Goal: Information Seeking & Learning: Learn about a topic

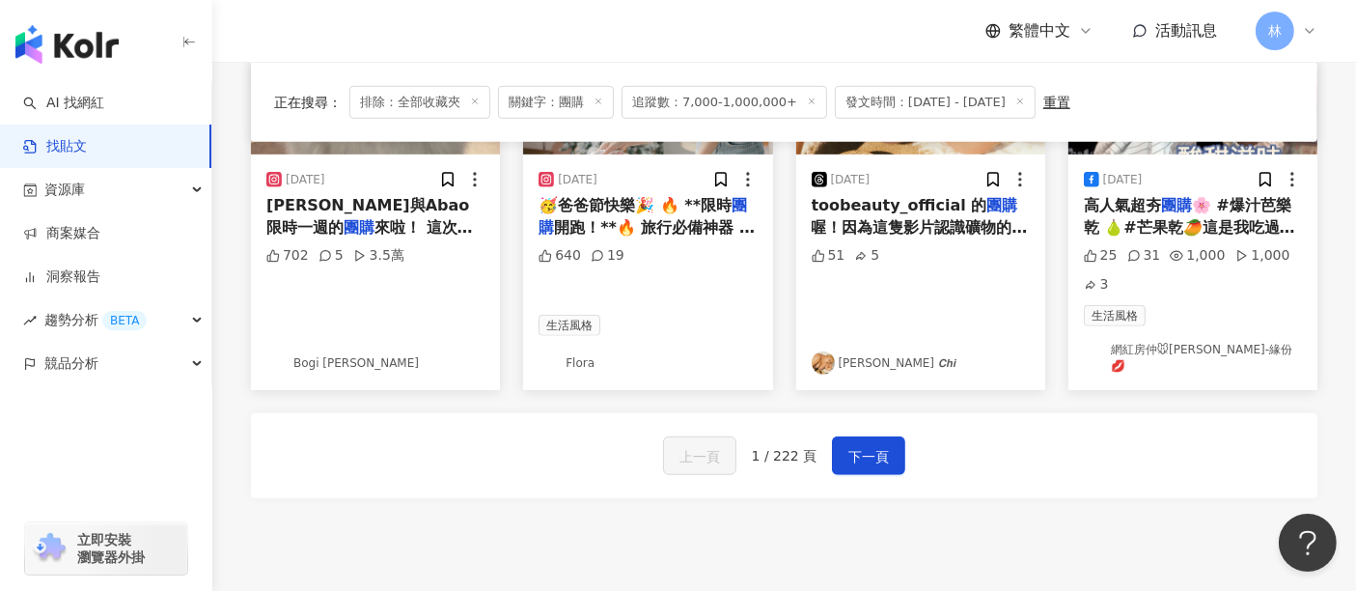
scroll to position [1290, 0]
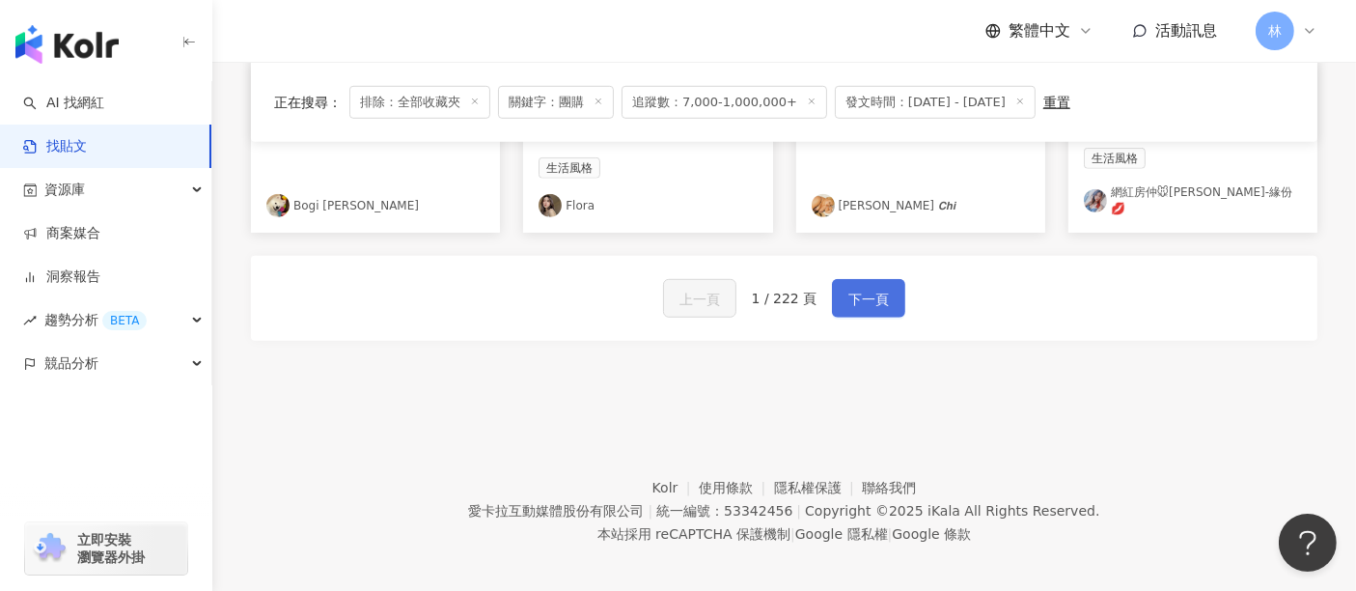
click at [859, 288] on span "下一頁" at bounding box center [868, 299] width 41 height 23
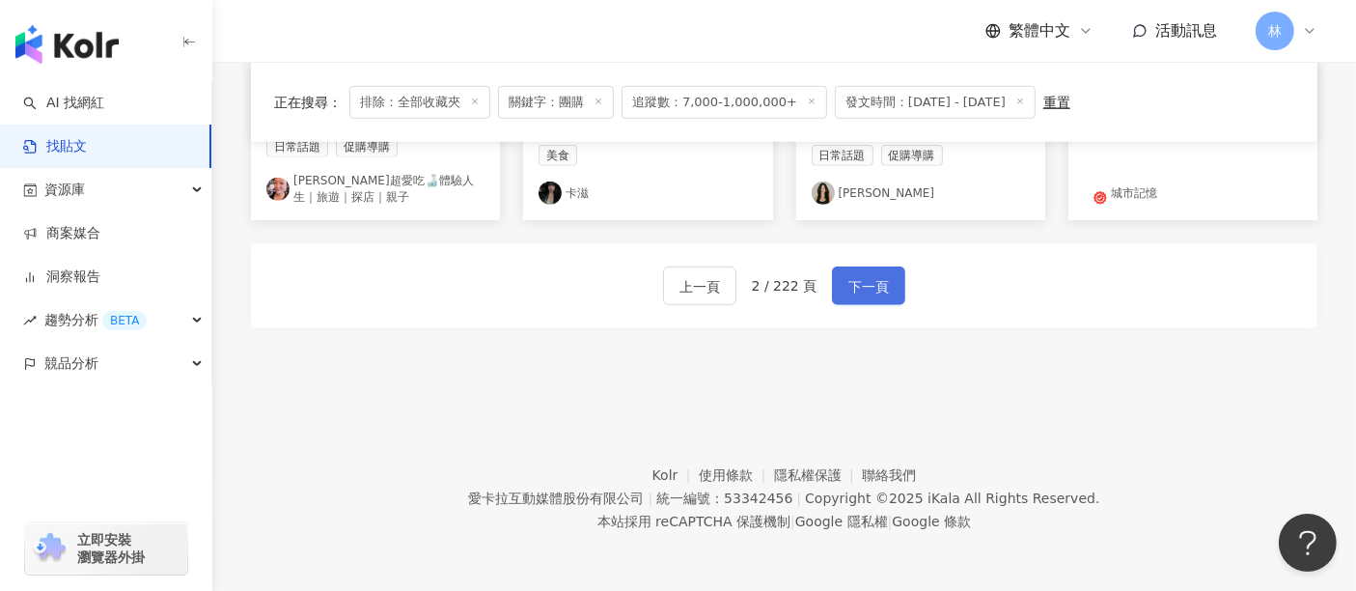
scroll to position [1271, 0]
click at [874, 301] on button "下一頁" at bounding box center [868, 288] width 73 height 39
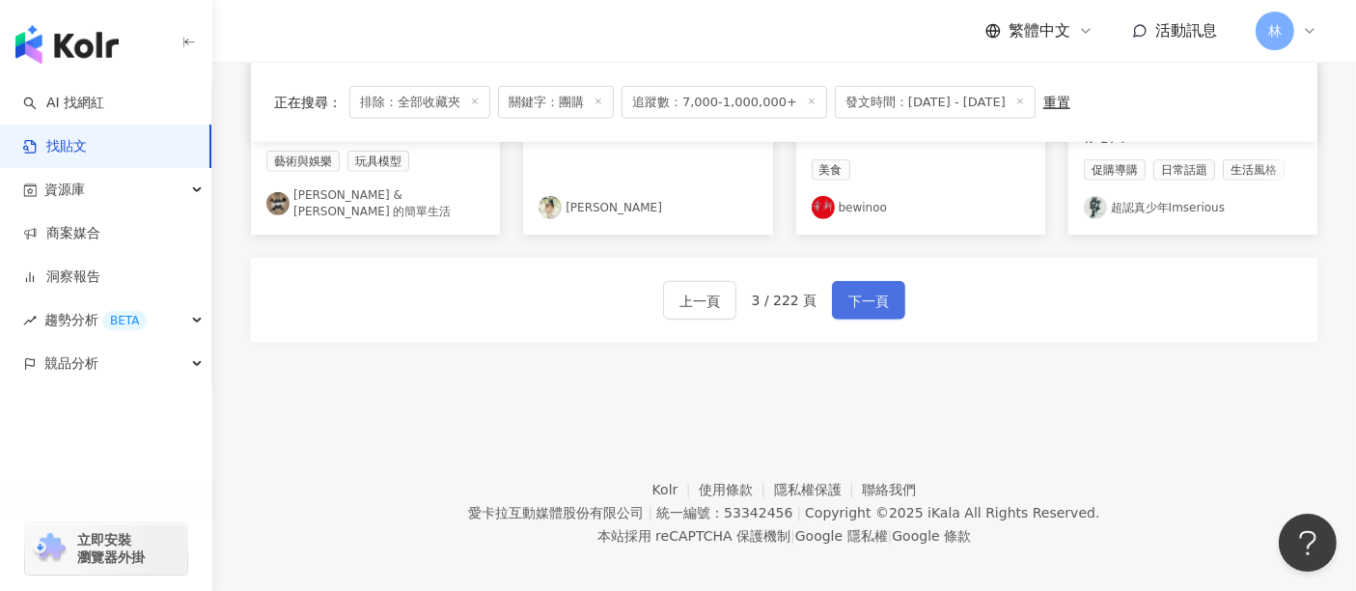
scroll to position [1290, 0]
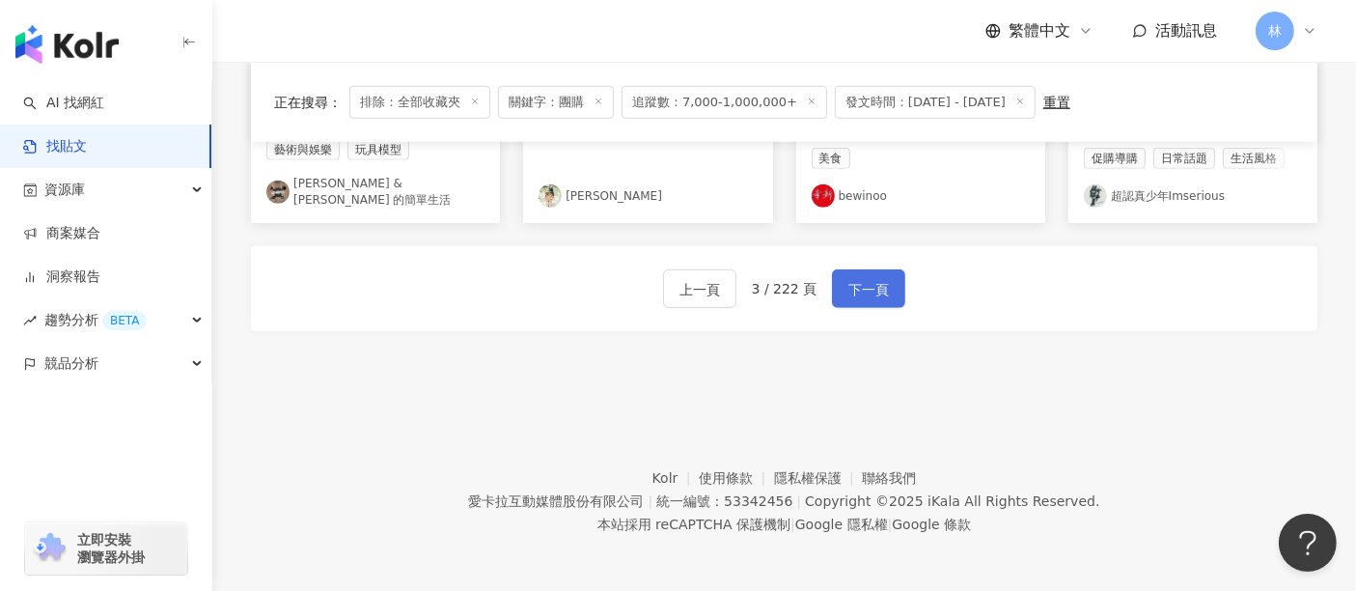
click at [874, 301] on button "下一頁" at bounding box center [868, 288] width 73 height 39
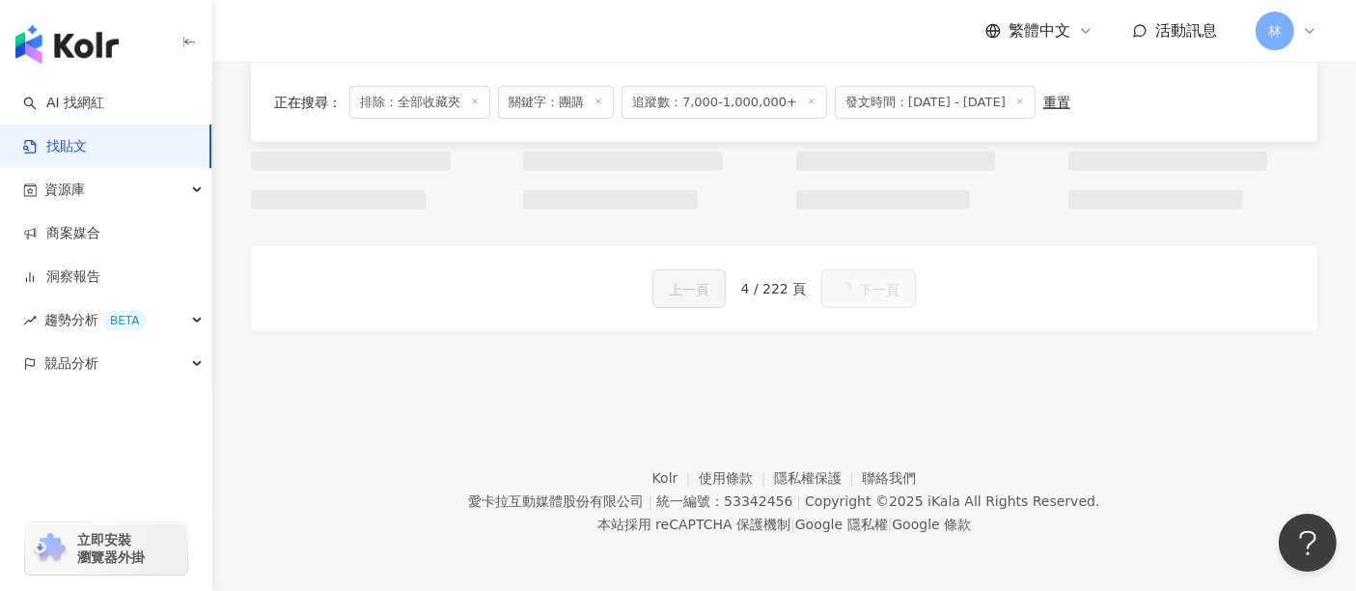
scroll to position [1299, 0]
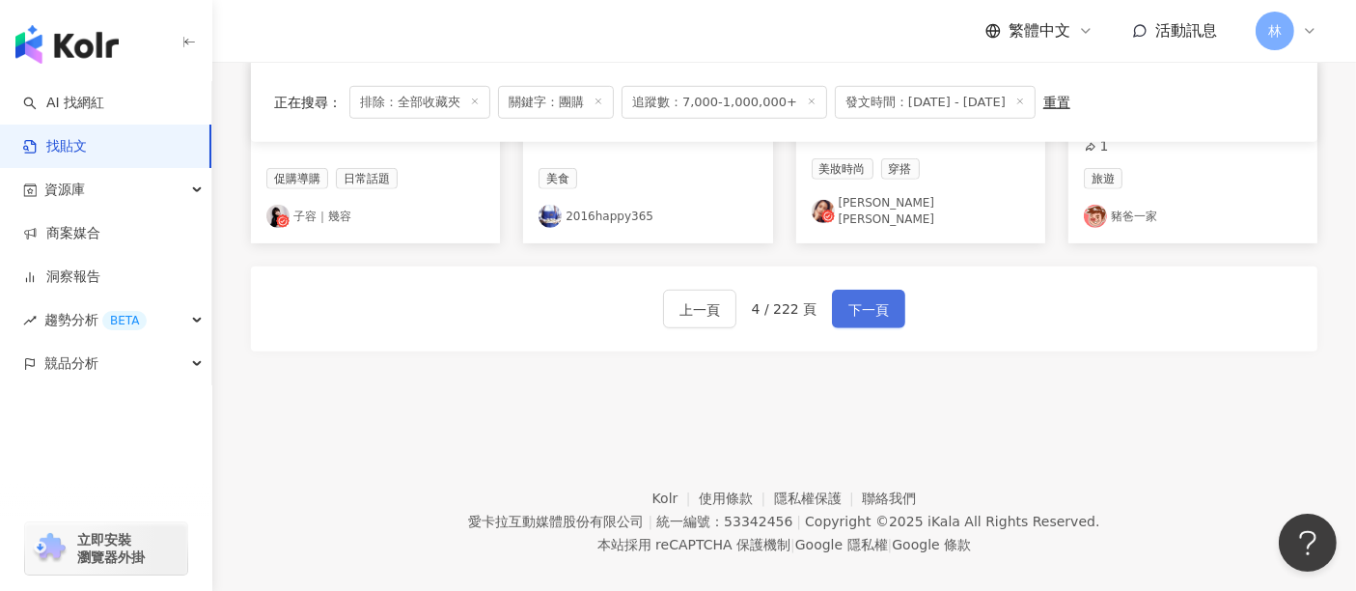
click at [874, 301] on button "下一頁" at bounding box center [868, 309] width 73 height 39
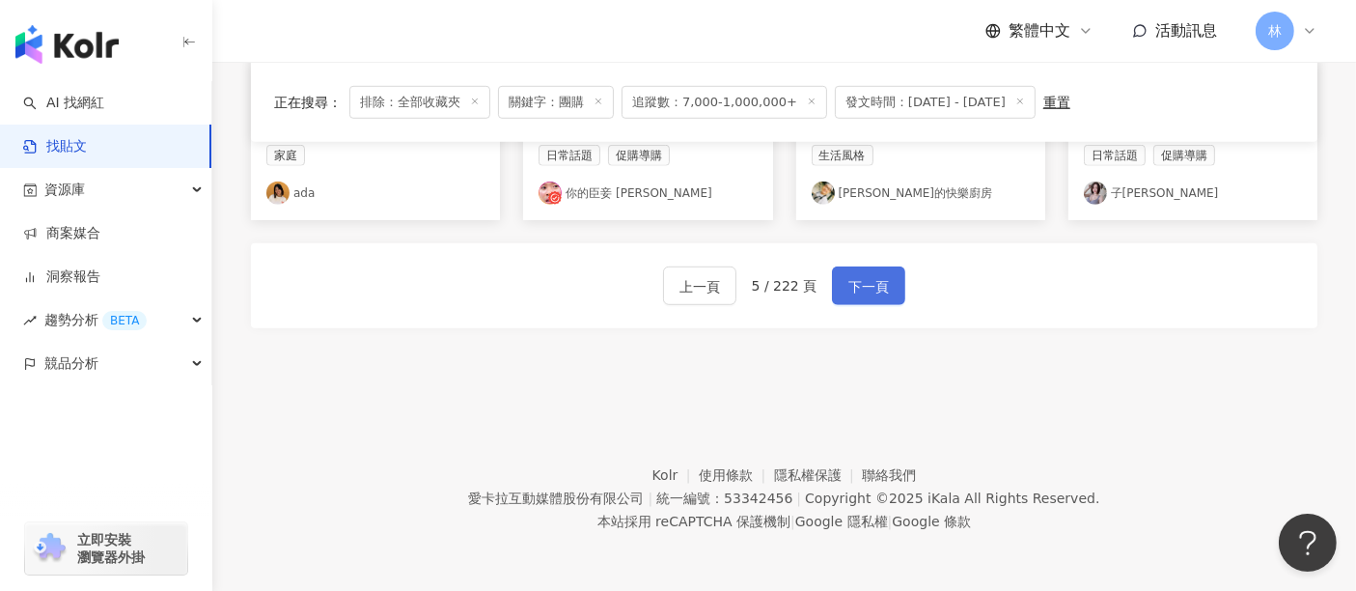
scroll to position [1268, 0]
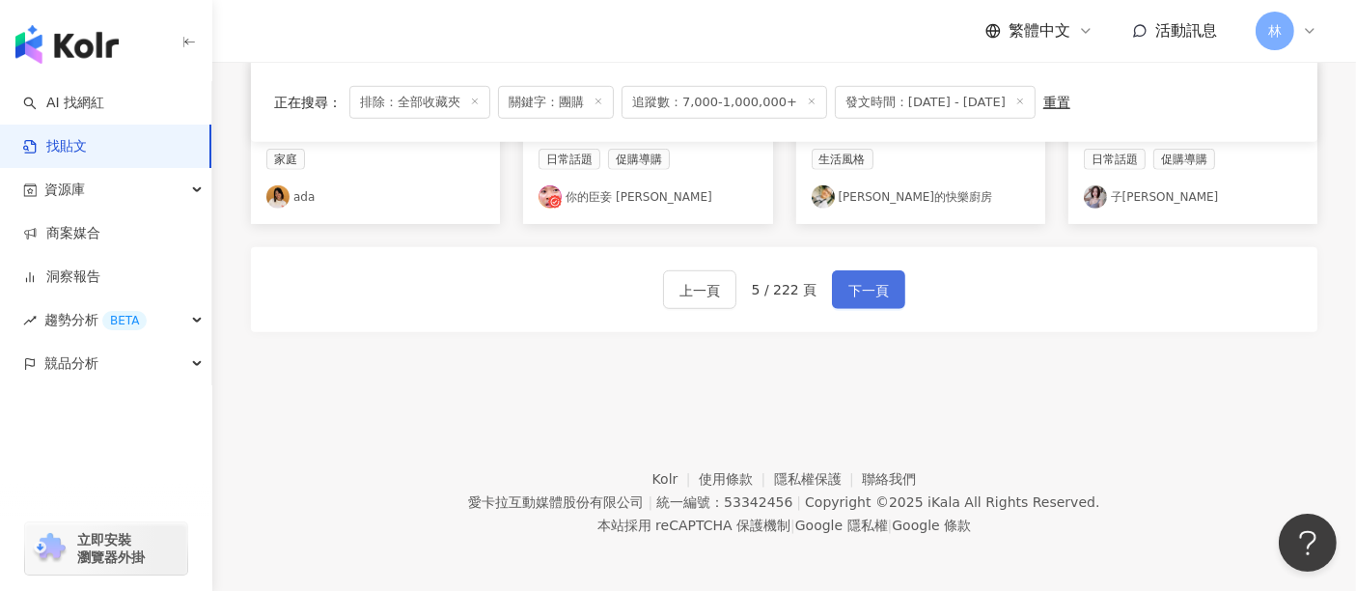
click at [874, 301] on button "下一頁" at bounding box center [868, 289] width 73 height 39
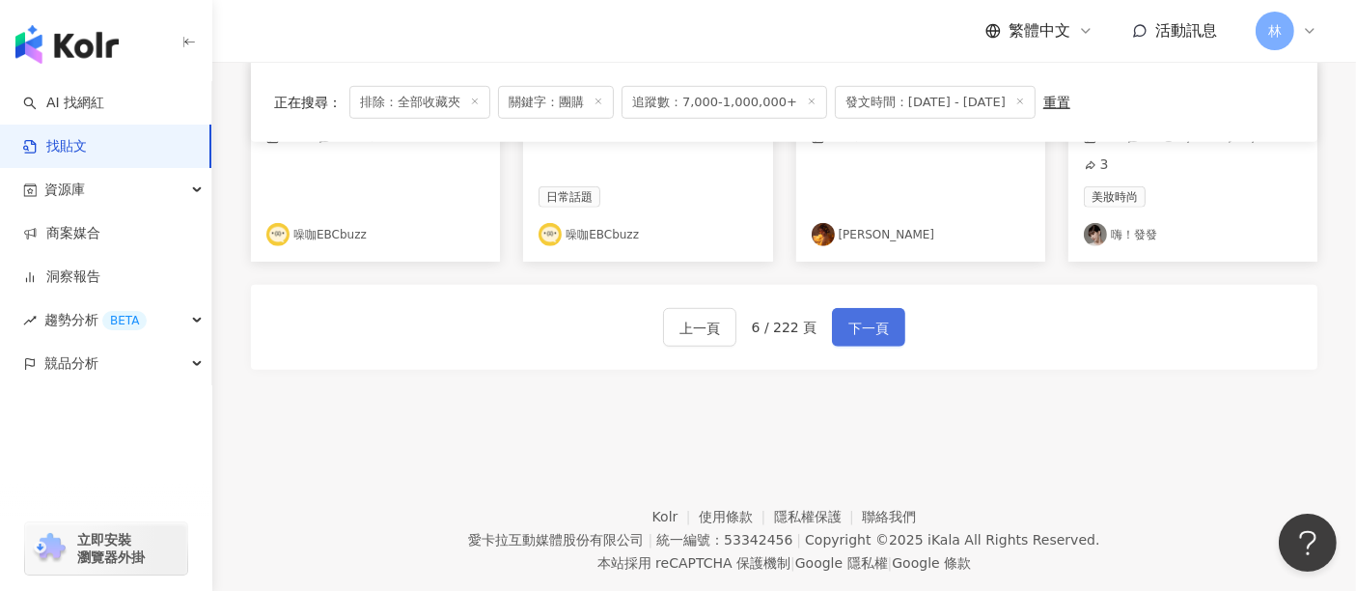
click at [874, 308] on button "下一頁" at bounding box center [868, 327] width 73 height 39
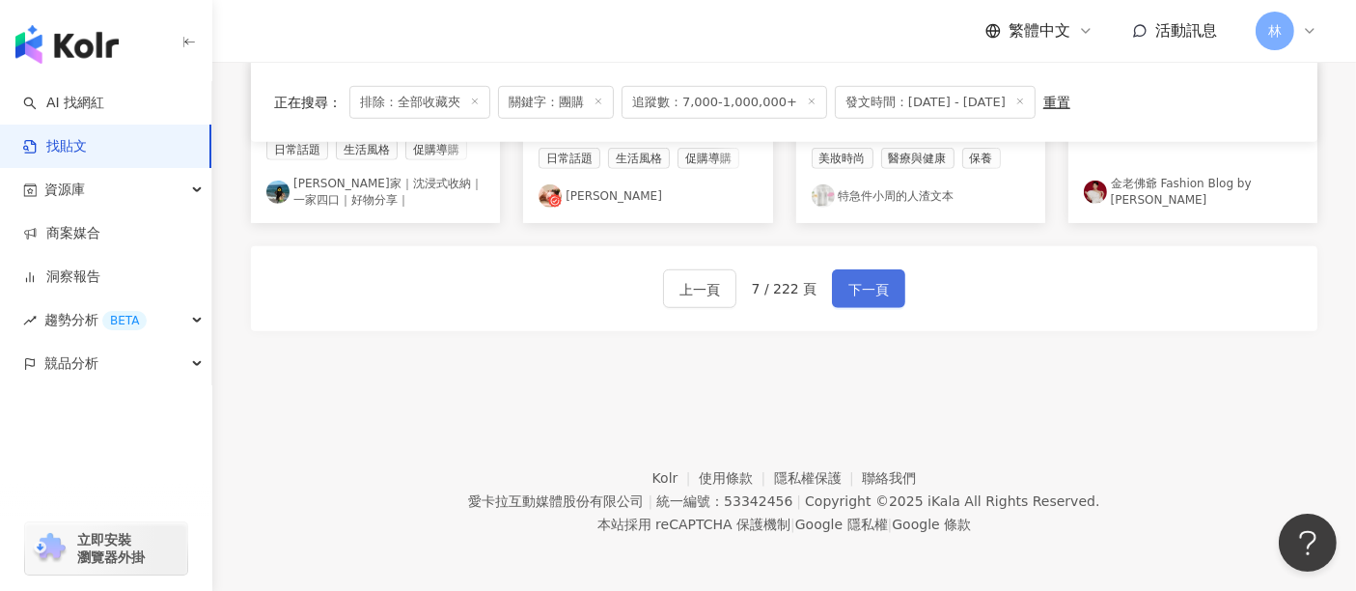
click at [874, 301] on button "下一頁" at bounding box center [868, 288] width 73 height 39
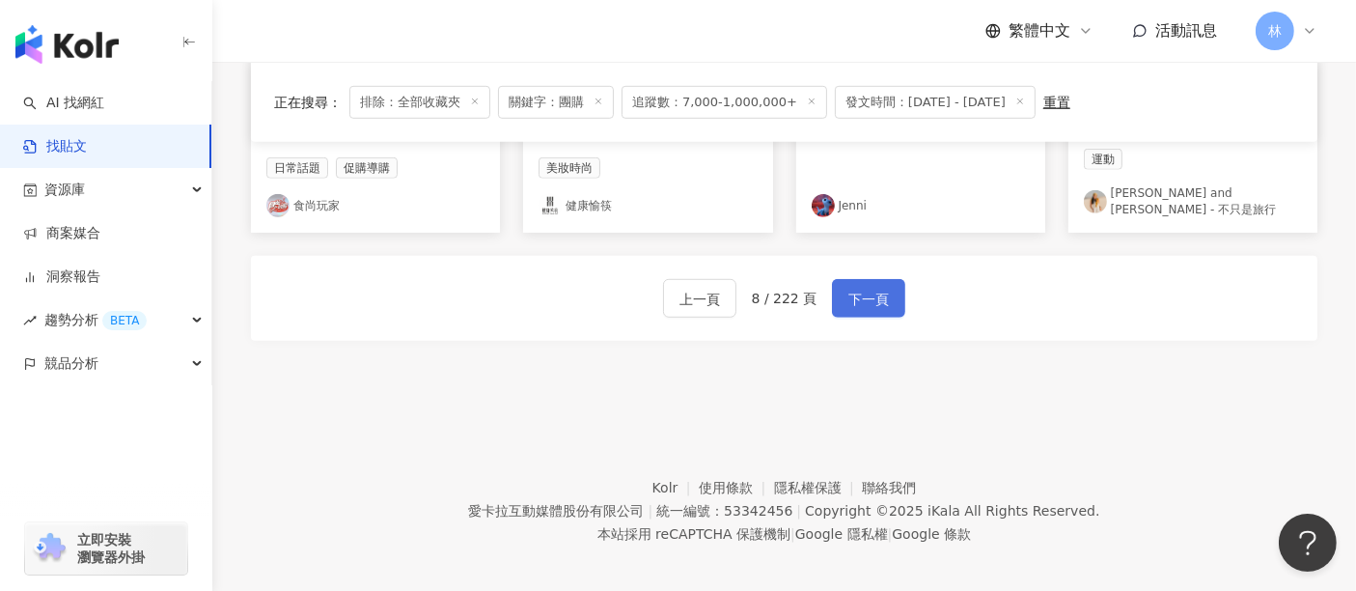
click at [874, 301] on button "下一頁" at bounding box center [868, 298] width 73 height 39
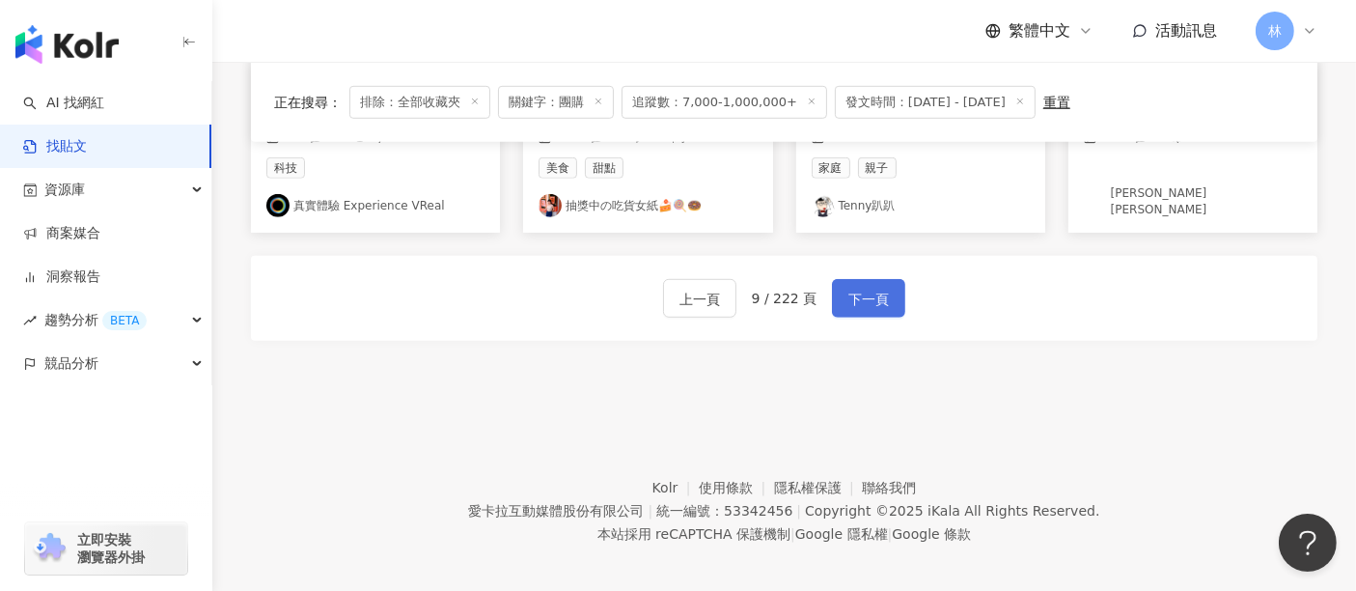
click at [874, 301] on button "下一頁" at bounding box center [868, 298] width 73 height 39
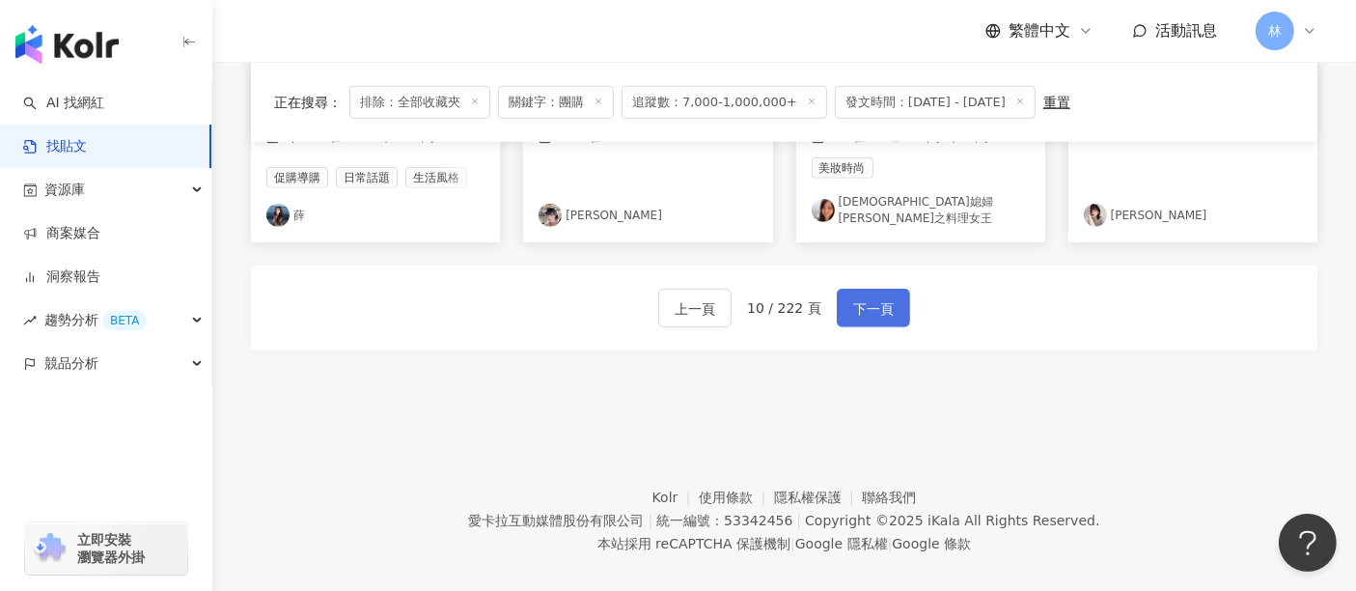
click at [874, 301] on button "下一頁" at bounding box center [873, 308] width 73 height 39
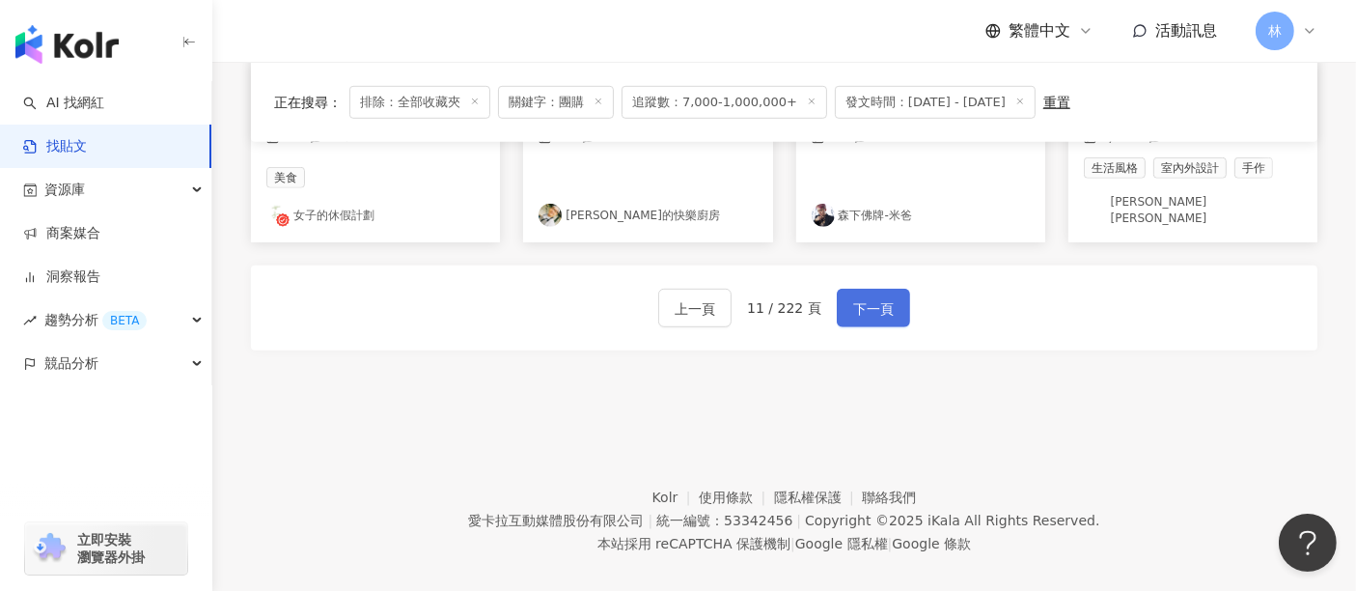
click at [874, 301] on button "下一頁" at bounding box center [873, 308] width 73 height 39
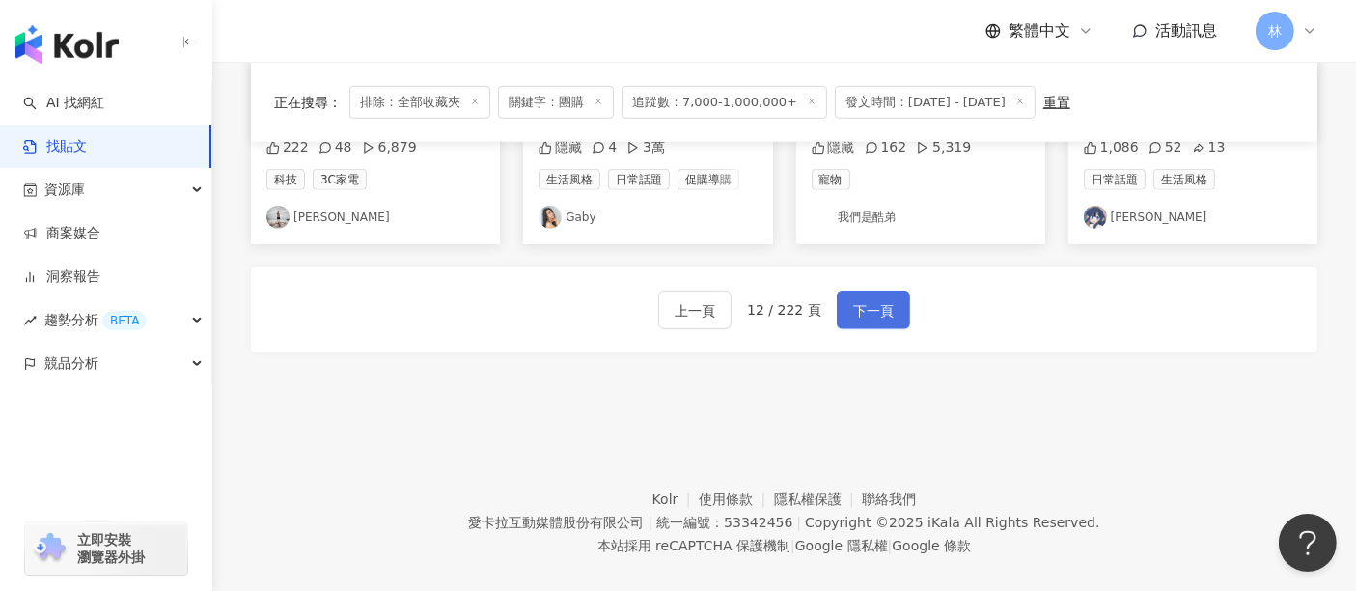
scroll to position [1299, 0]
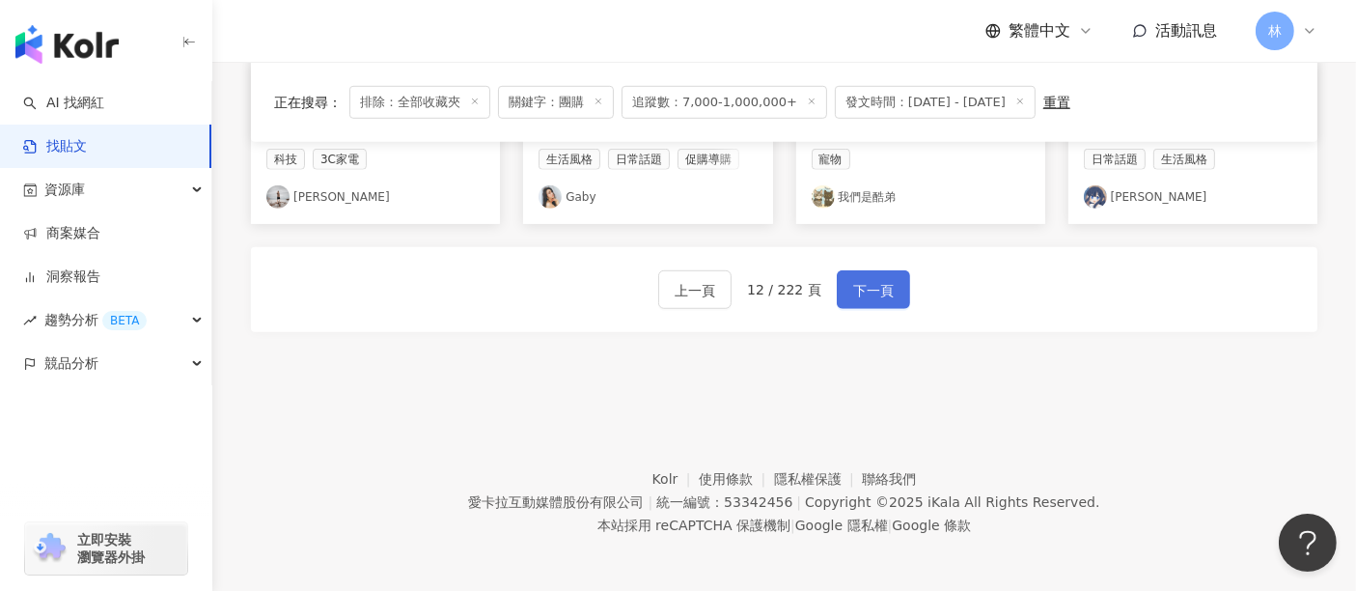
click at [874, 301] on button "下一頁" at bounding box center [873, 289] width 73 height 39
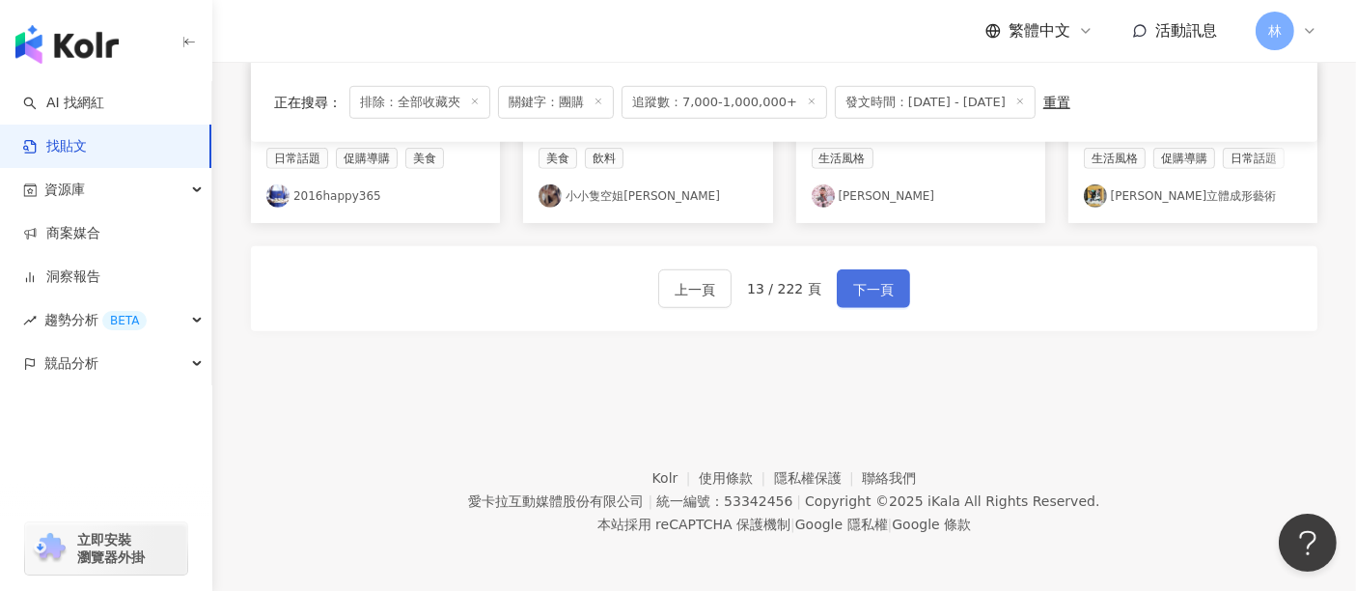
click at [874, 301] on button "下一頁" at bounding box center [873, 288] width 73 height 39
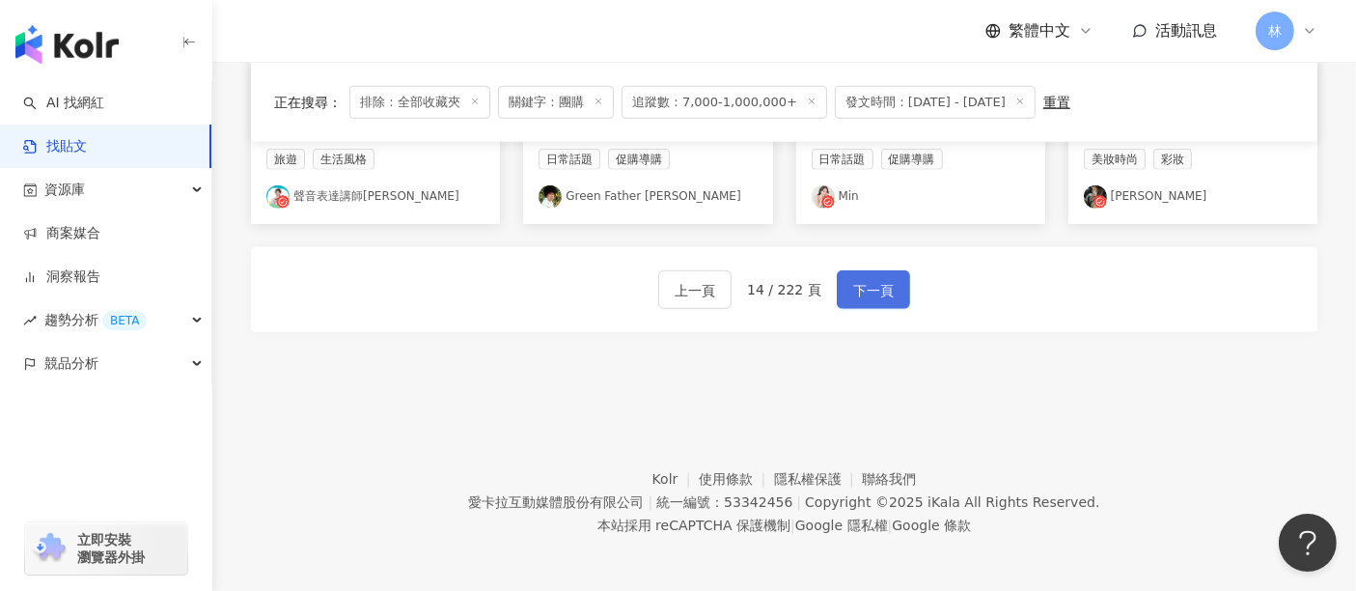
click at [874, 301] on button "下一頁" at bounding box center [873, 289] width 73 height 39
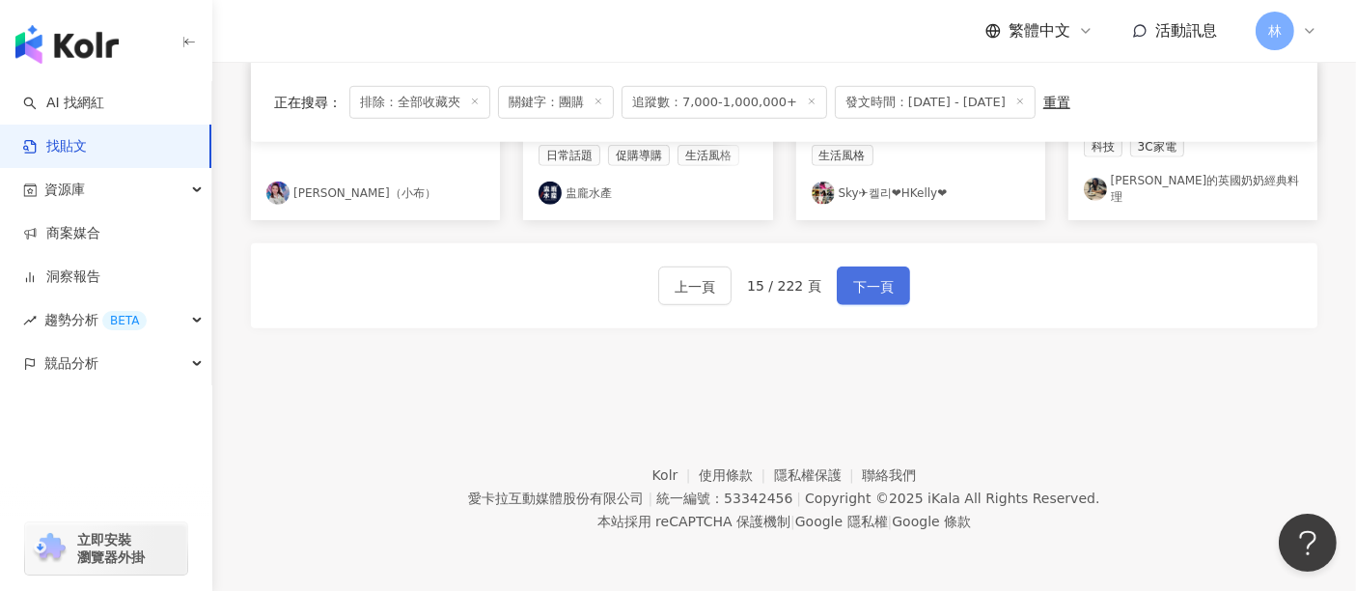
scroll to position [1261, 0]
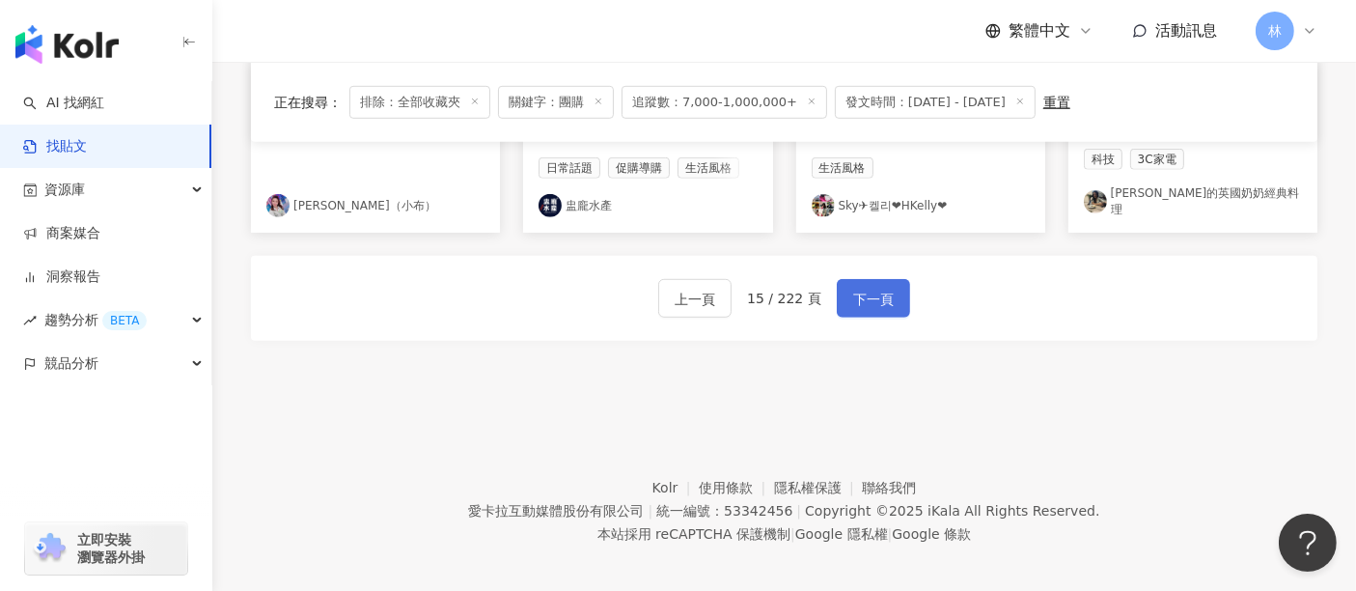
click at [874, 301] on button "下一頁" at bounding box center [873, 298] width 73 height 39
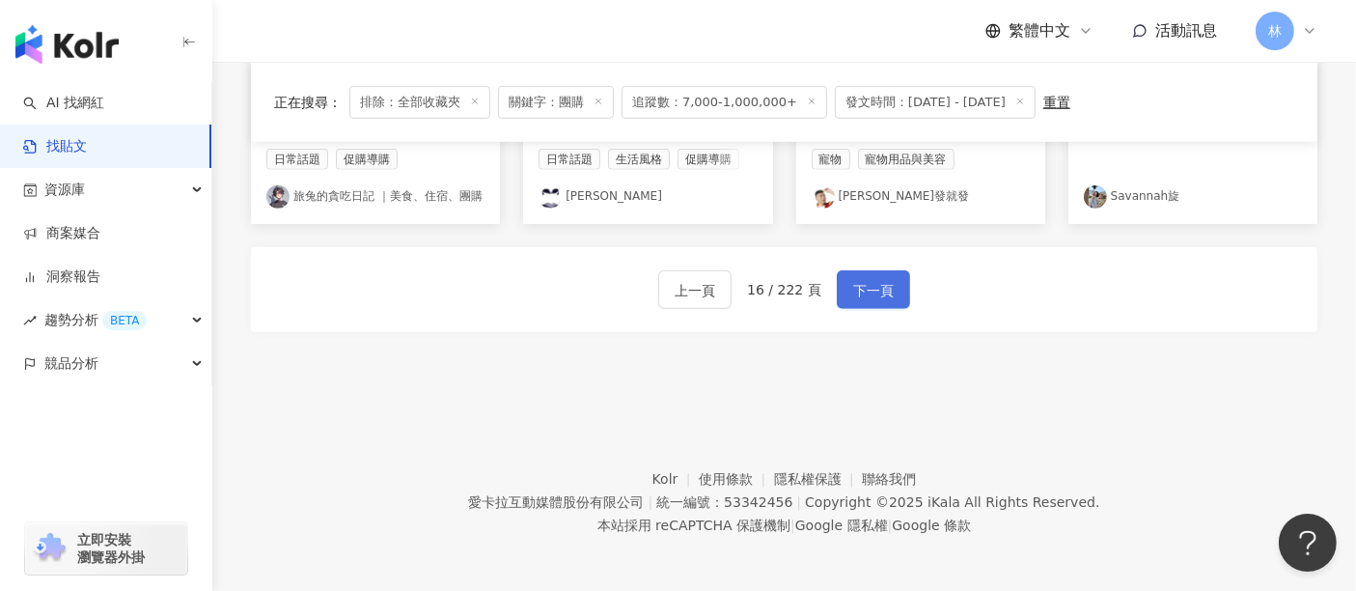
click at [874, 301] on button "下一頁" at bounding box center [873, 289] width 73 height 39
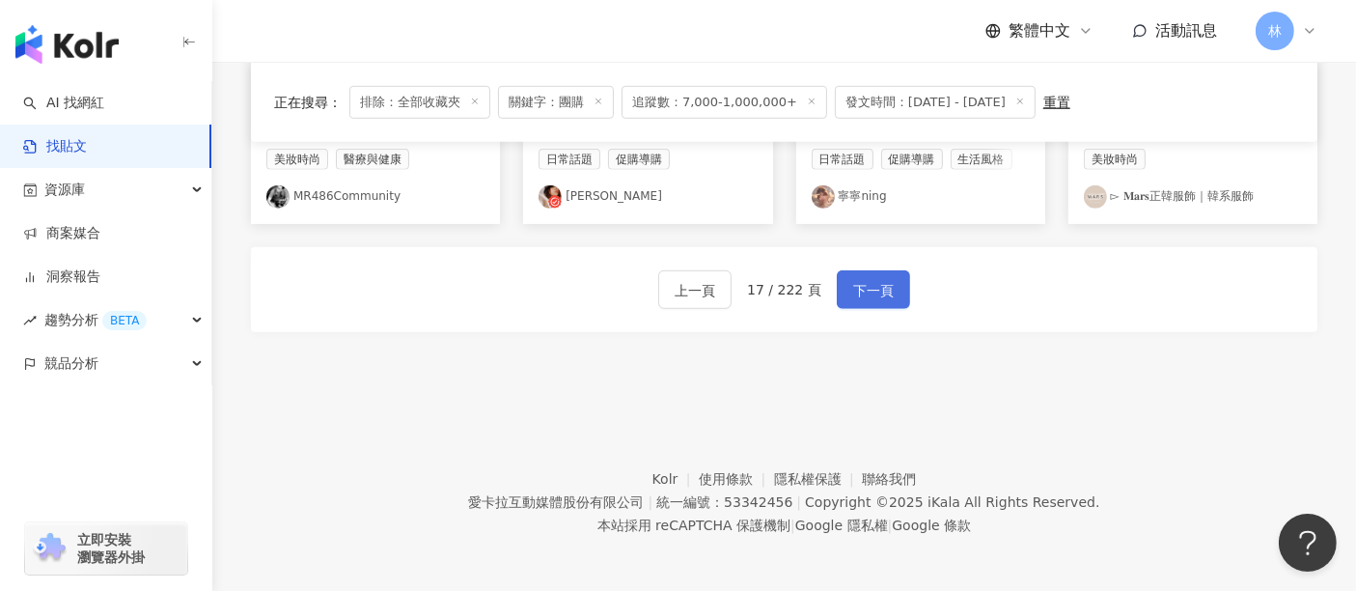
click at [874, 301] on button "下一頁" at bounding box center [873, 289] width 73 height 39
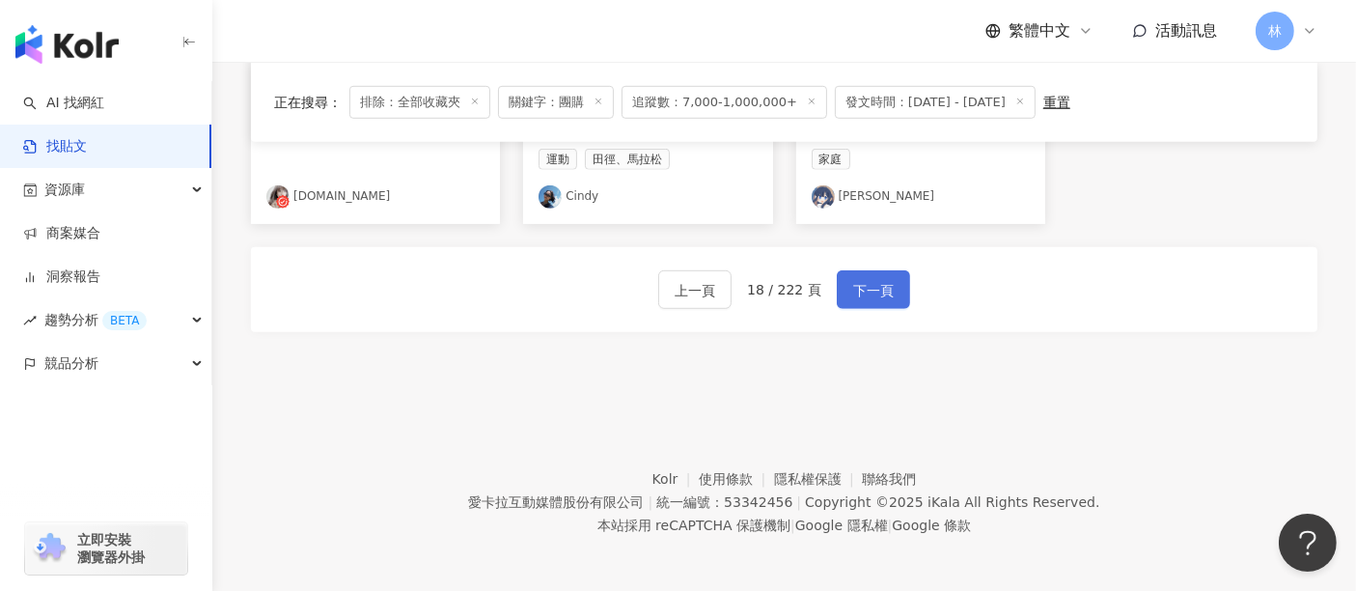
click at [874, 301] on button "下一頁" at bounding box center [873, 289] width 73 height 39
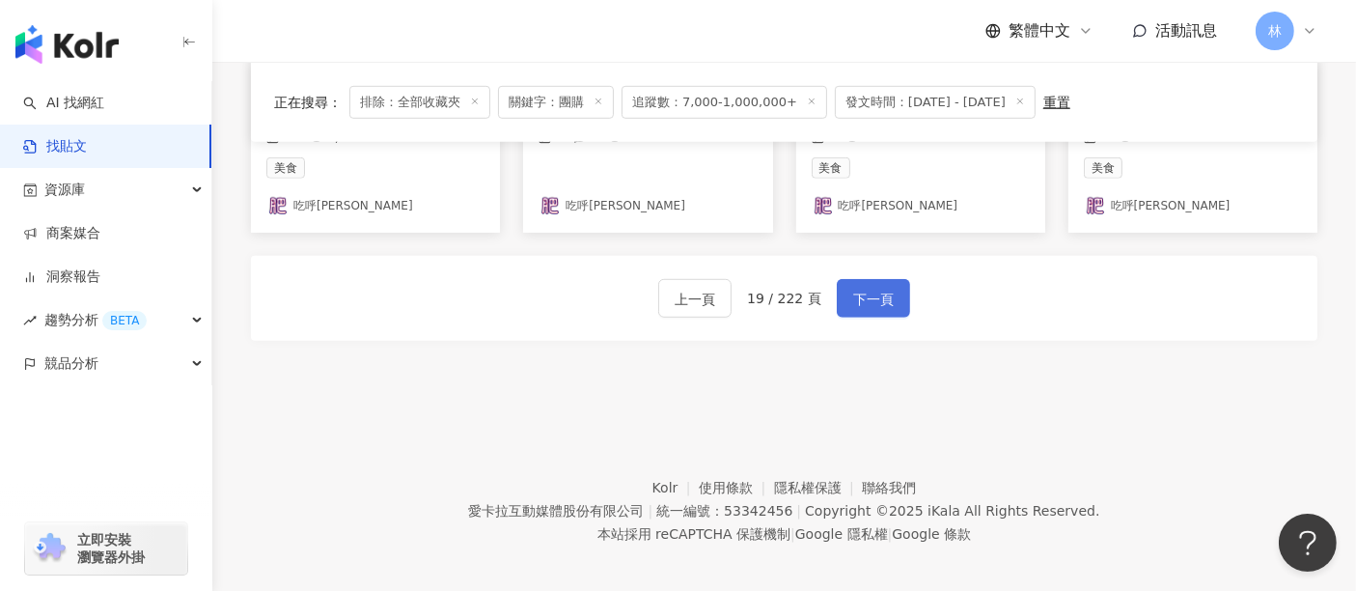
click at [874, 301] on button "下一頁" at bounding box center [873, 298] width 73 height 39
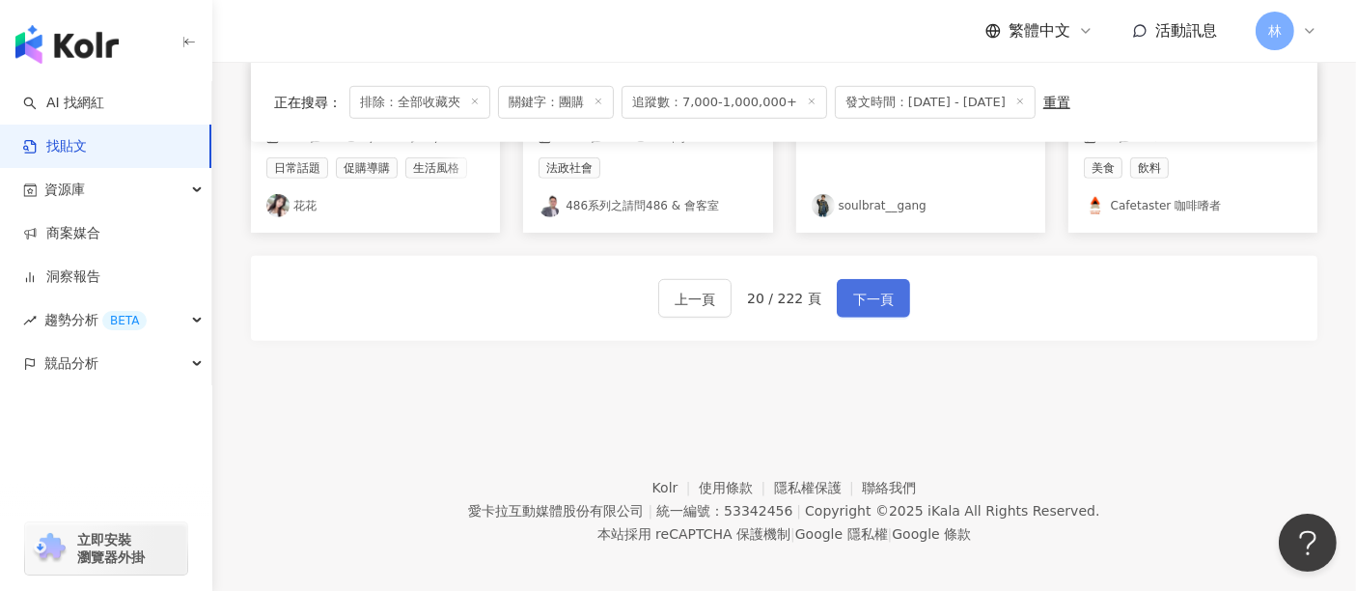
click at [874, 301] on button "下一頁" at bounding box center [873, 298] width 73 height 39
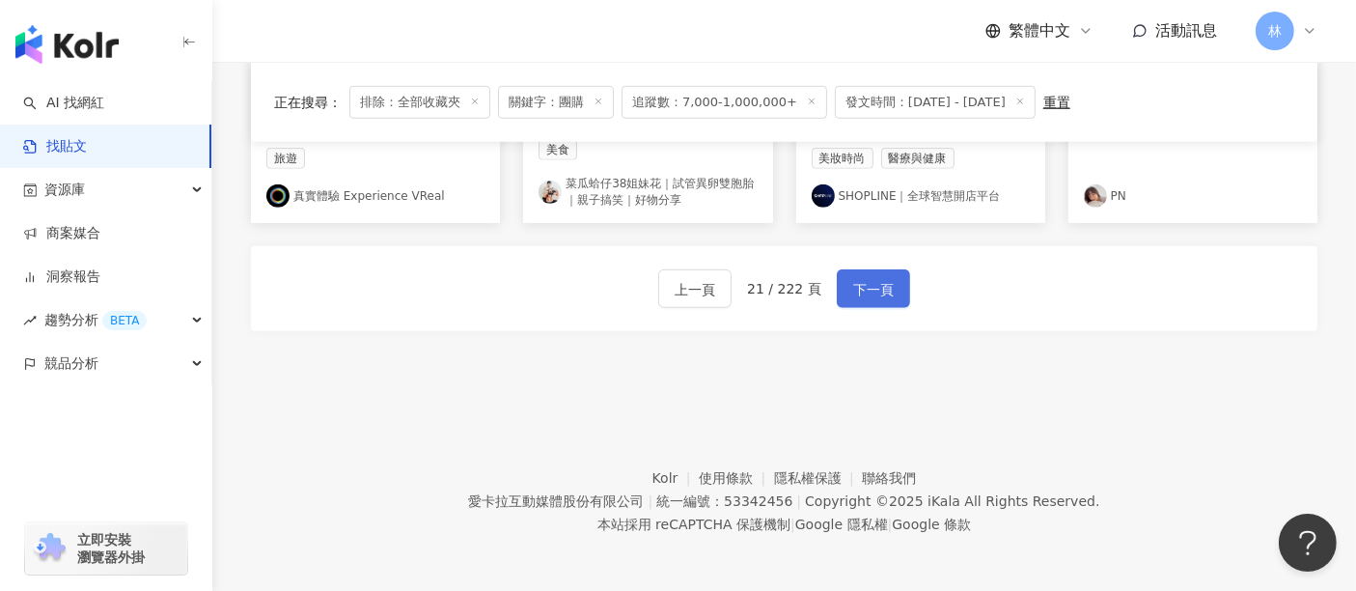
click at [874, 301] on button "下一頁" at bounding box center [873, 288] width 73 height 39
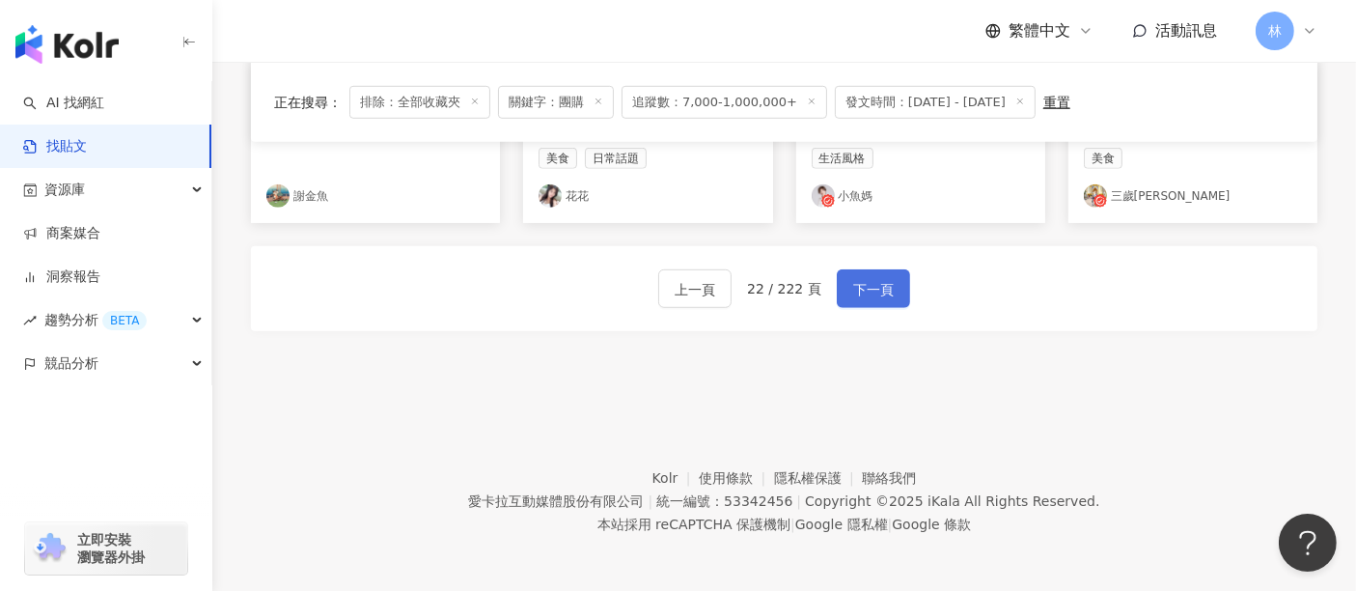
click at [874, 301] on button "下一頁" at bounding box center [873, 288] width 73 height 39
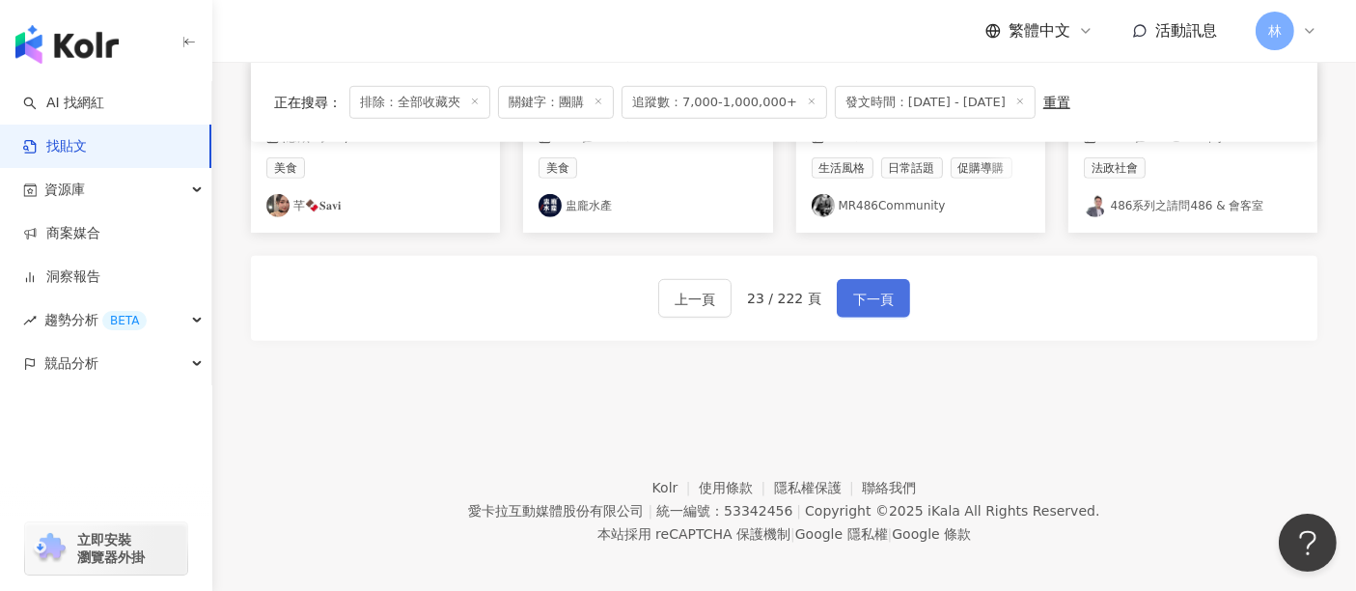
click at [874, 301] on button "下一頁" at bounding box center [873, 298] width 73 height 39
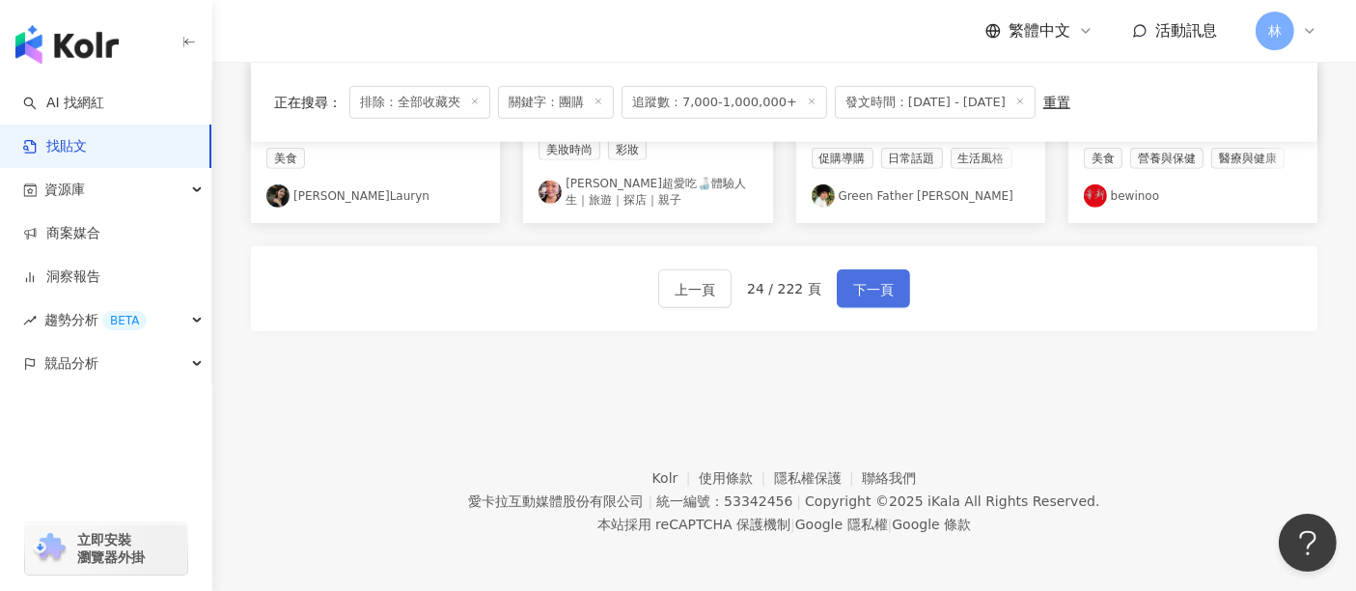
click at [874, 301] on button "下一頁" at bounding box center [873, 288] width 73 height 39
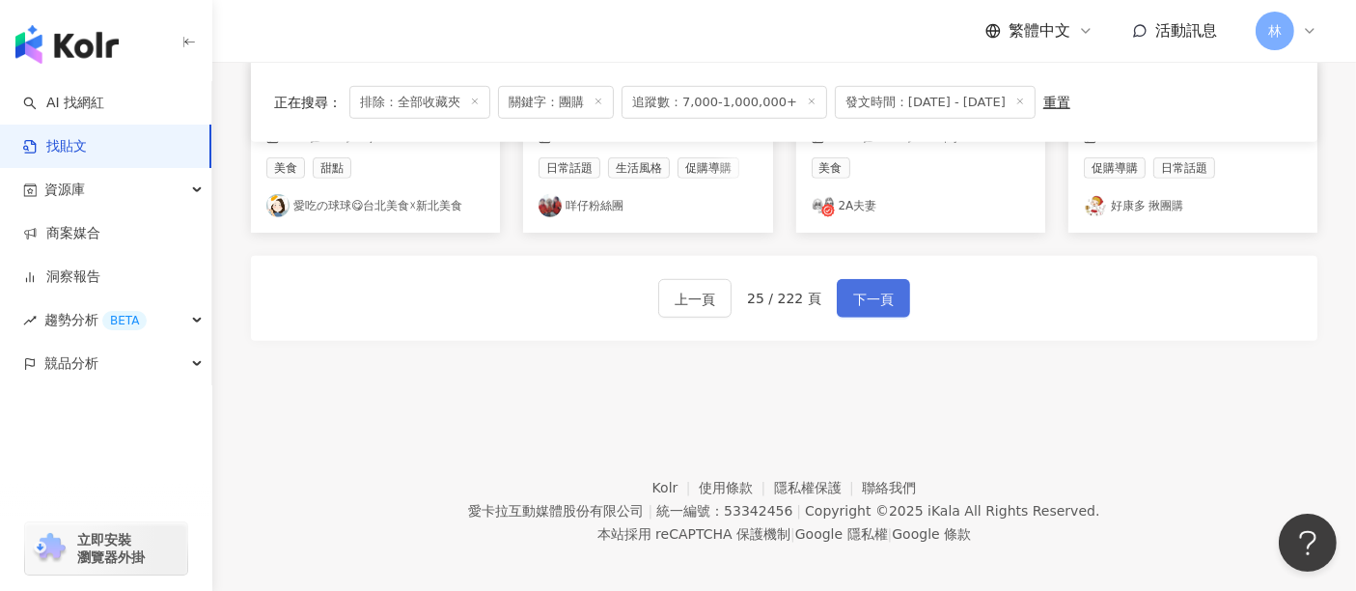
click at [874, 301] on button "下一頁" at bounding box center [873, 298] width 73 height 39
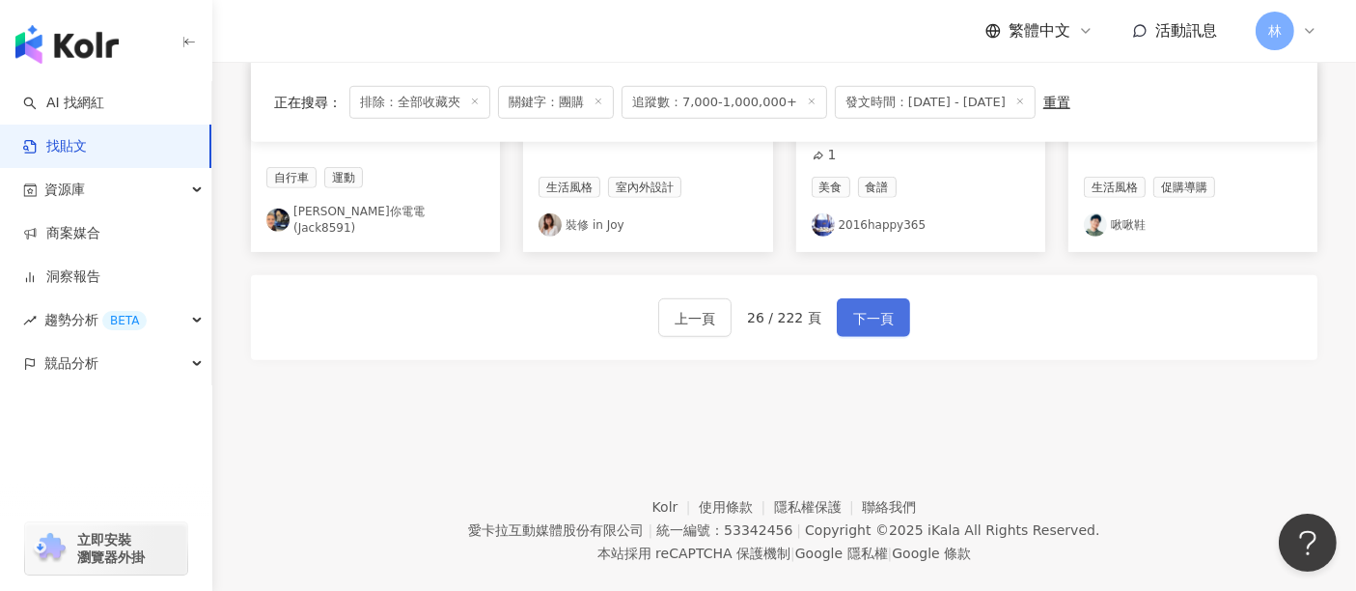
click at [874, 301] on button "下一頁" at bounding box center [873, 317] width 73 height 39
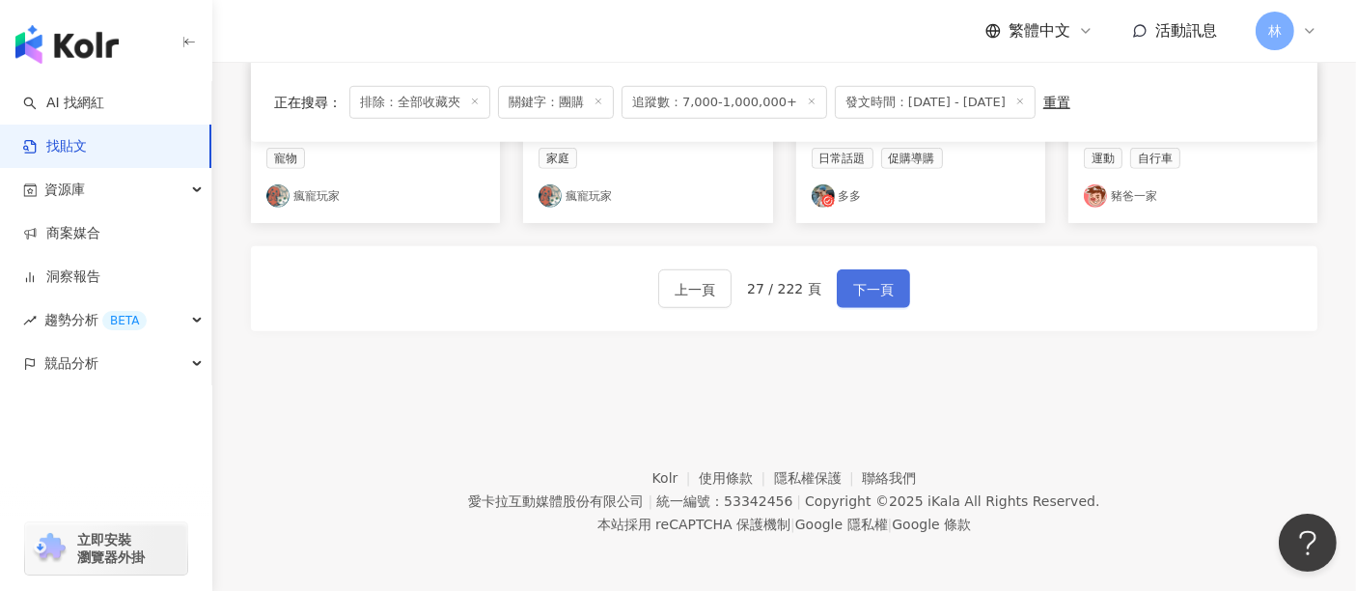
click at [874, 301] on button "下一頁" at bounding box center [873, 288] width 73 height 39
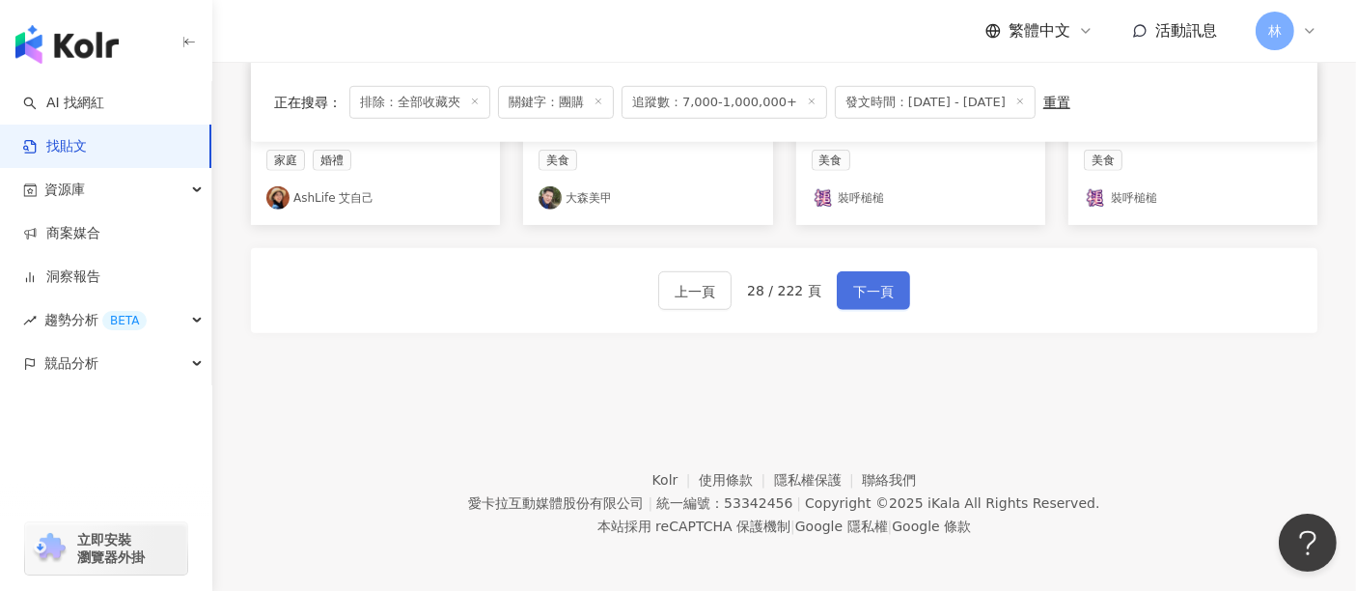
scroll to position [1287, 0]
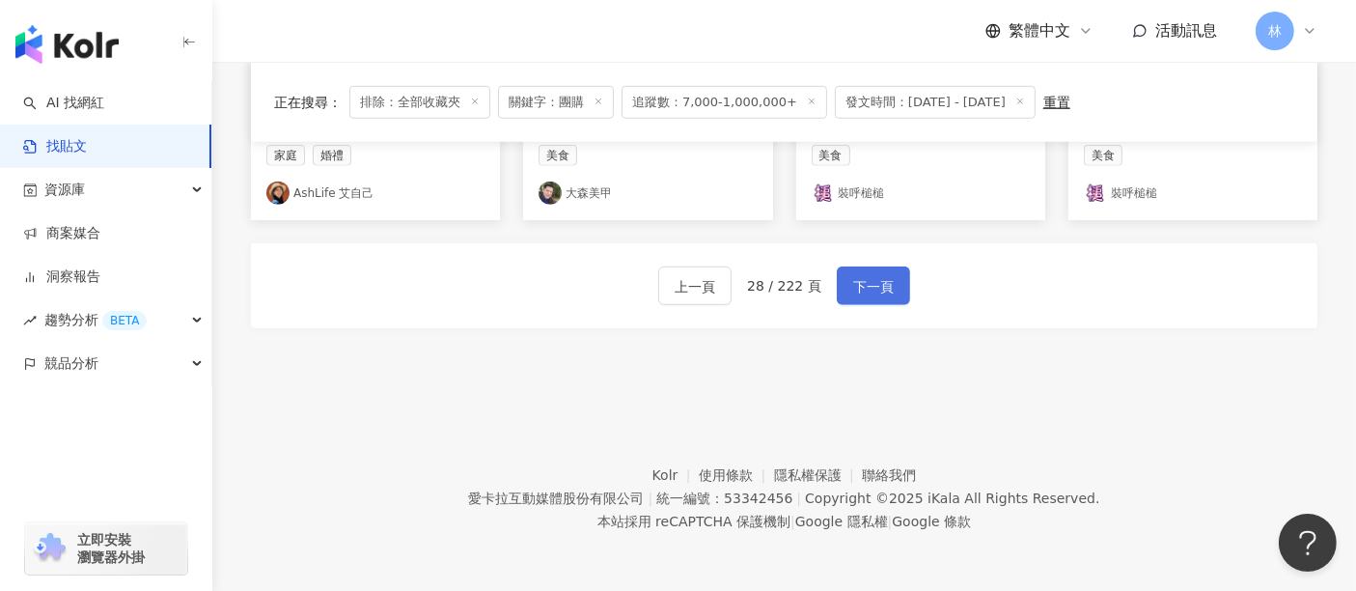
click at [874, 301] on button "下一頁" at bounding box center [873, 285] width 73 height 39
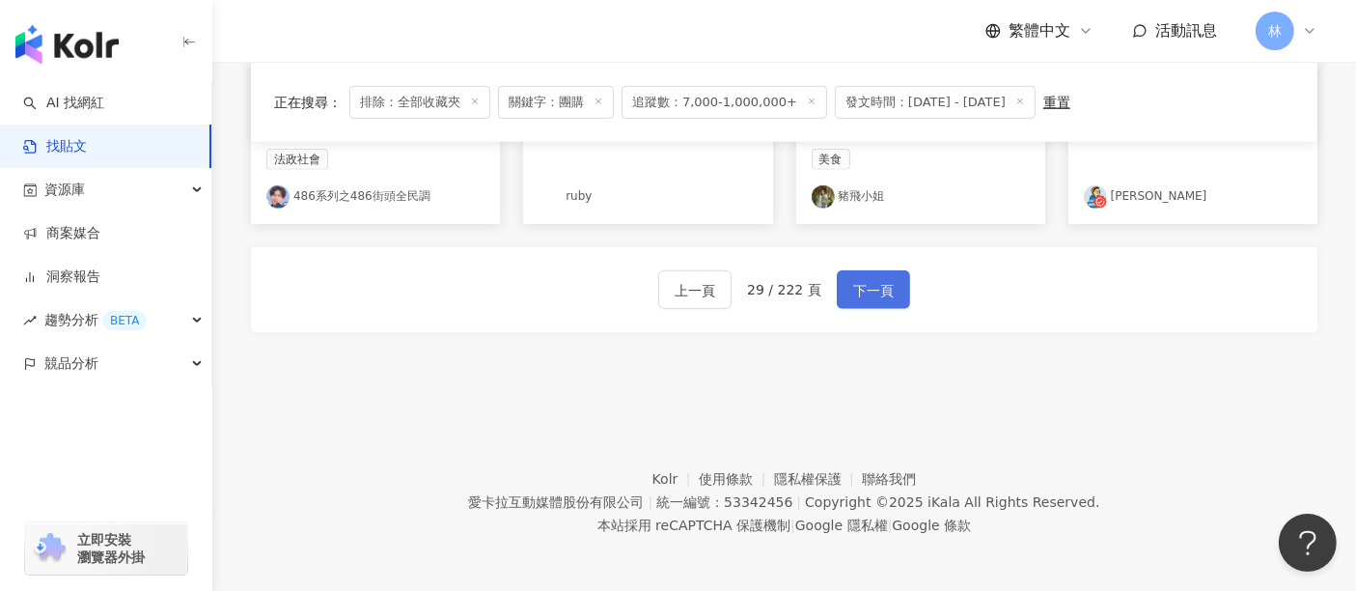
click at [874, 301] on button "下一頁" at bounding box center [873, 289] width 73 height 39
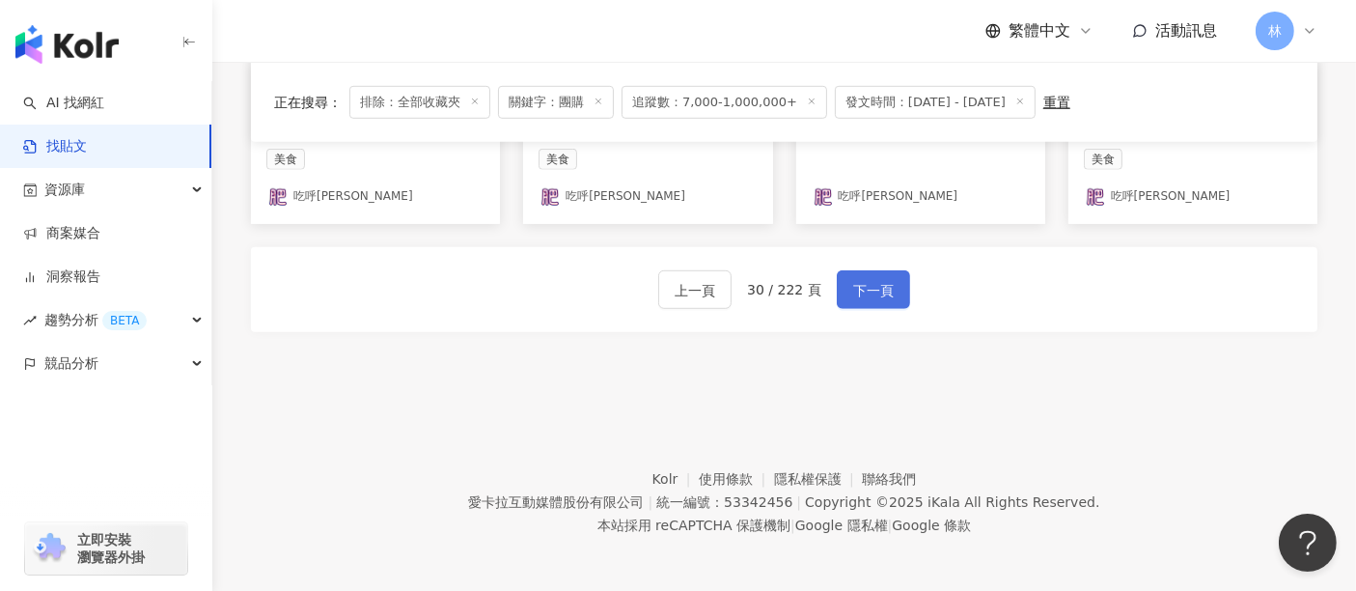
click at [874, 301] on button "下一頁" at bounding box center [873, 289] width 73 height 39
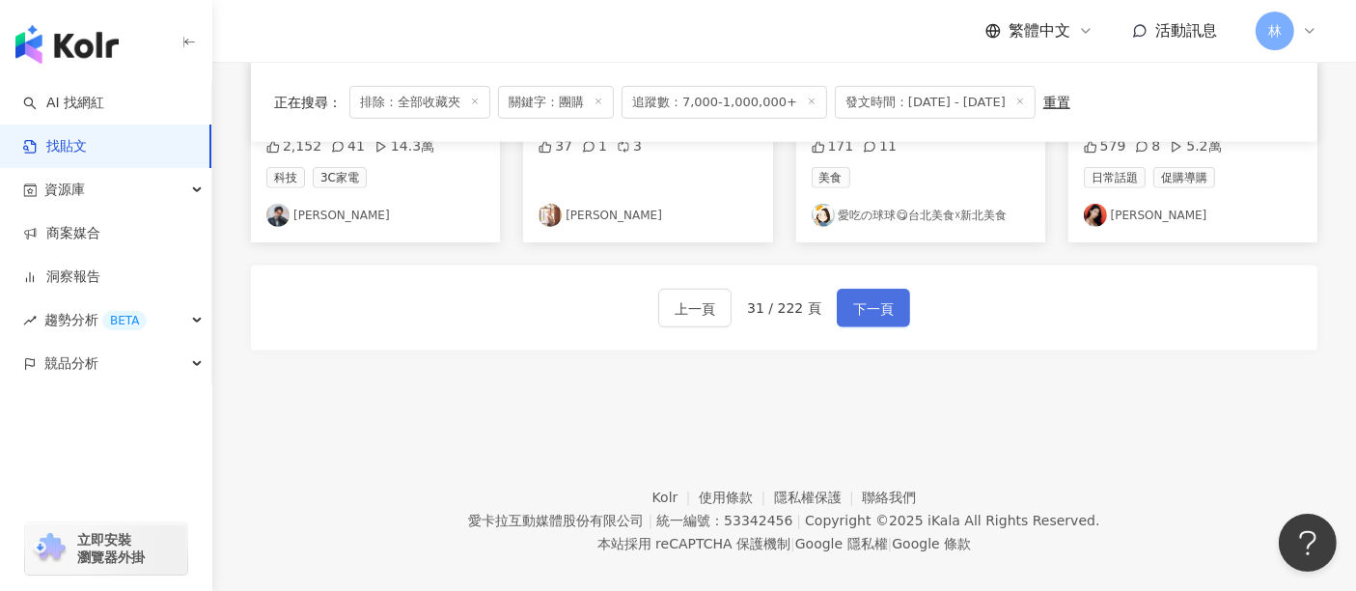
click at [874, 301] on button "下一頁" at bounding box center [873, 308] width 73 height 39
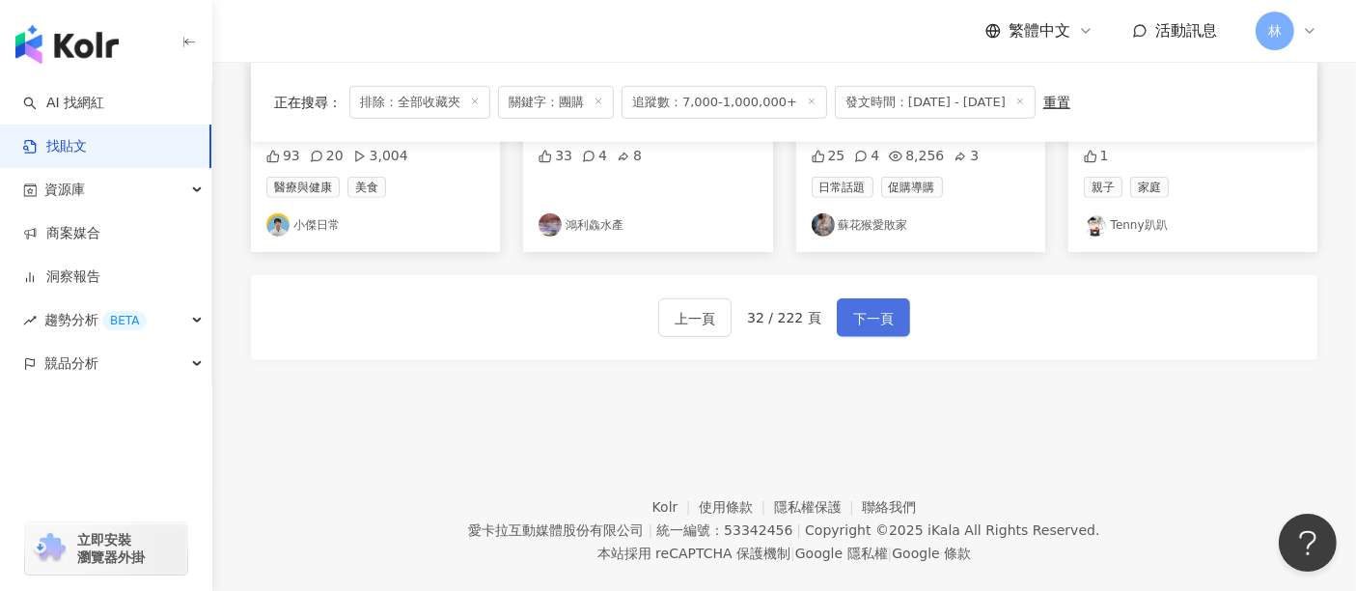
click at [874, 301] on button "下一頁" at bounding box center [873, 317] width 73 height 39
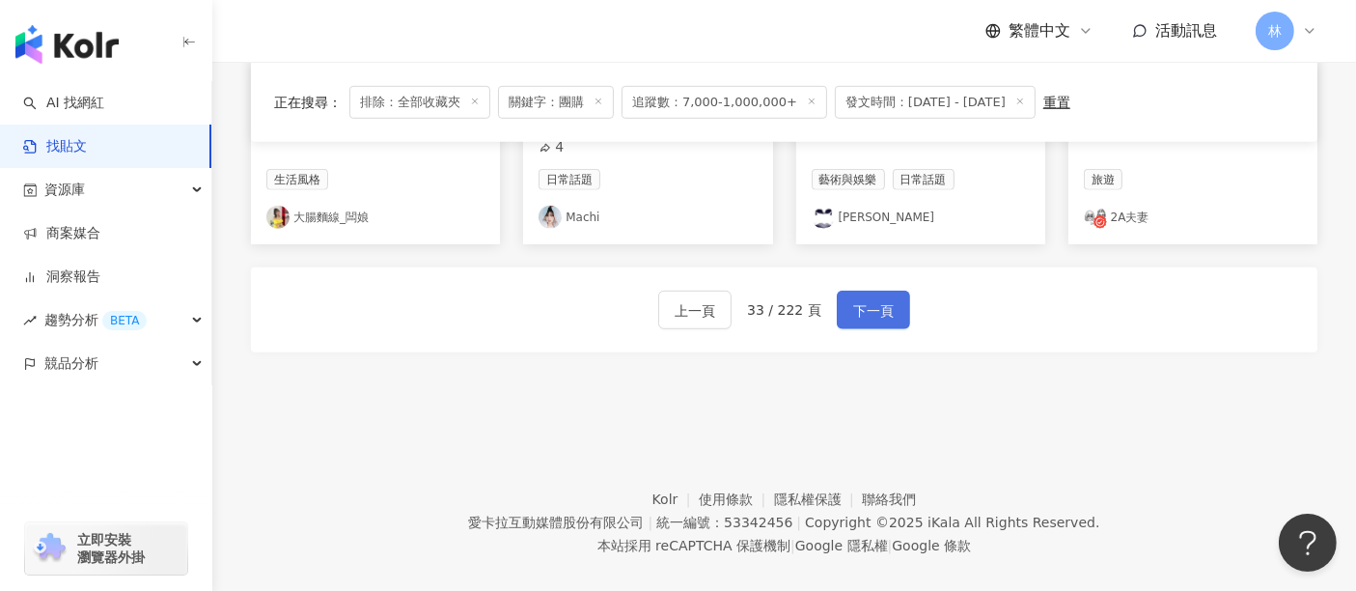
scroll to position [1261, 0]
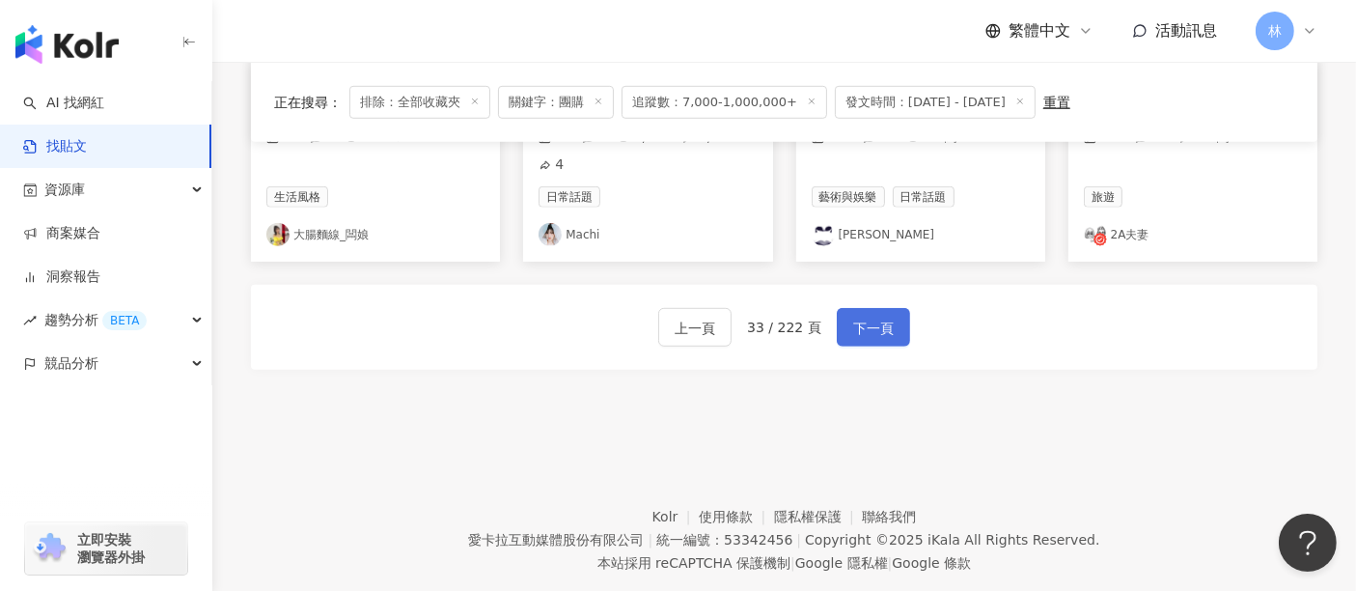
click at [874, 308] on button "下一頁" at bounding box center [873, 327] width 73 height 39
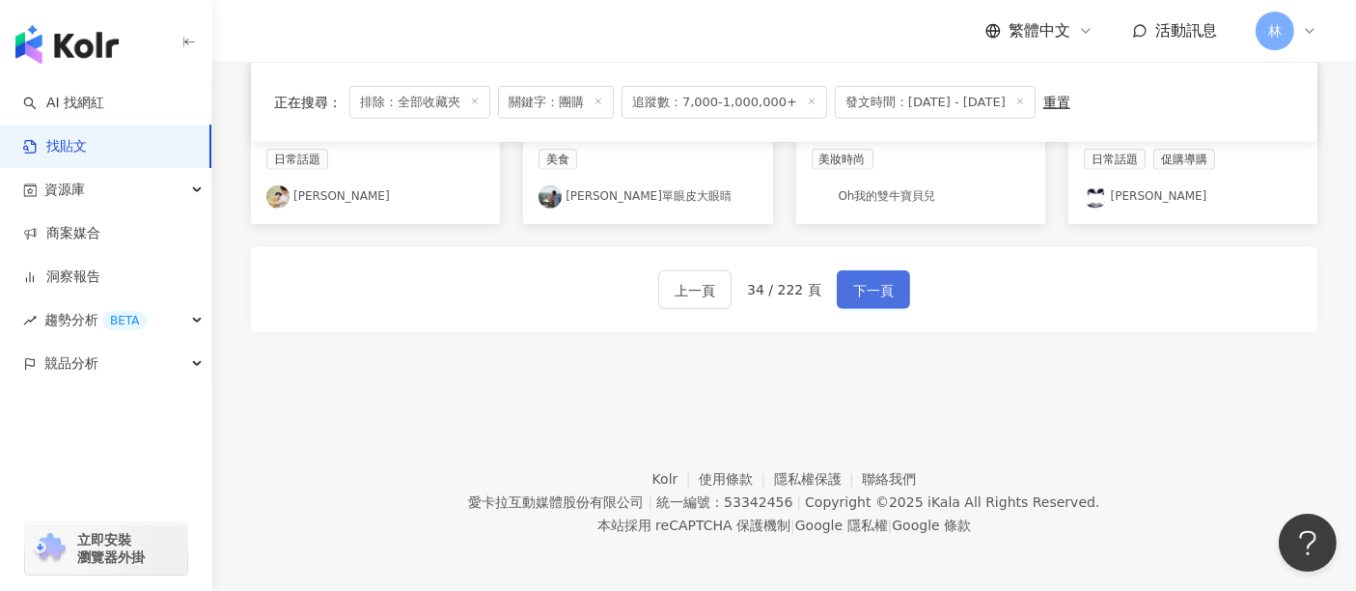
click at [874, 301] on button "下一頁" at bounding box center [873, 289] width 73 height 39
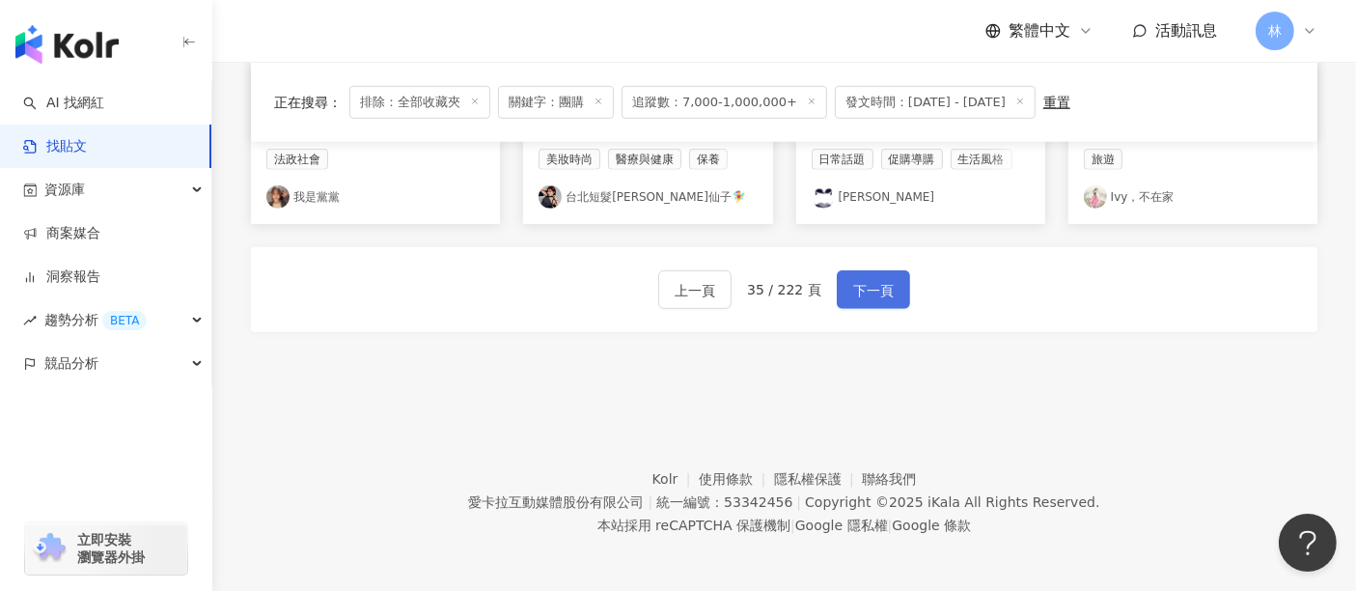
click at [874, 301] on button "下一頁" at bounding box center [873, 289] width 73 height 39
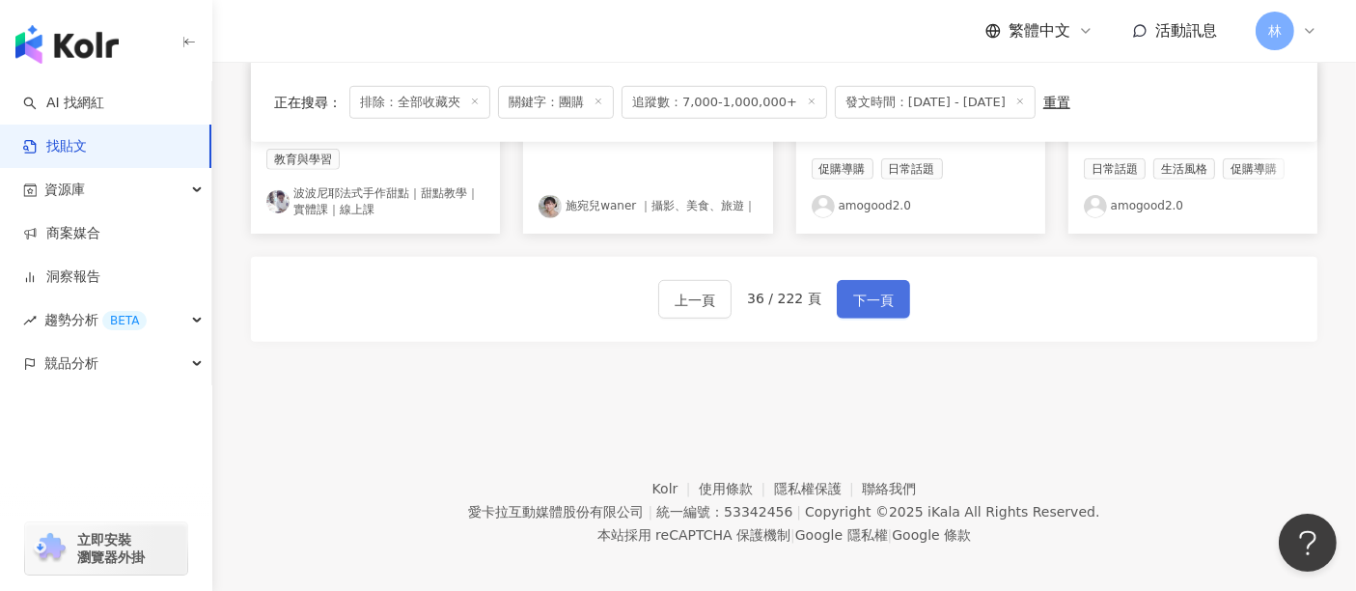
click at [874, 301] on button "下一頁" at bounding box center [873, 299] width 73 height 39
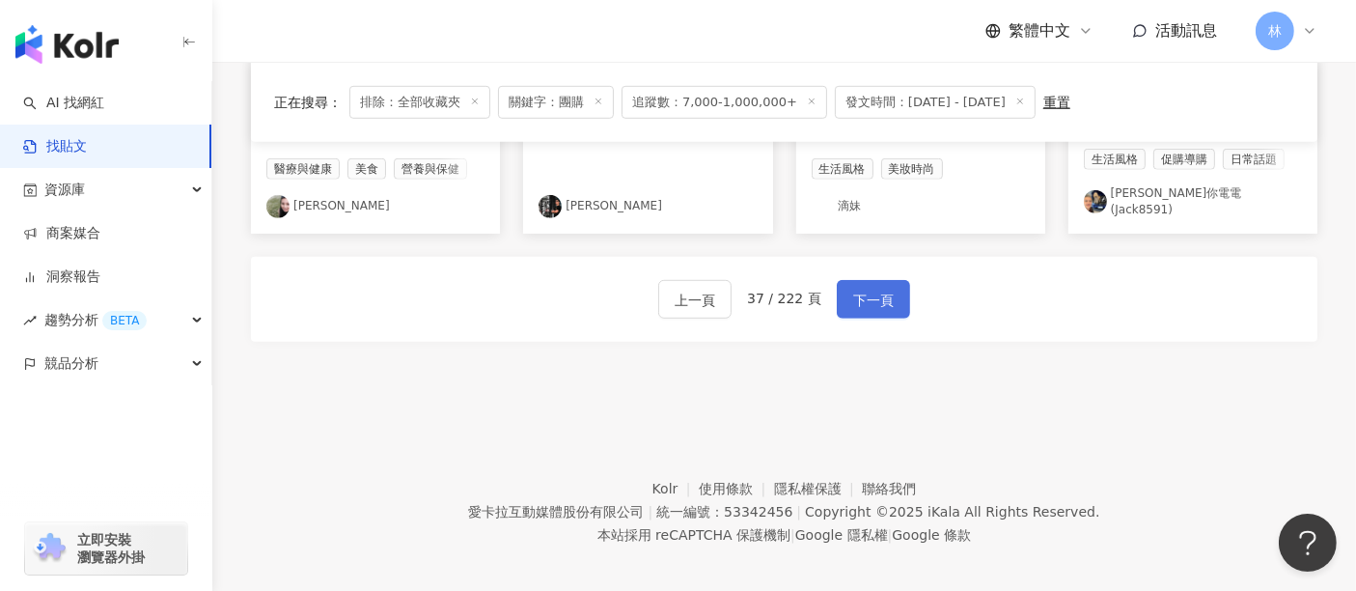
click at [874, 301] on button "下一頁" at bounding box center [873, 299] width 73 height 39
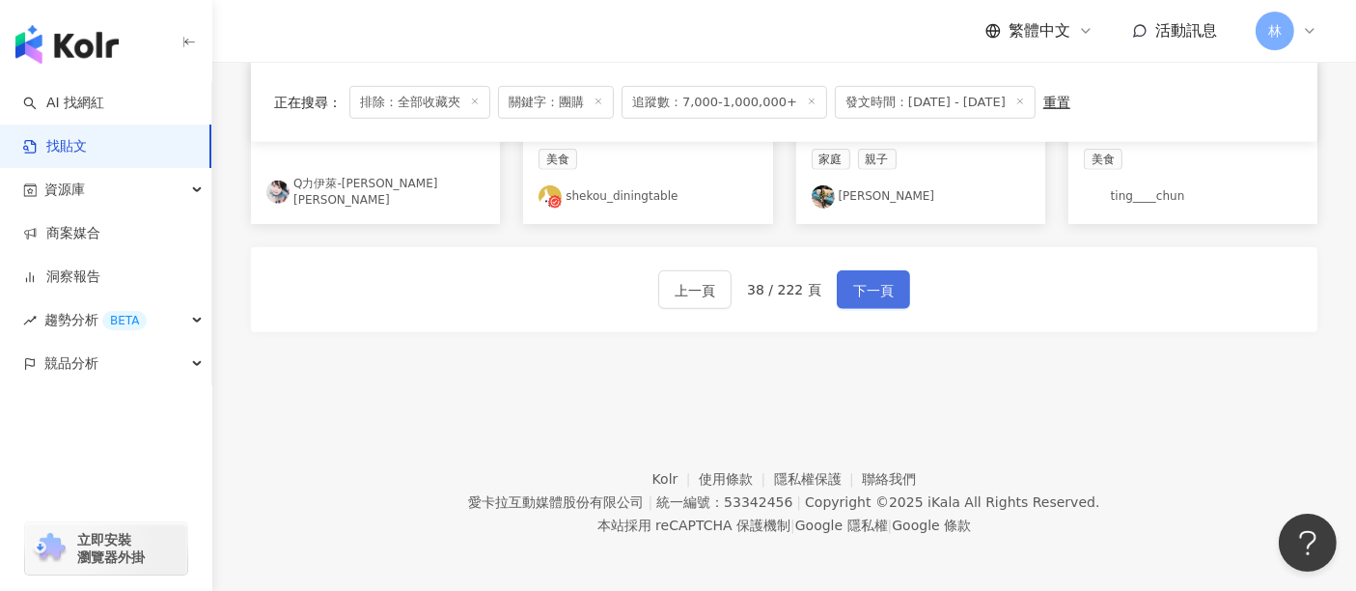
click at [874, 301] on button "下一頁" at bounding box center [873, 289] width 73 height 39
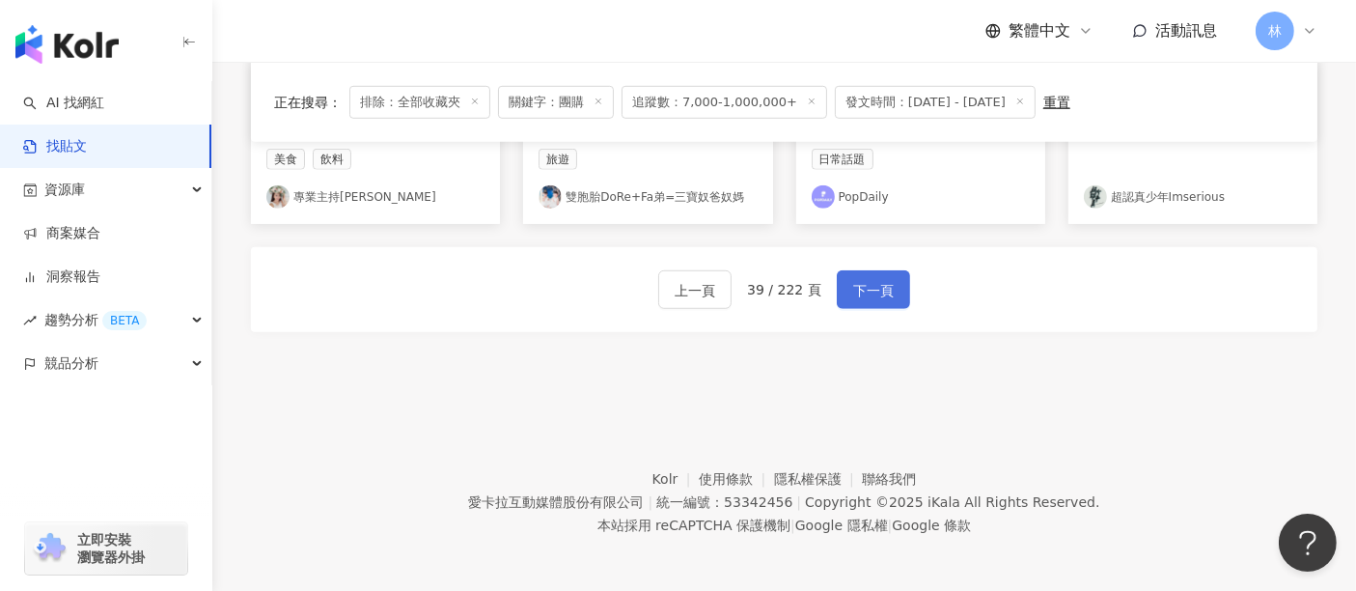
click at [874, 301] on button "下一頁" at bounding box center [873, 289] width 73 height 39
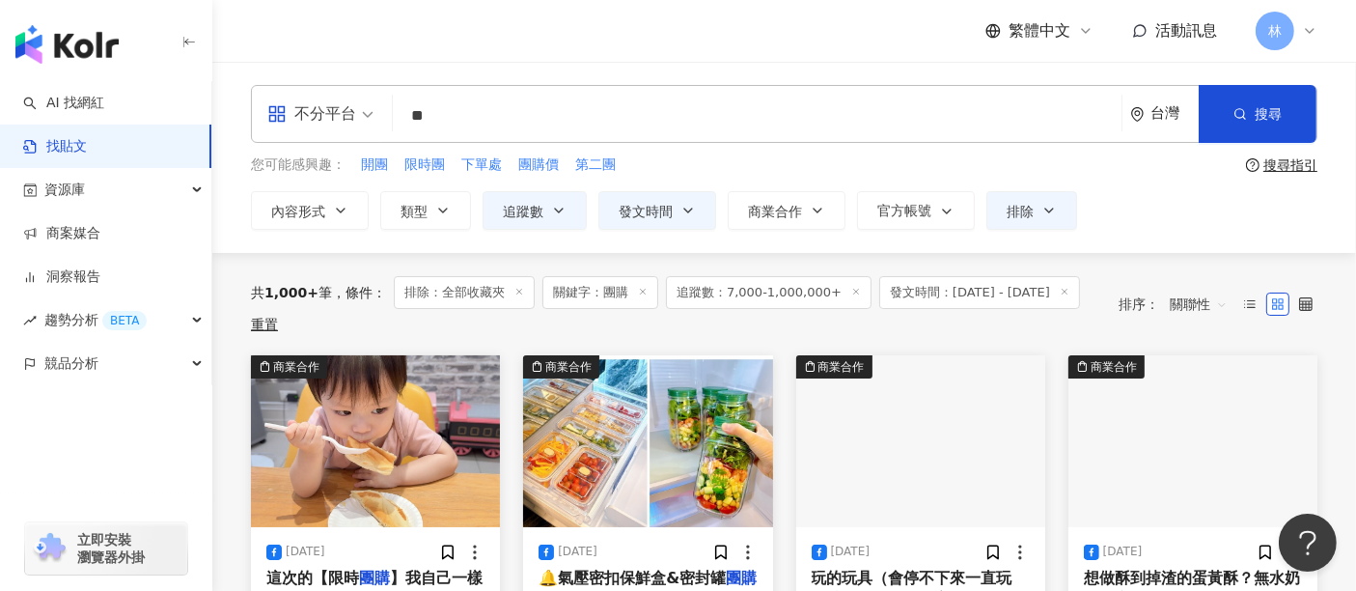
scroll to position [214, 0]
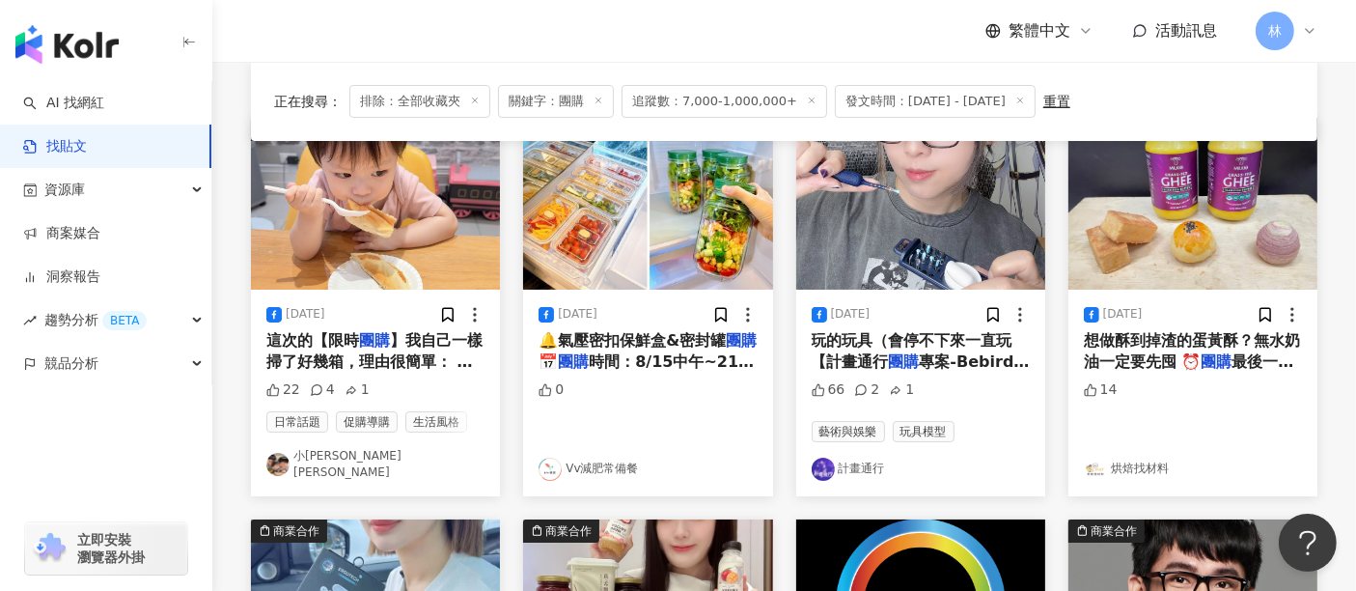
click at [408, 227] on img "button" at bounding box center [375, 204] width 249 height 172
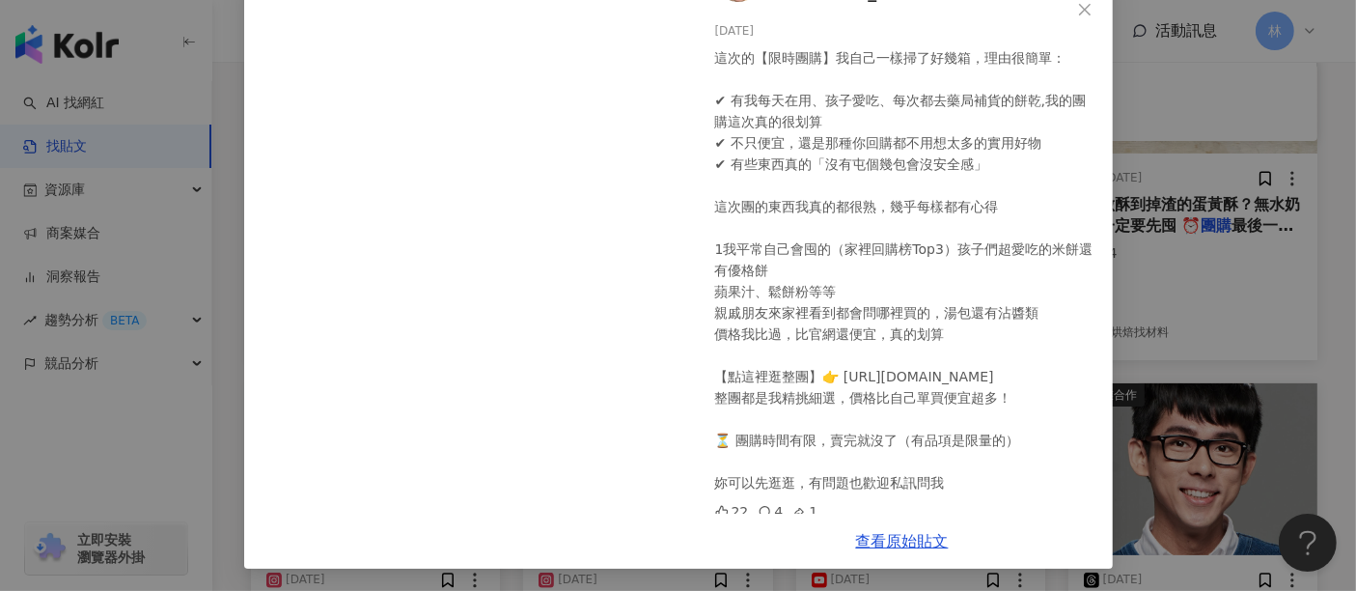
scroll to position [428, 0]
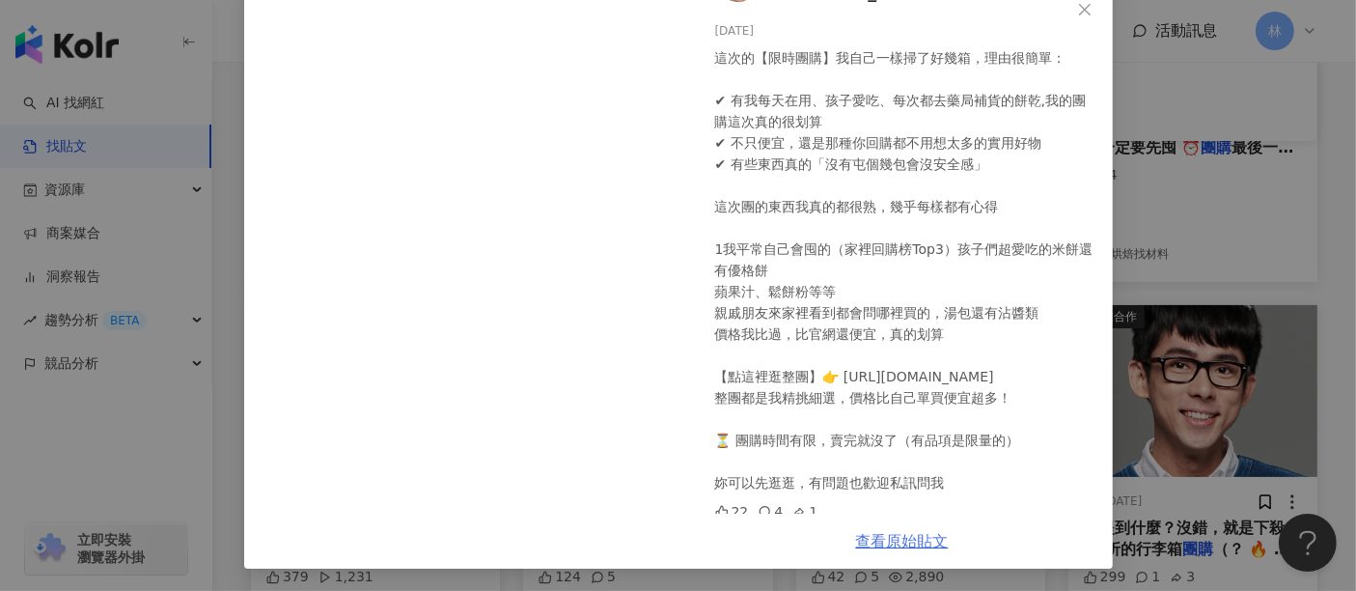
click at [874, 532] on link "查看原始貼文" at bounding box center [902, 541] width 93 height 18
click at [1163, 354] on div "小[PERSON_NAME] [PERSON_NAME] [DATE] 這次的【限時團購】我自己一樣掃了好幾箱，理由很簡單： ✔ 有我每天在用、孩子愛吃、每次…" at bounding box center [678, 295] width 1356 height 591
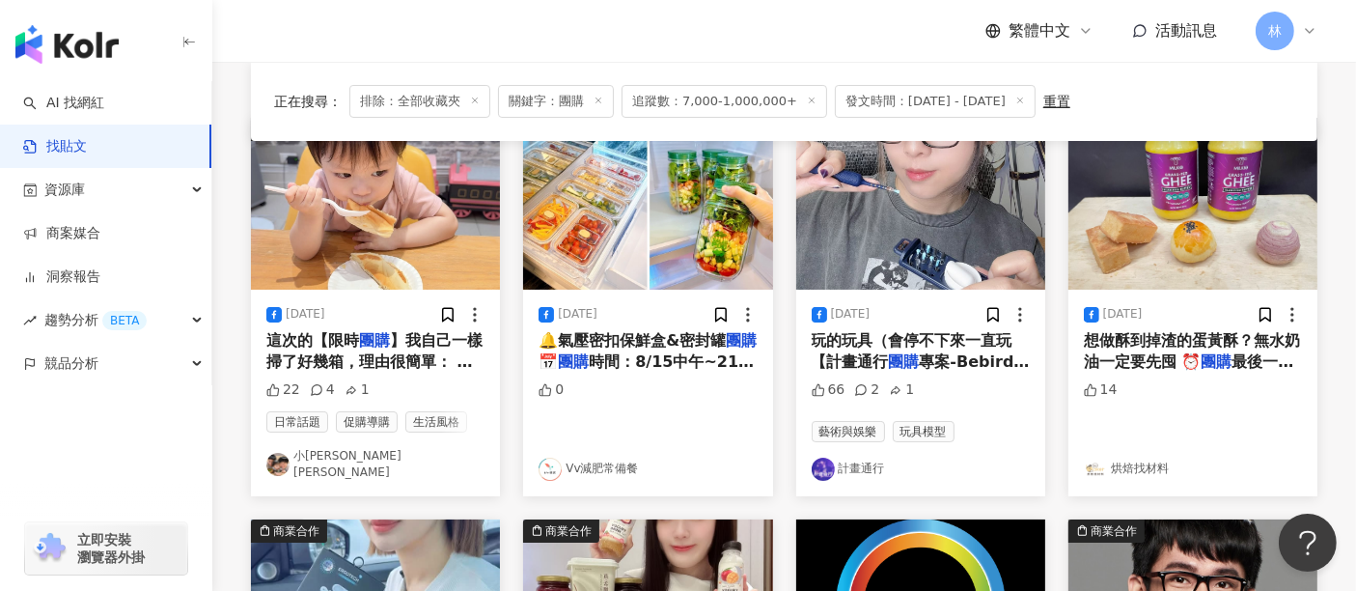
scroll to position [643, 0]
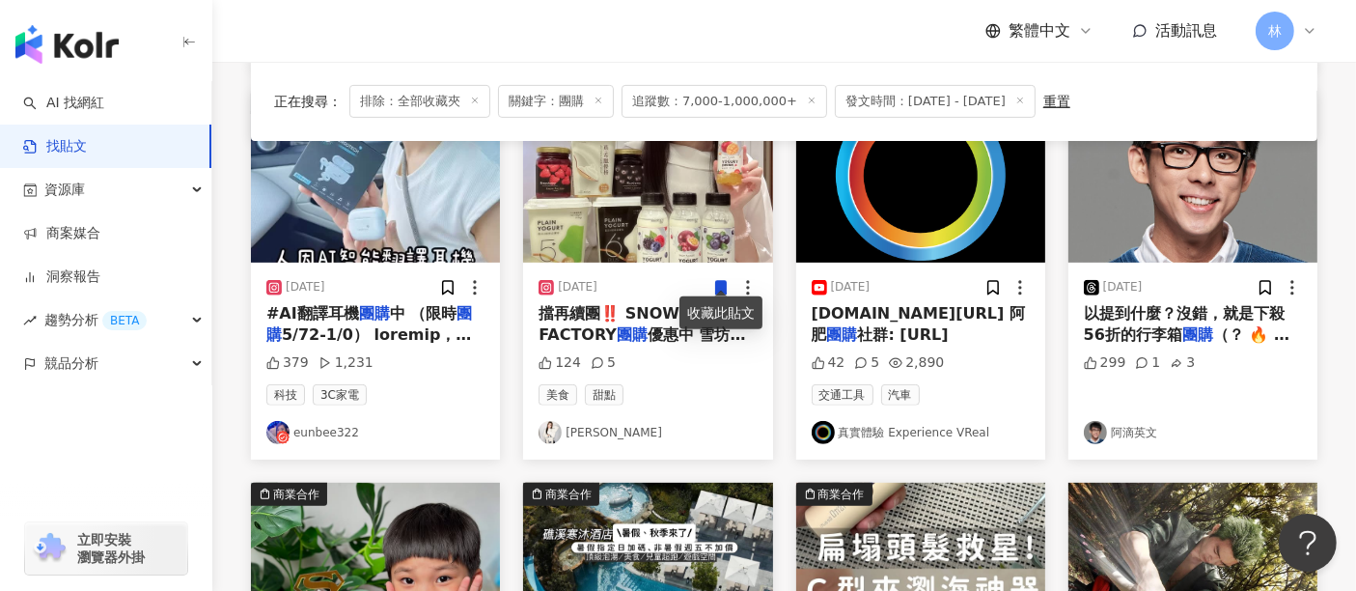
click at [650, 195] on img "button" at bounding box center [647, 177] width 249 height 172
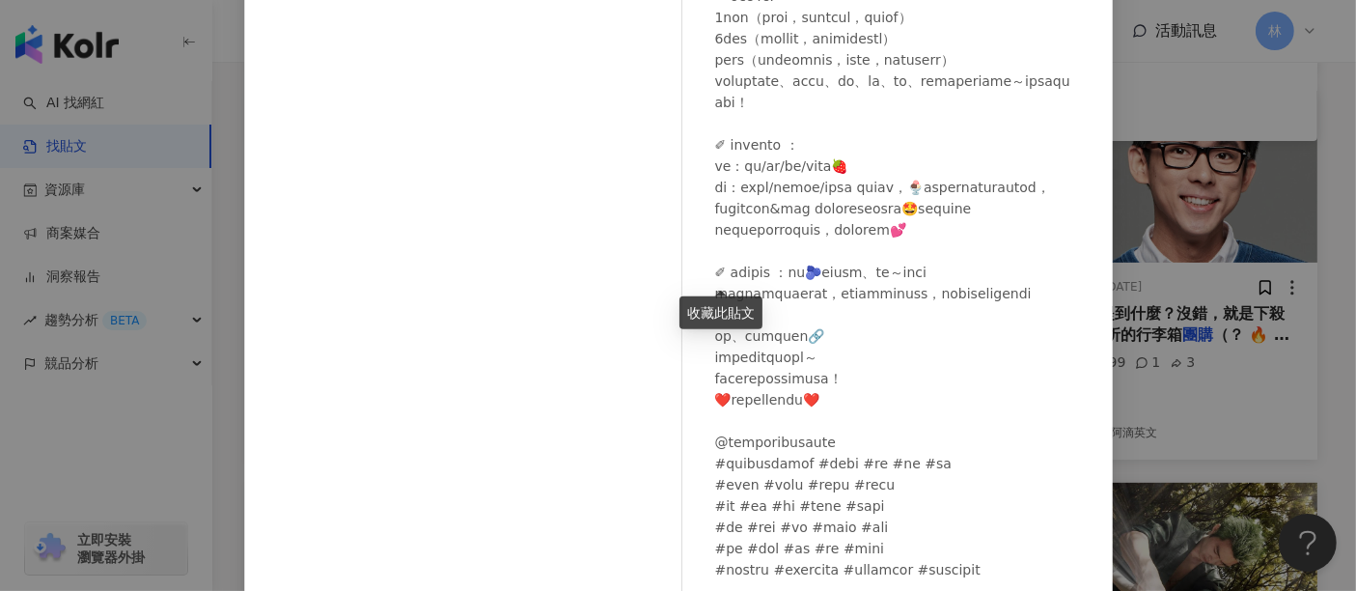
scroll to position [310, 0]
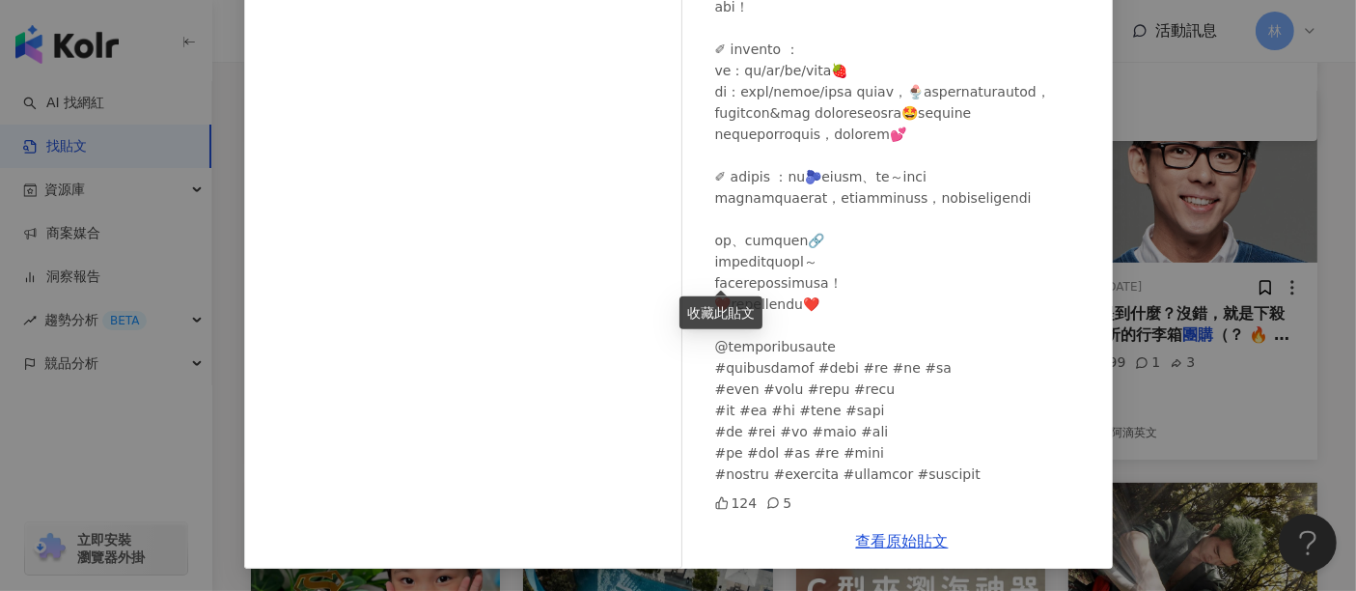
click at [1157, 389] on div "[PERSON_NAME][DATE] 124 5 查看原始貼文" at bounding box center [678, 295] width 1356 height 591
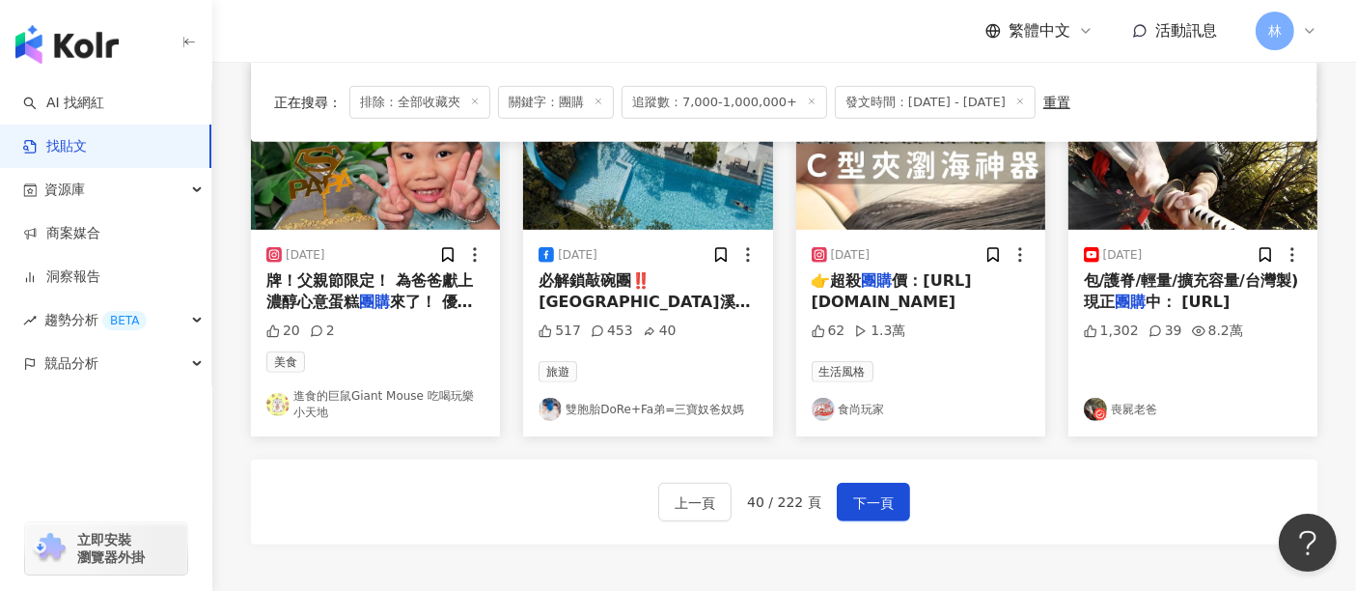
scroll to position [1072, 0]
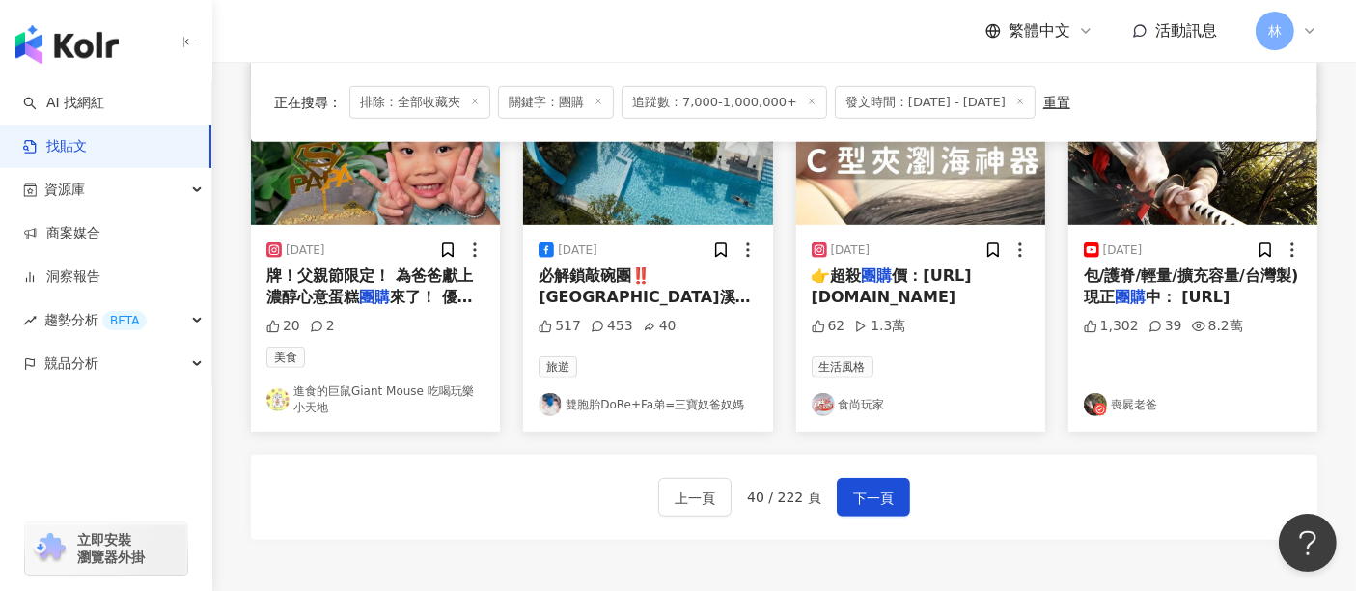
click at [386, 181] on img "button" at bounding box center [375, 139] width 249 height 172
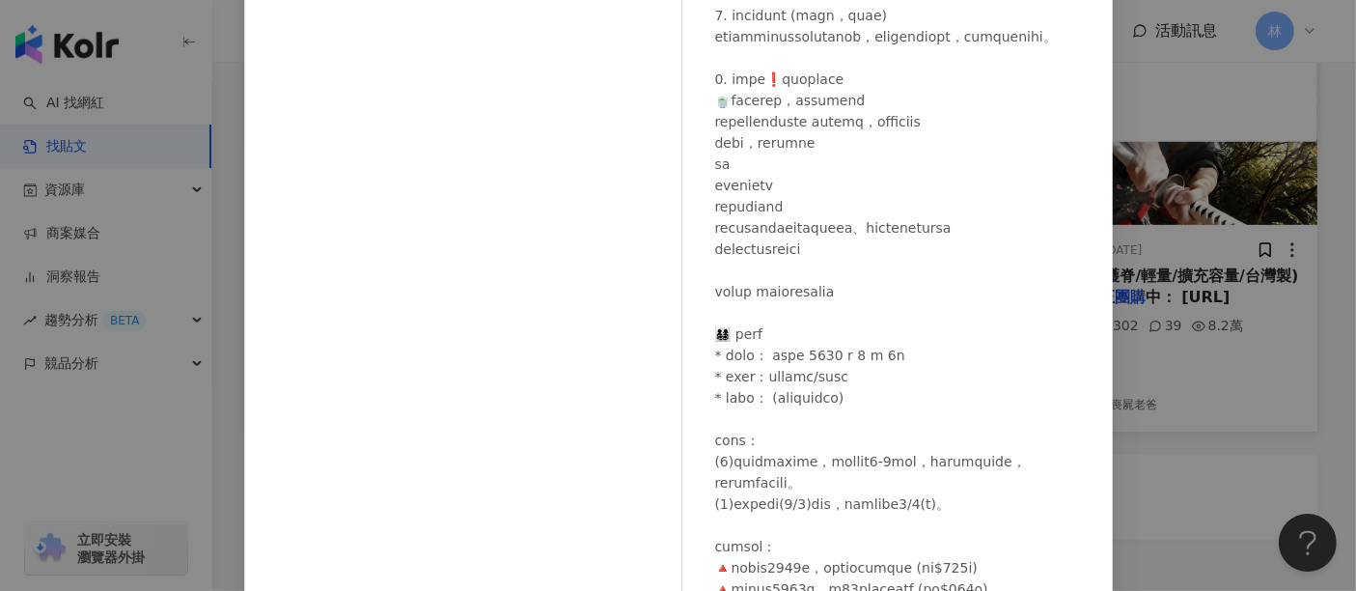
scroll to position [311, 0]
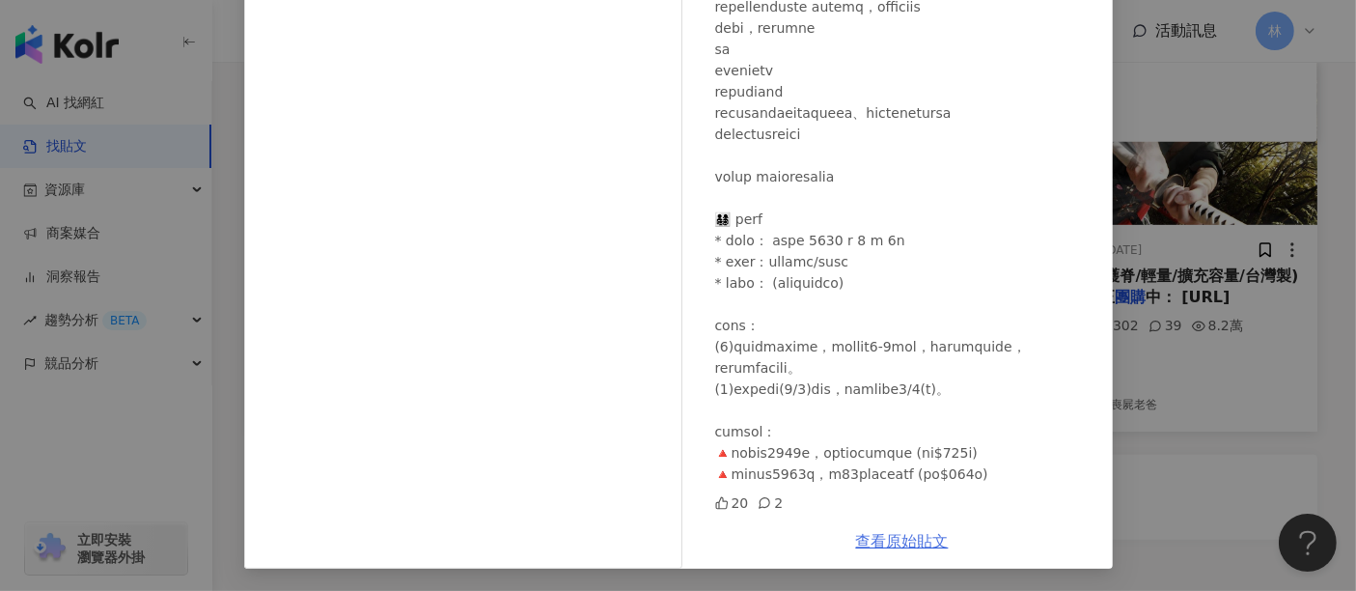
click at [930, 549] on link "查看原始貼文" at bounding box center [902, 541] width 93 height 18
click at [1182, 233] on div "進食的巨鼠Giant Mouse 吃喝玩樂小天地 [DATE] 20 2 查看原始貼文" at bounding box center [678, 295] width 1356 height 591
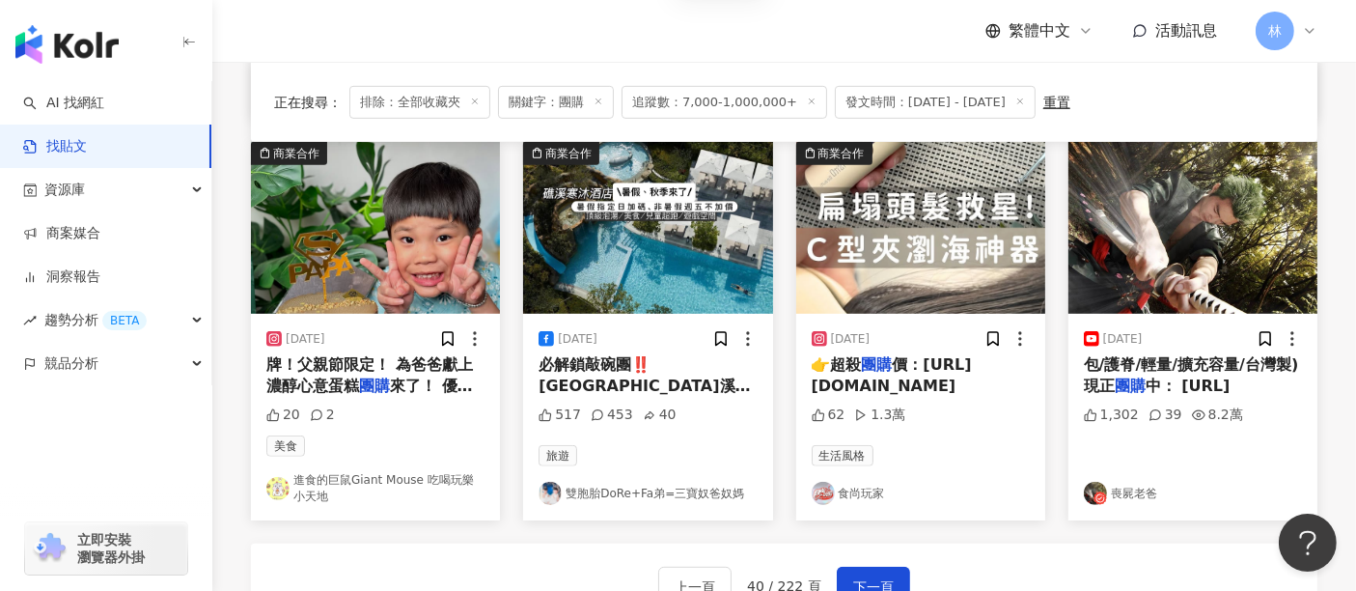
scroll to position [1179, 0]
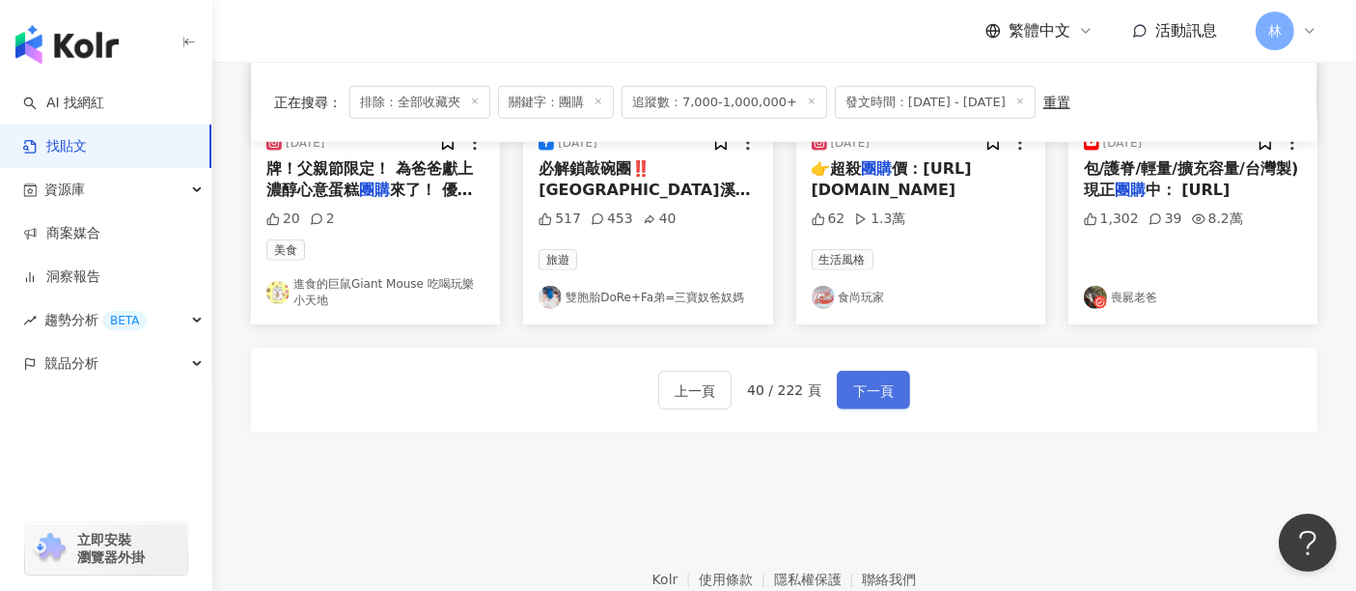
click at [843, 378] on button "下一頁" at bounding box center [873, 390] width 73 height 39
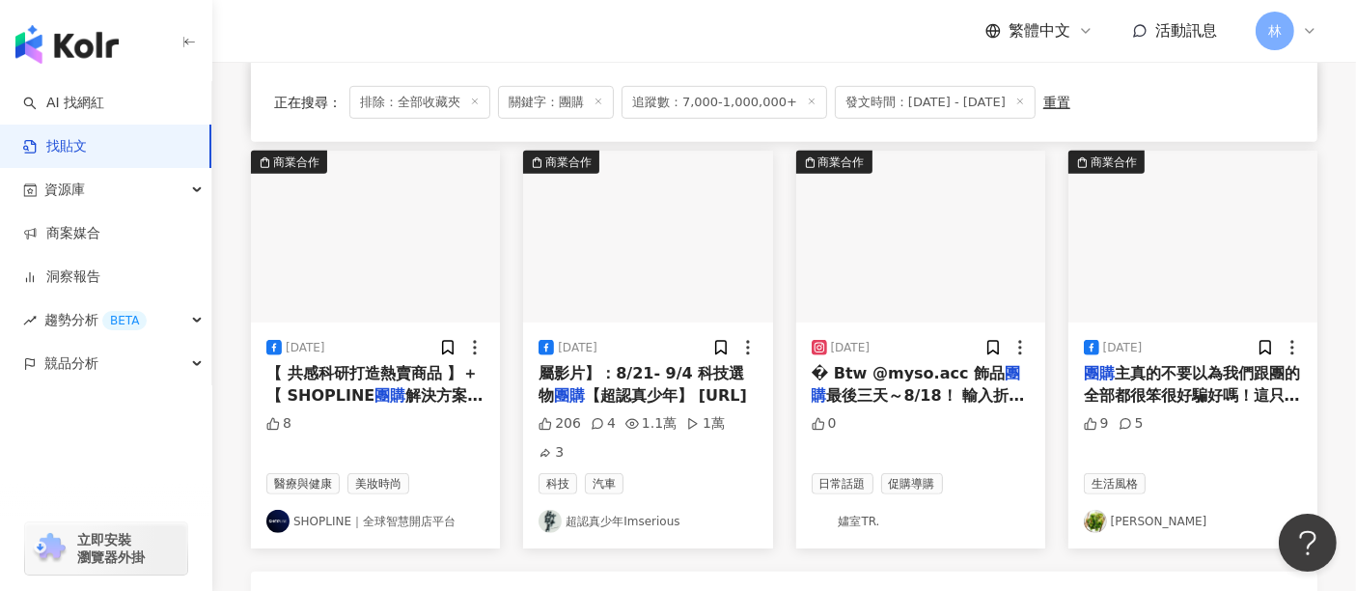
scroll to position [1072, 0]
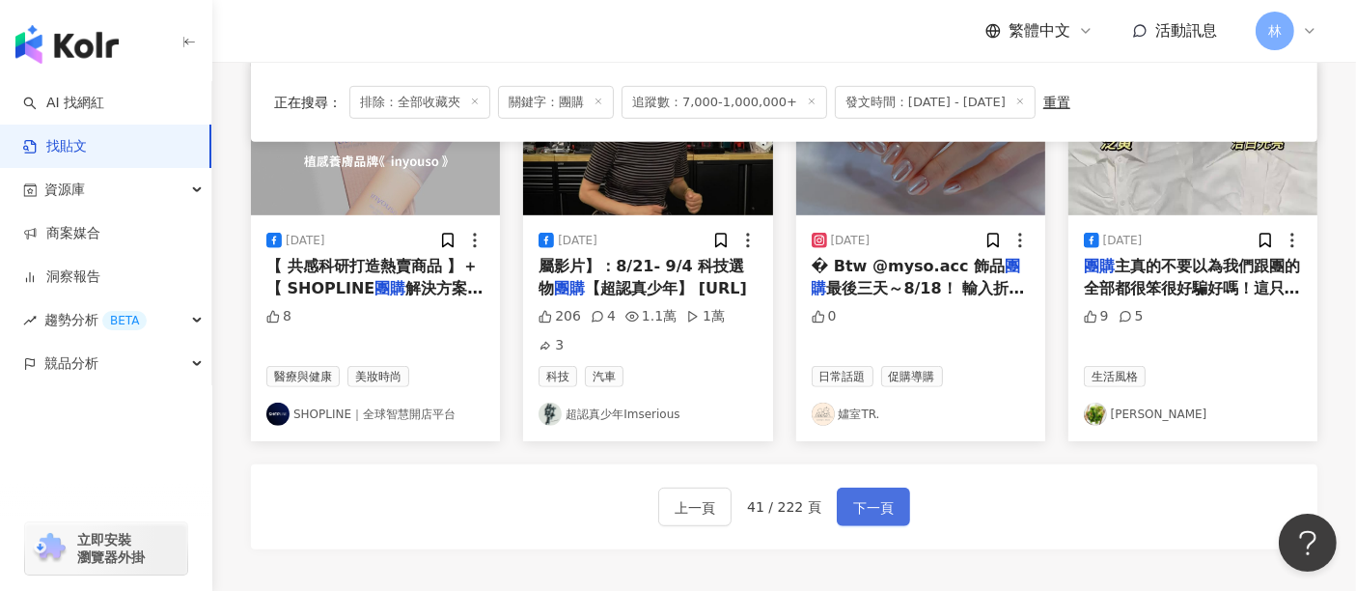
click at [853, 496] on span "下一頁" at bounding box center [873, 507] width 41 height 23
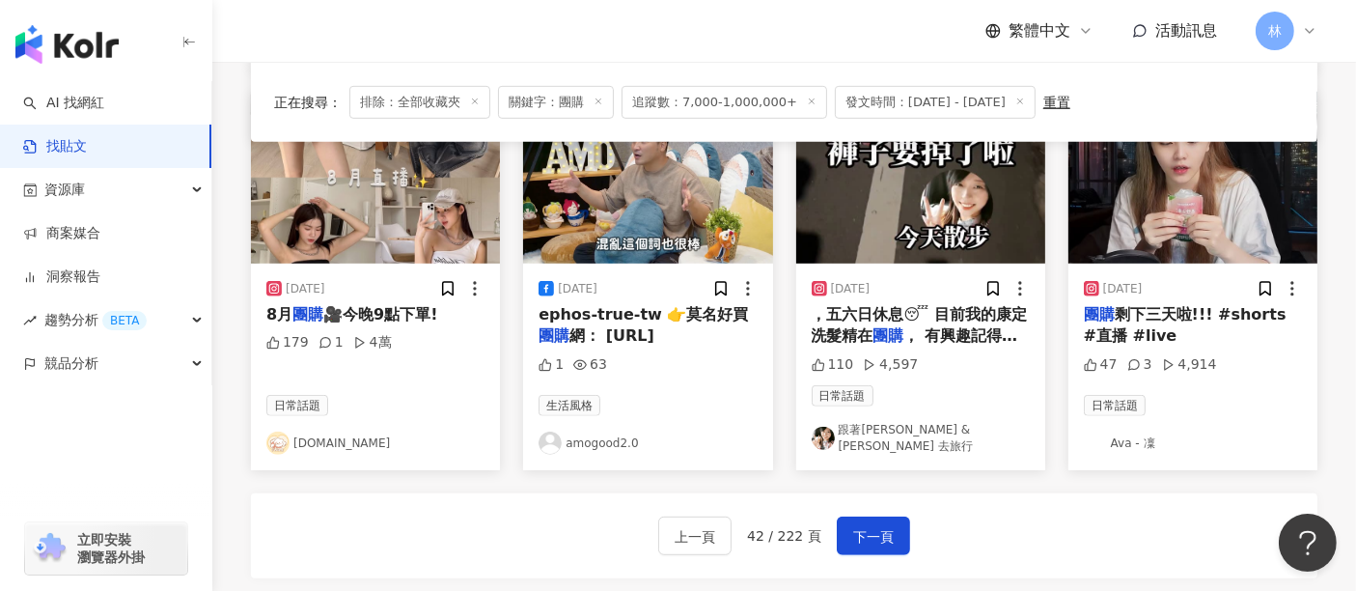
scroll to position [1081, 0]
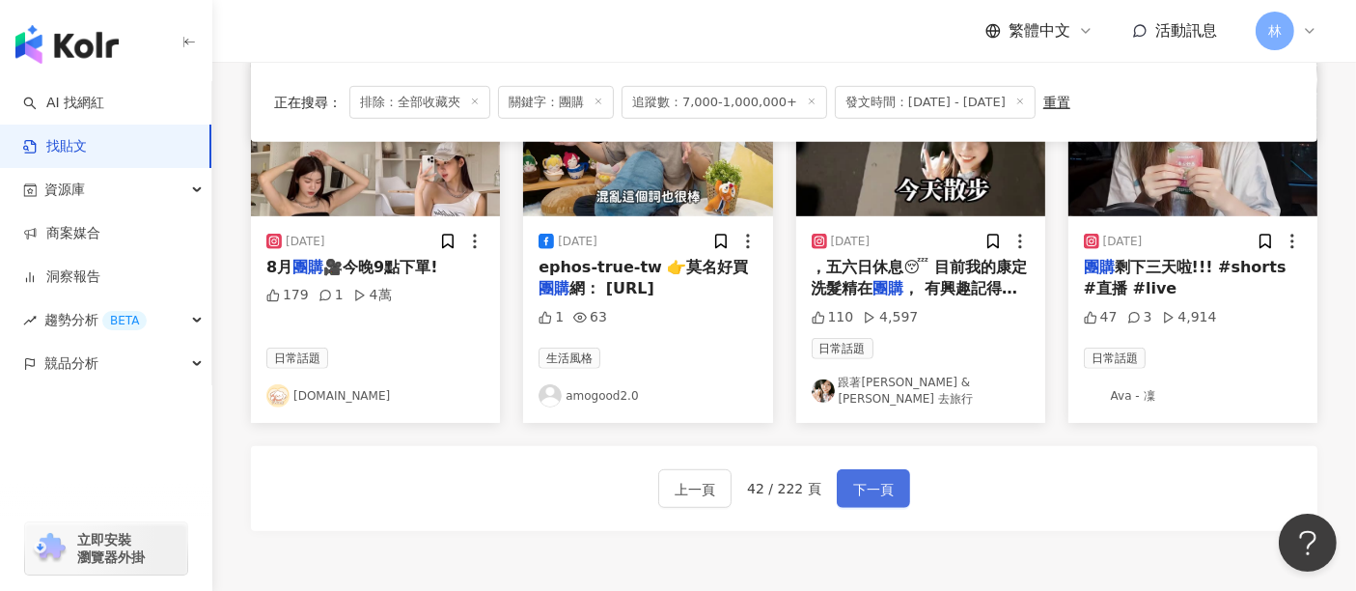
click at [878, 469] on button "下一頁" at bounding box center [873, 488] width 73 height 39
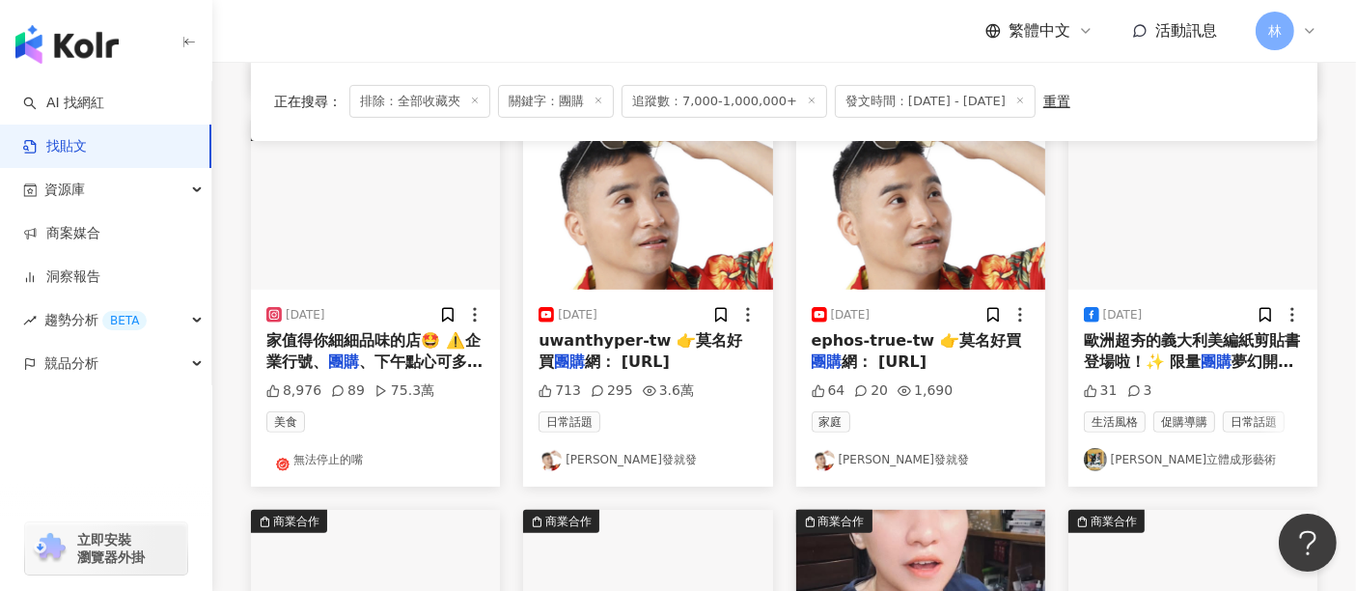
scroll to position [620, 0]
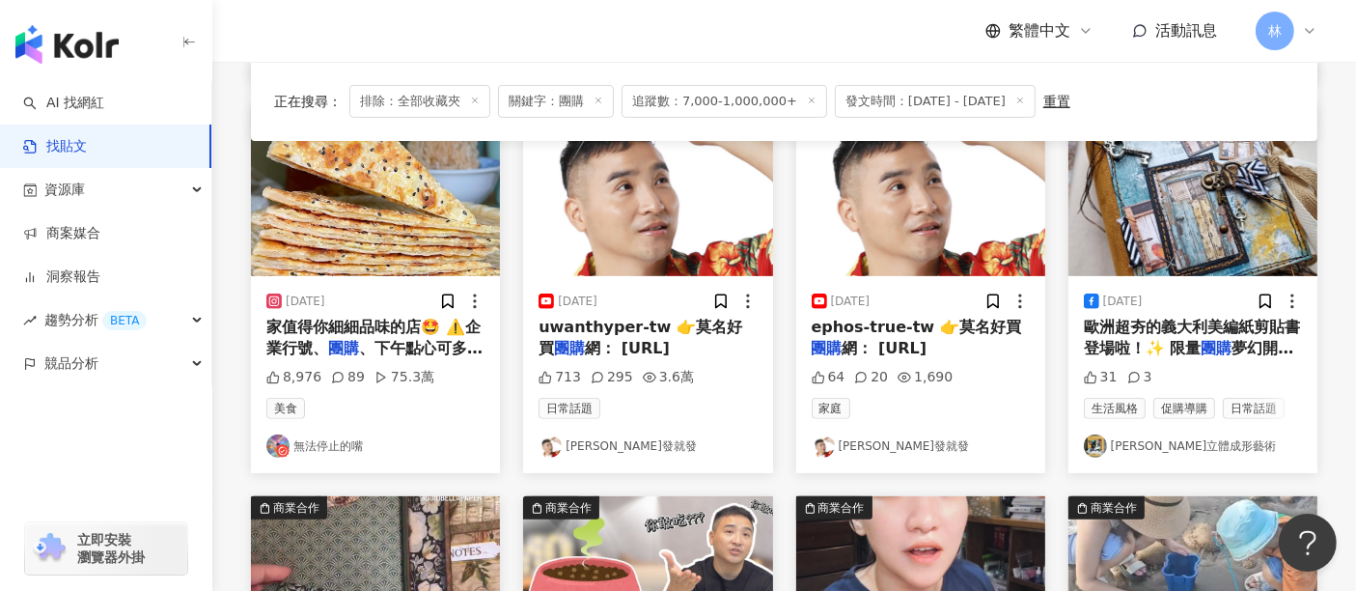
click at [1159, 206] on img "button" at bounding box center [1192, 190] width 249 height 172
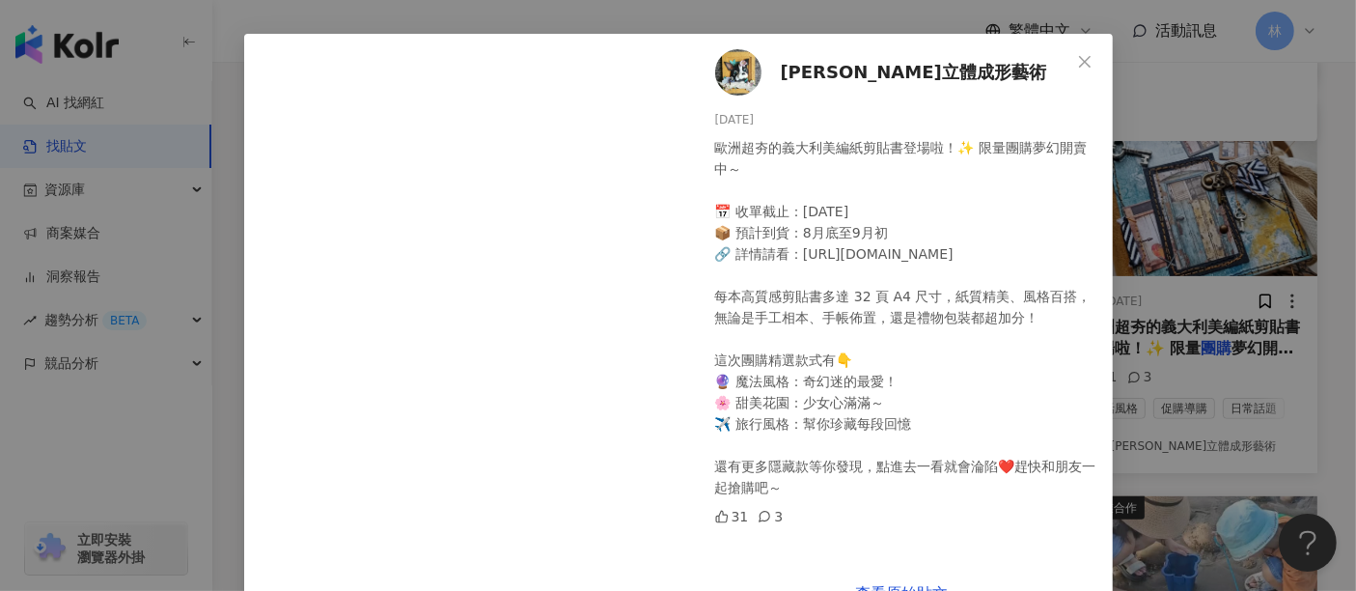
scroll to position [115, 0]
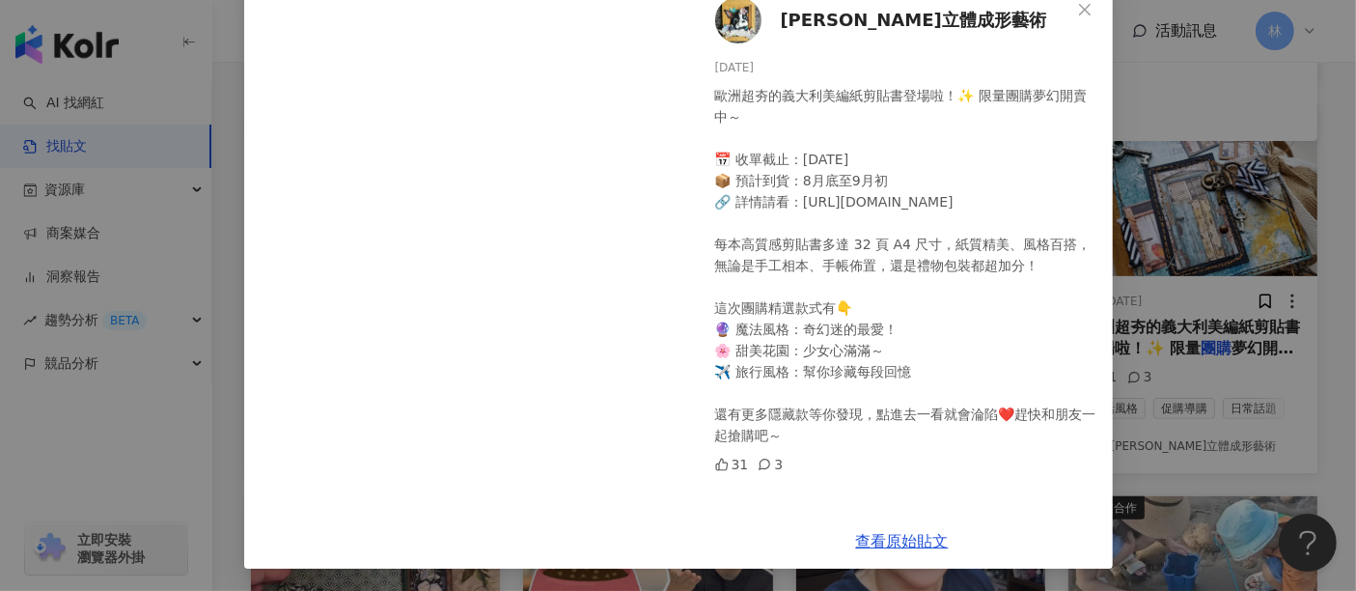
click at [1224, 209] on div "[PERSON_NAME]立體成形藝術 [DATE] 歐洲超夯的義大利美編紙剪貼書登場啦！✨ 限量團購夢幻開賣中～ 📅 收單截止：[DATE] 📦 預計到貨：…" at bounding box center [678, 295] width 1356 height 591
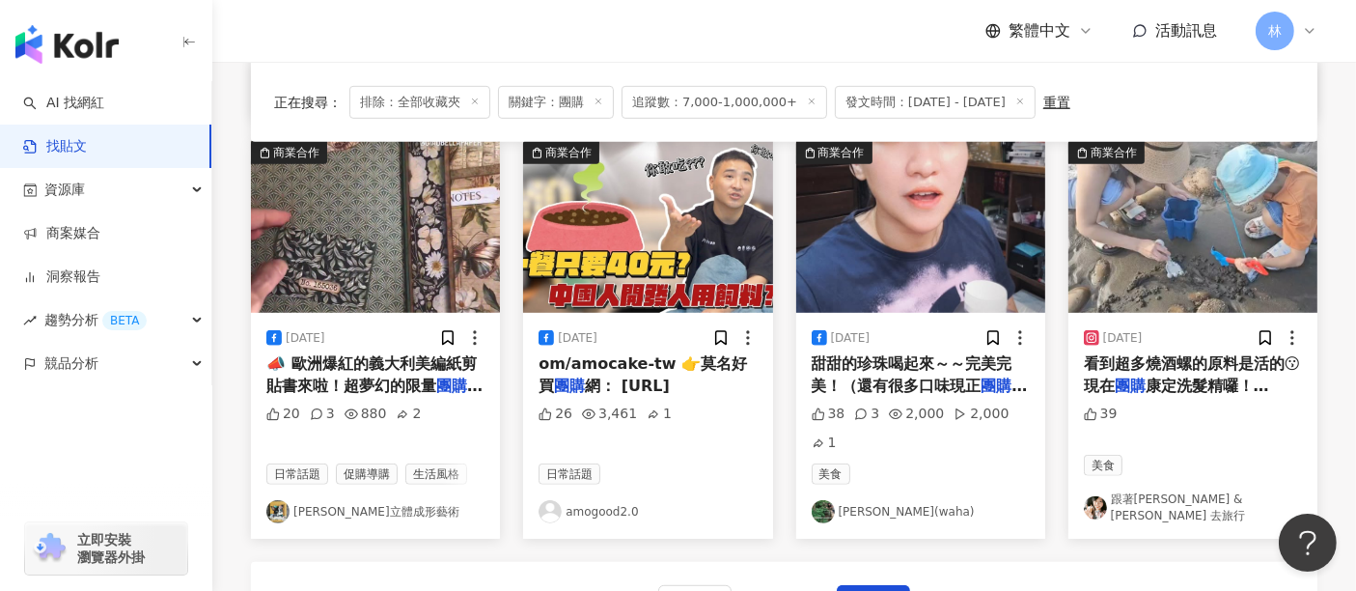
scroll to position [941, 0]
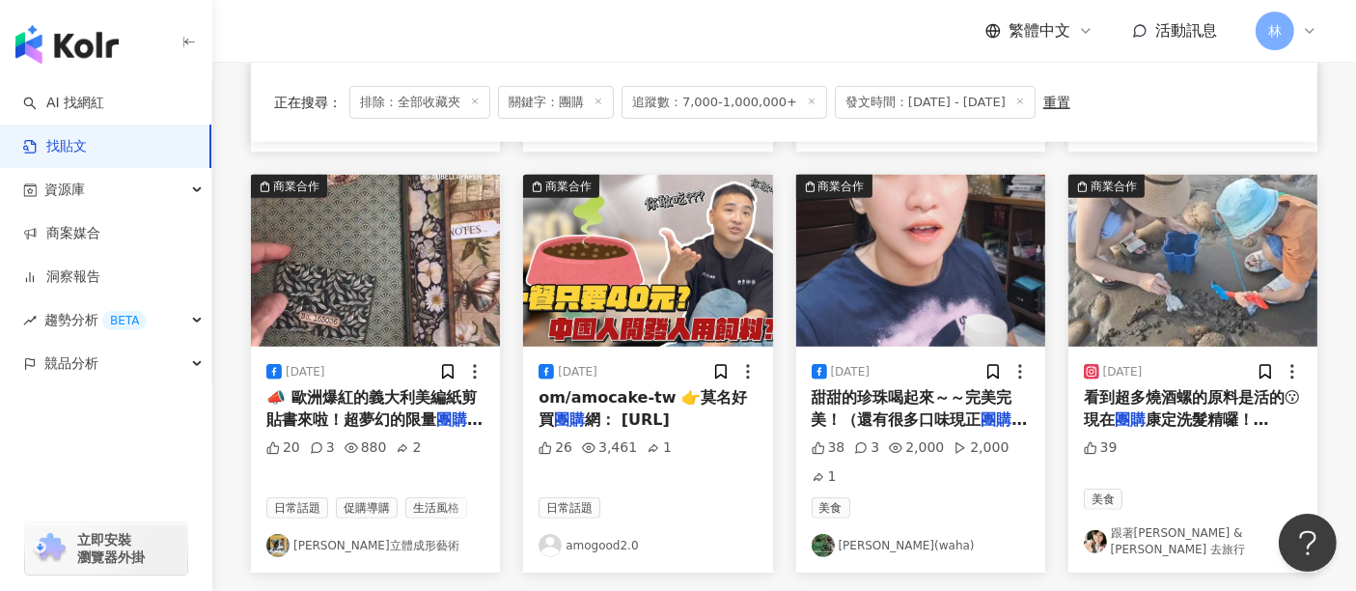
click at [872, 282] on img "button" at bounding box center [920, 261] width 249 height 172
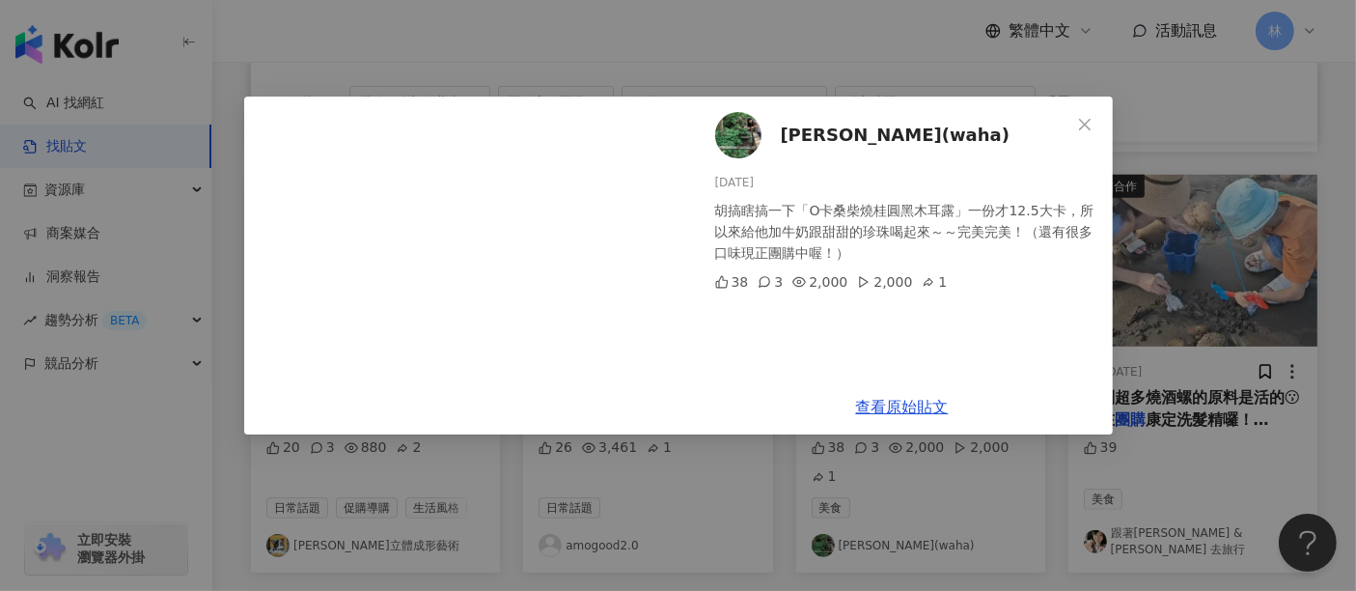
click at [1185, 263] on div "[PERSON_NAME](waha) [DATE] 胡搞瞎搞一下「O卡桑柴燒桂圓黑木耳露」一份才12.5大卡，所以來給他加牛奶跟甜甜的珍珠喝起來～～完美完美…" at bounding box center [678, 295] width 1356 height 591
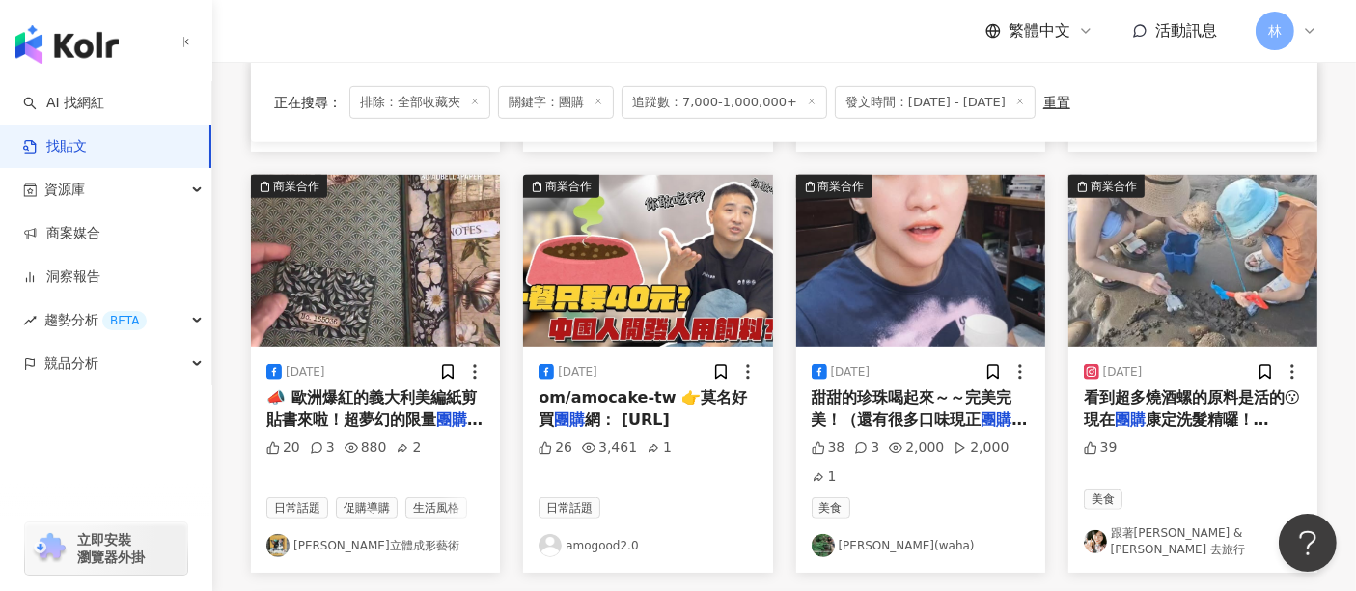
click at [1190, 258] on img "button" at bounding box center [1192, 261] width 249 height 172
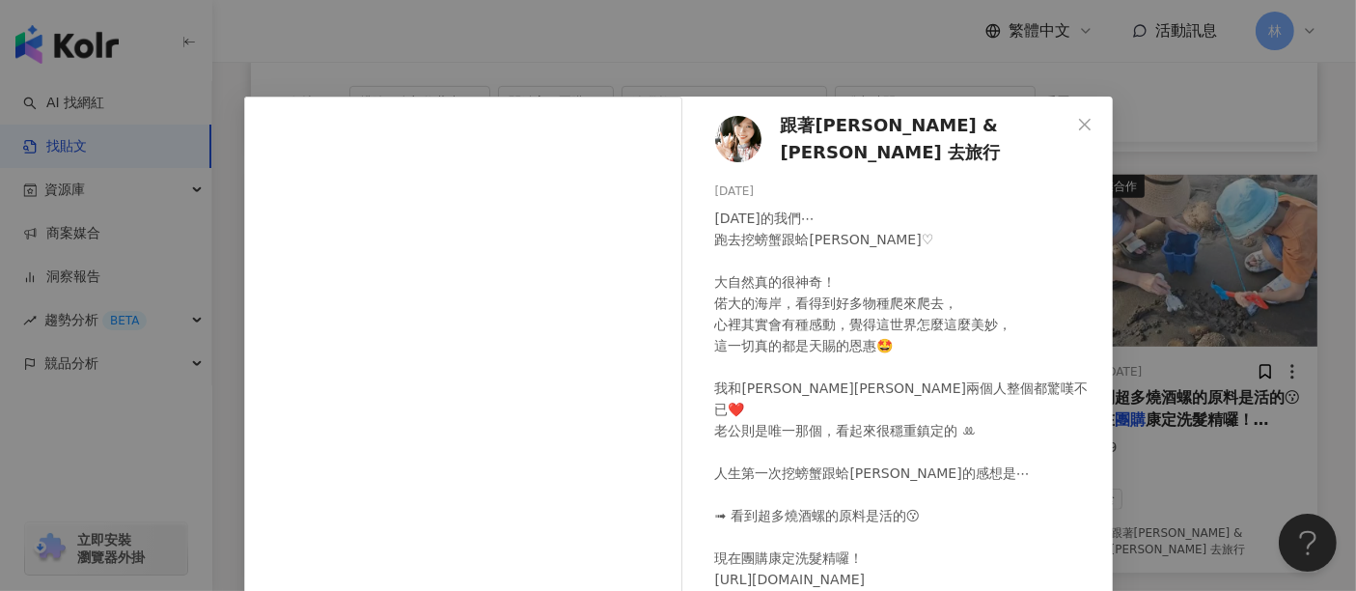
click at [1190, 258] on div "跟著[PERSON_NAME] & [PERSON_NAME] 去旅行 [DATE] [DATE]的我們⋯ 跑去挖螃蟹跟蛤蠣♡ 大自然真的很神奇！ 偌大的海…" at bounding box center [678, 295] width 1356 height 591
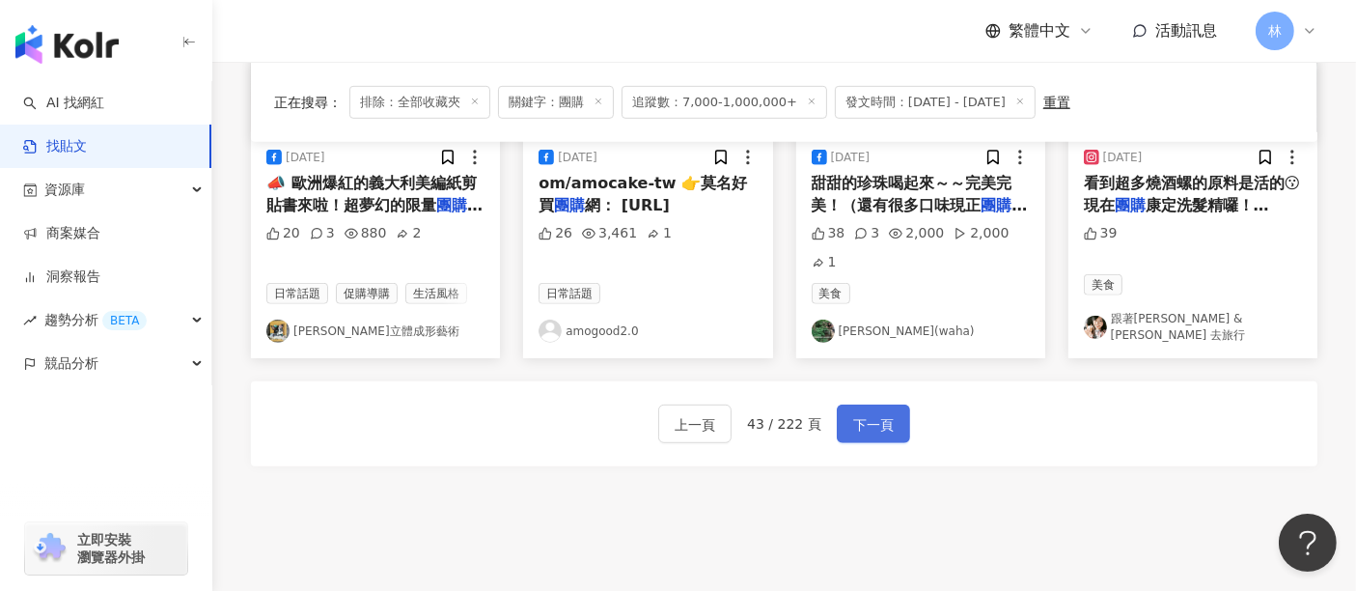
click at [887, 407] on button "下一頁" at bounding box center [873, 423] width 73 height 39
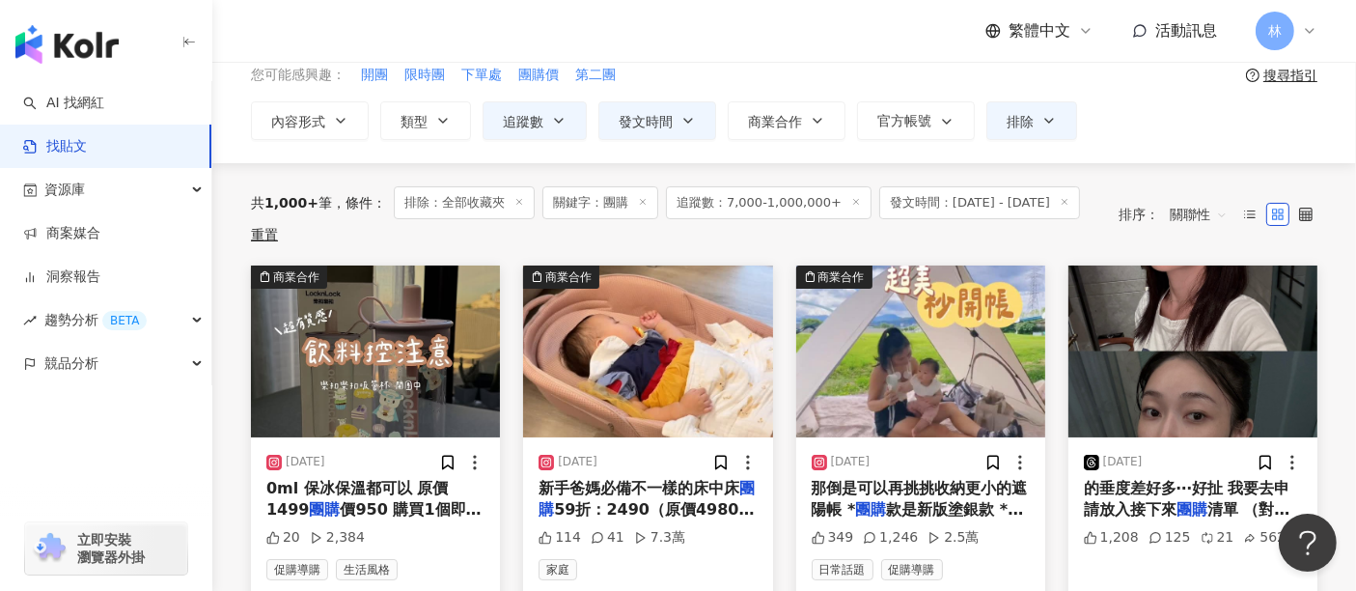
scroll to position [214, 0]
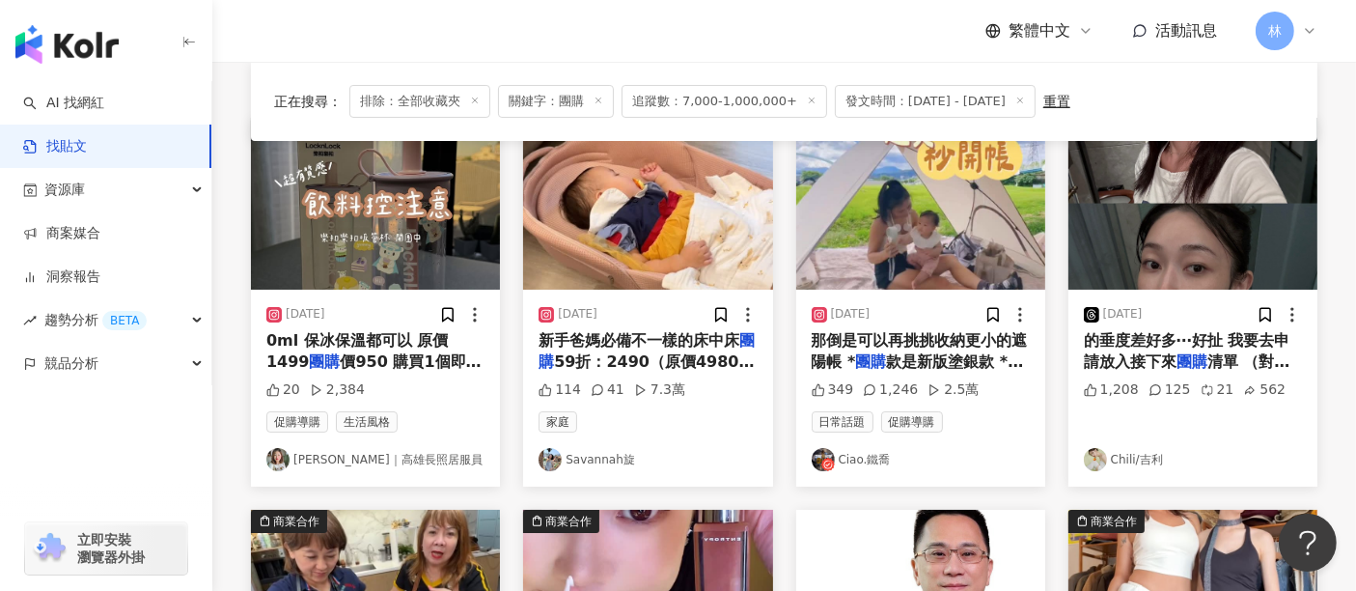
click at [337, 216] on img "button" at bounding box center [375, 204] width 249 height 172
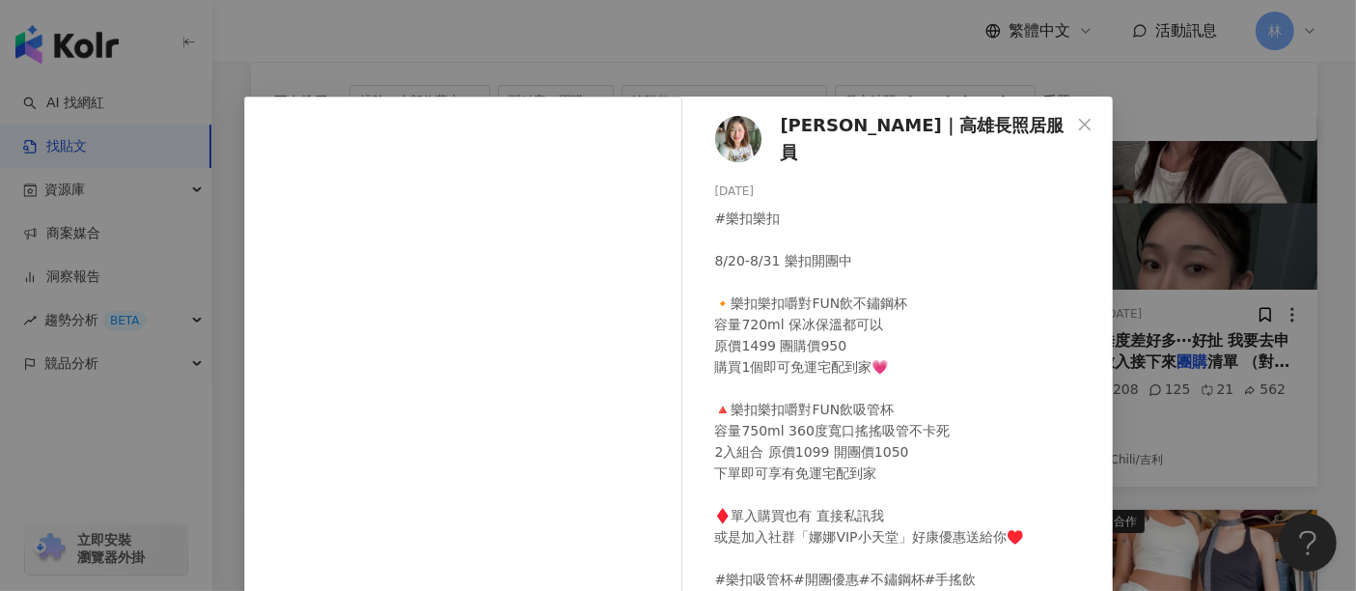
scroll to position [274, 0]
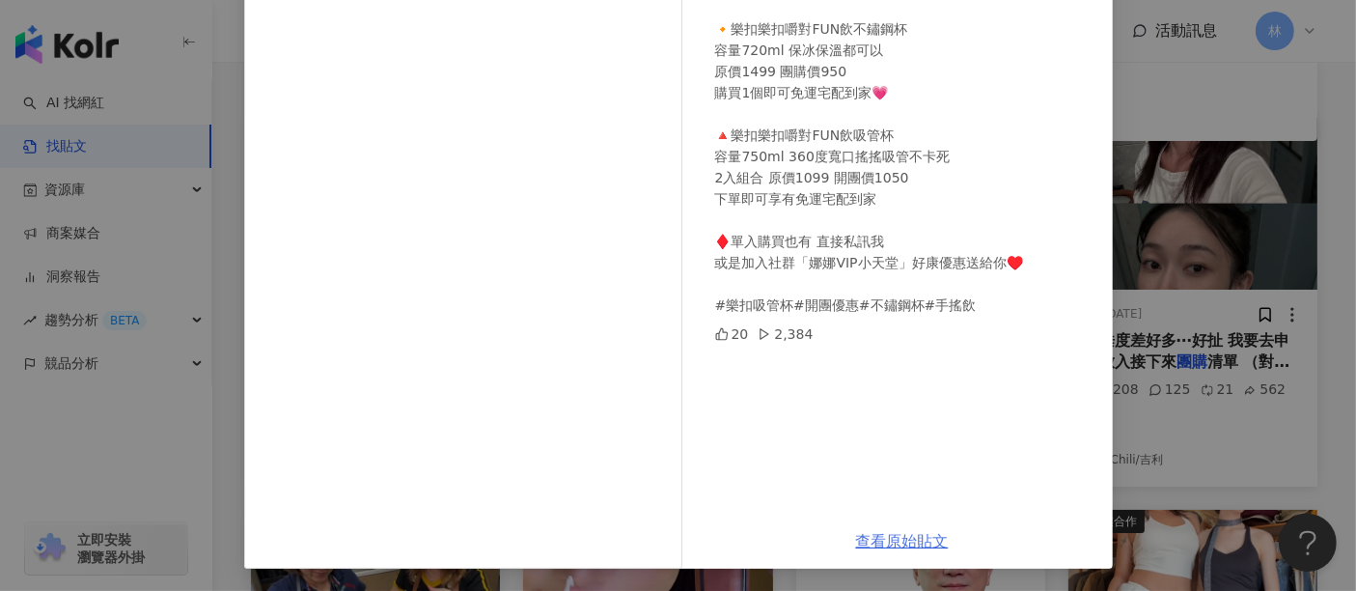
click at [886, 550] on link "查看原始貼文" at bounding box center [902, 541] width 93 height 18
click at [1219, 169] on div "[PERSON_NAME]｜高雄長照居服員 [DATE] #樂扣樂扣 8/20-8/31 樂扣開團中 🔸樂扣樂扣嚼對FUN飲不鏽鋼杯 容量720ml 保冰保溫…" at bounding box center [678, 295] width 1356 height 591
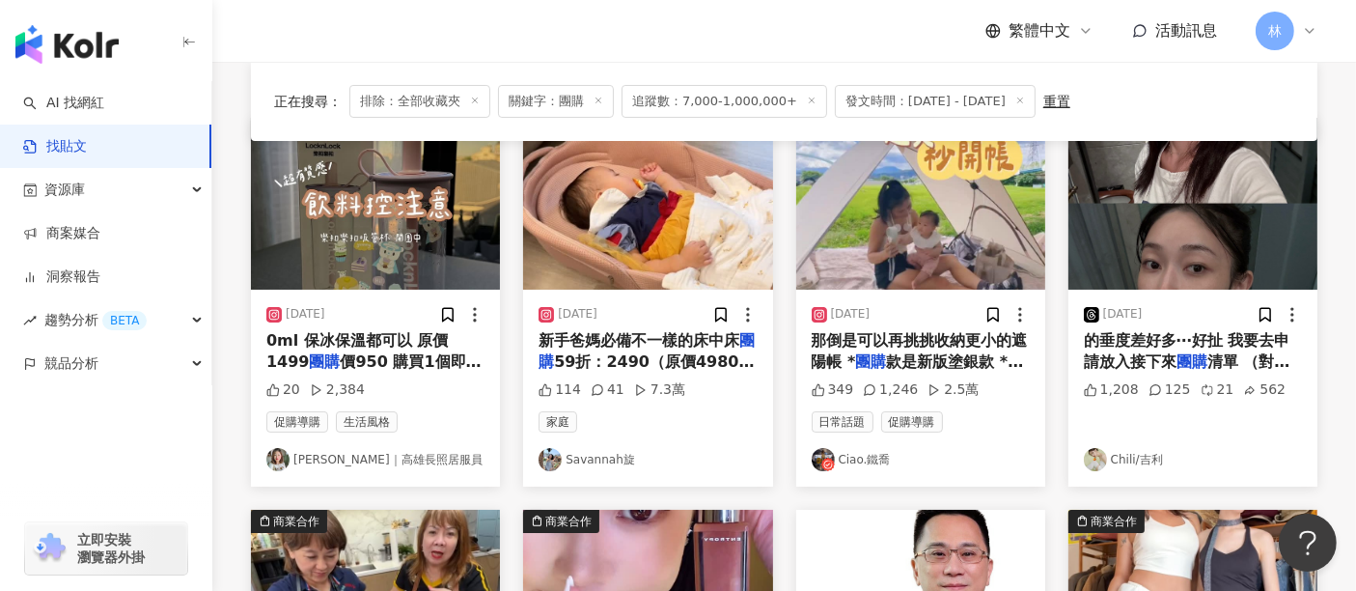
click at [650, 203] on img "button" at bounding box center [647, 204] width 249 height 172
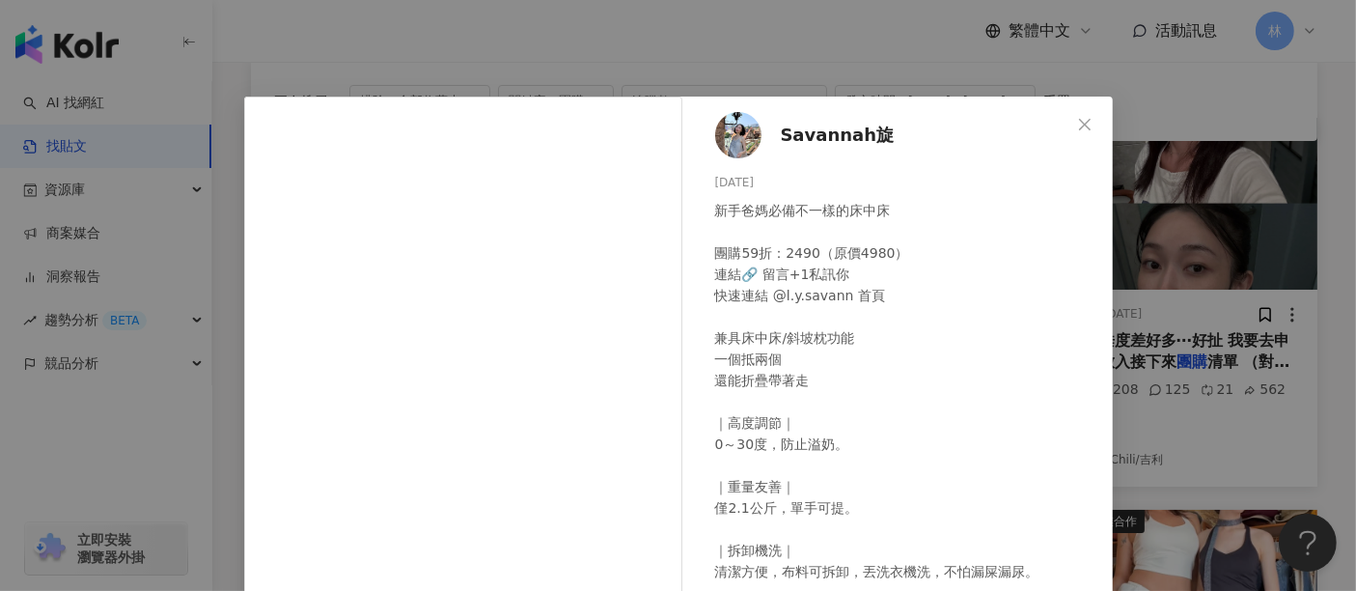
click at [1256, 282] on div "Savannah旋 [DATE] 新手爸媽必備不一樣的床中床 團購59折：2490（原價4980） 連結🔗 留言+1私訊你 快速連結 @l.y.savann …" at bounding box center [678, 295] width 1356 height 591
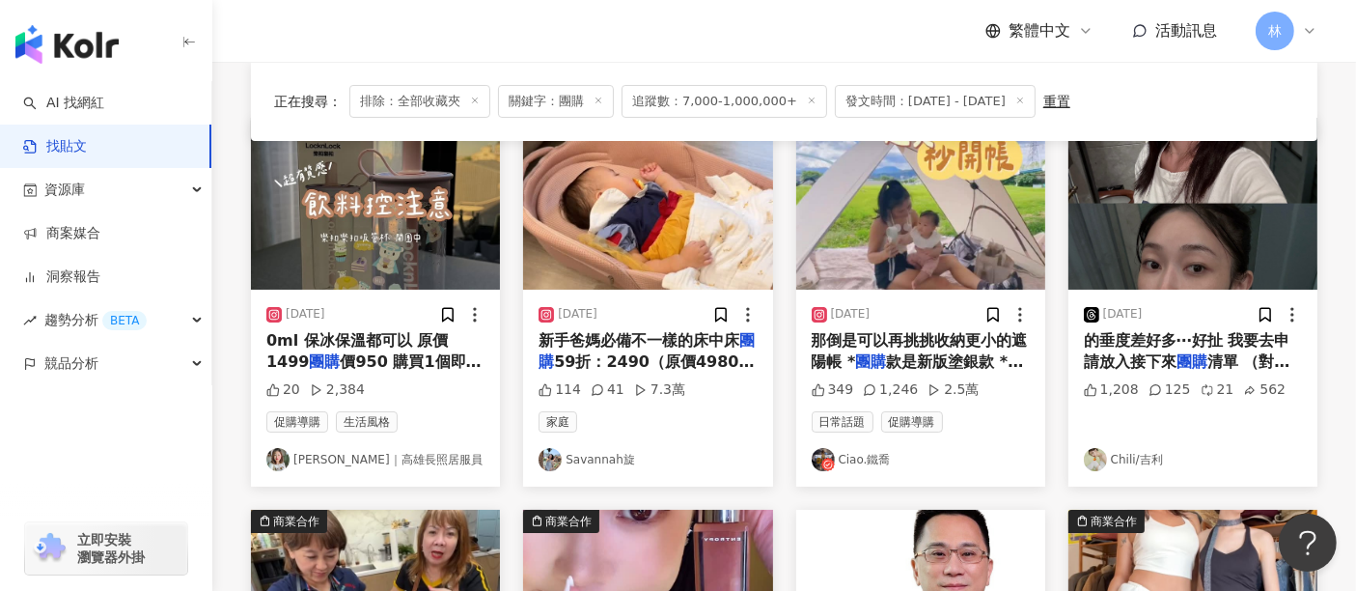
click at [897, 223] on img "button" at bounding box center [920, 204] width 249 height 172
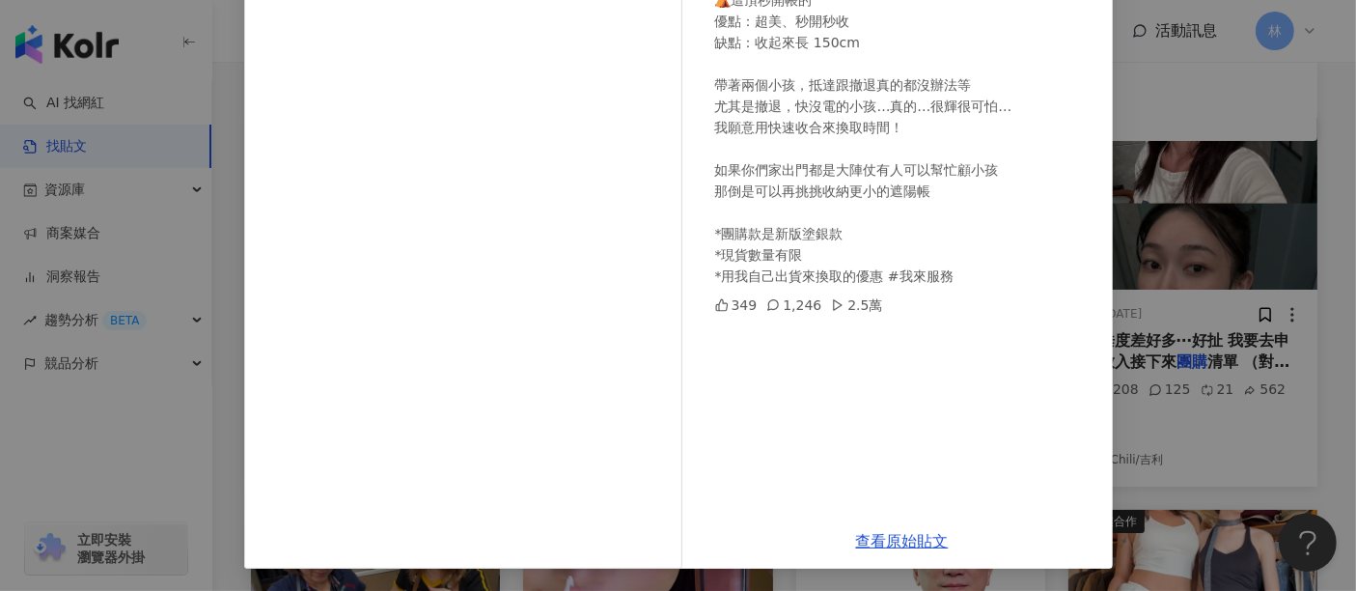
click at [921, 554] on div "查看原始貼文" at bounding box center [902, 540] width 421 height 55
click at [924, 548] on link "查看原始貼文" at bounding box center [902, 541] width 93 height 18
click at [1133, 258] on div "Ciao.[PERSON_NAME] [DATE] 這秒開帳每次出場，必被搭訕😅 身為i人真的是極度崩潰… ⛺️這頂秒開帳的 優點：超美、秒開秒收 缺點：收起…" at bounding box center [678, 295] width 1356 height 591
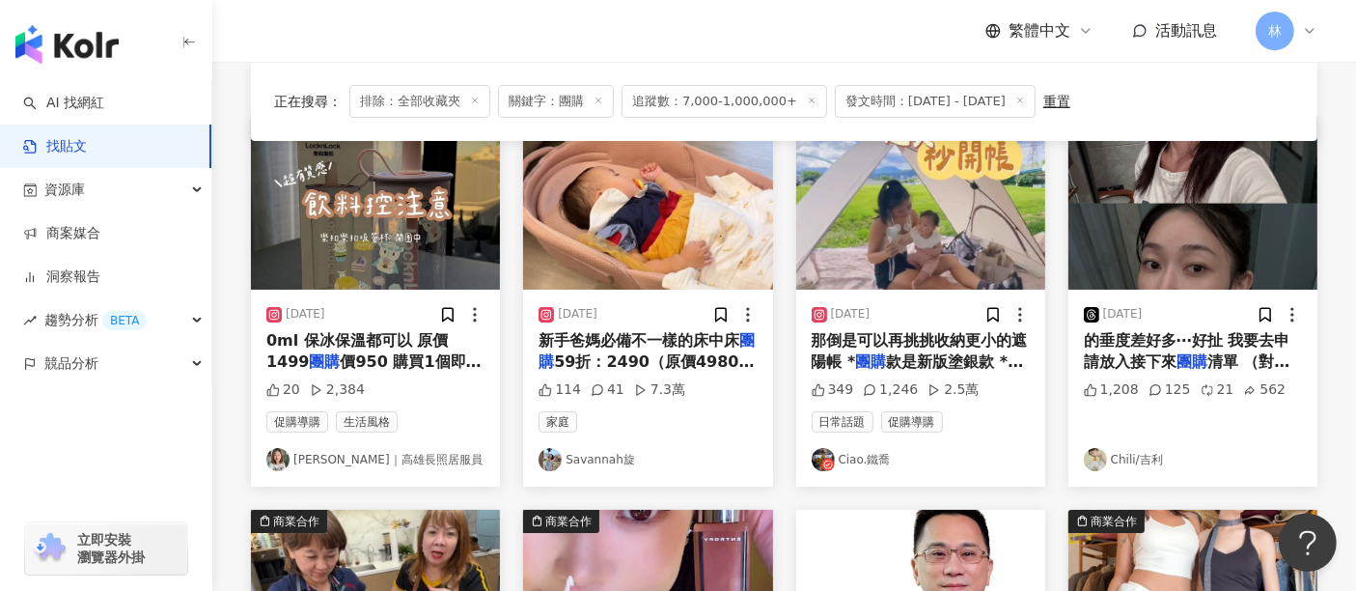
click at [1133, 258] on img "button" at bounding box center [1192, 204] width 249 height 172
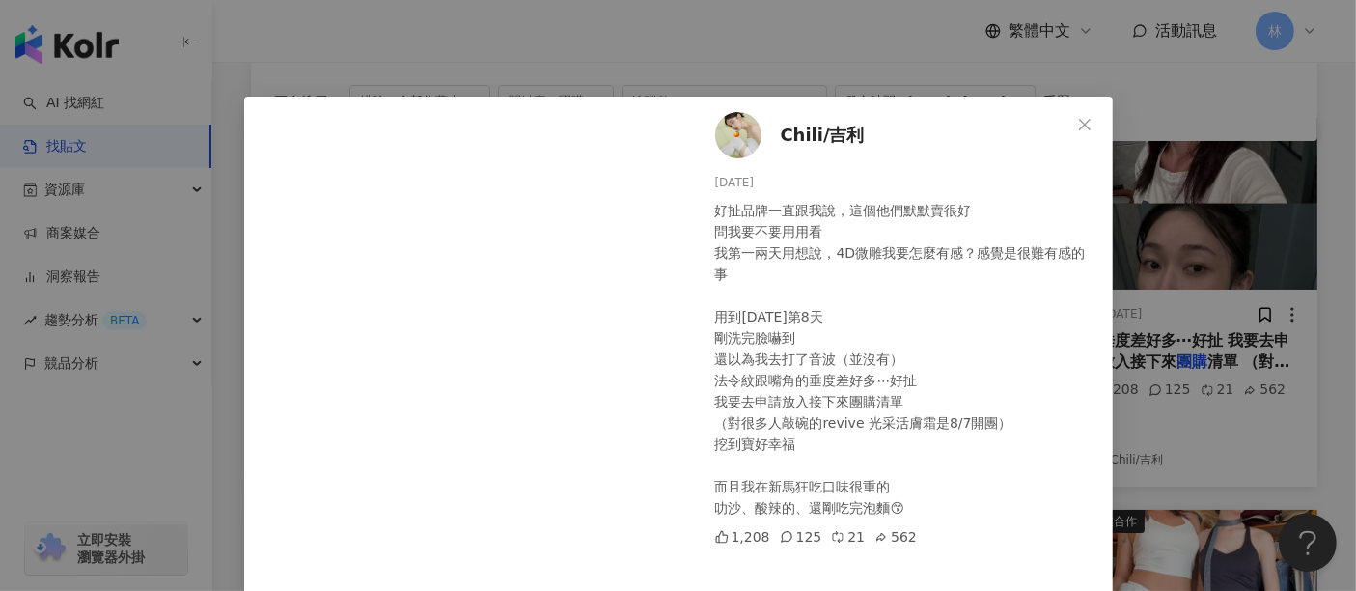
drag, startPoint x: 1133, startPoint y: 258, endPoint x: 1135, endPoint y: 240, distance: 17.5
click at [1135, 241] on div "Chili/吉利 [DATE] 好扯品牌一直跟我說，這個他們默默賣很好 問我要不要用用看 我第一兩天用想說，4D微雕我要怎麼有感？感覺是很難有感的事 用到[D…" at bounding box center [678, 295] width 1356 height 591
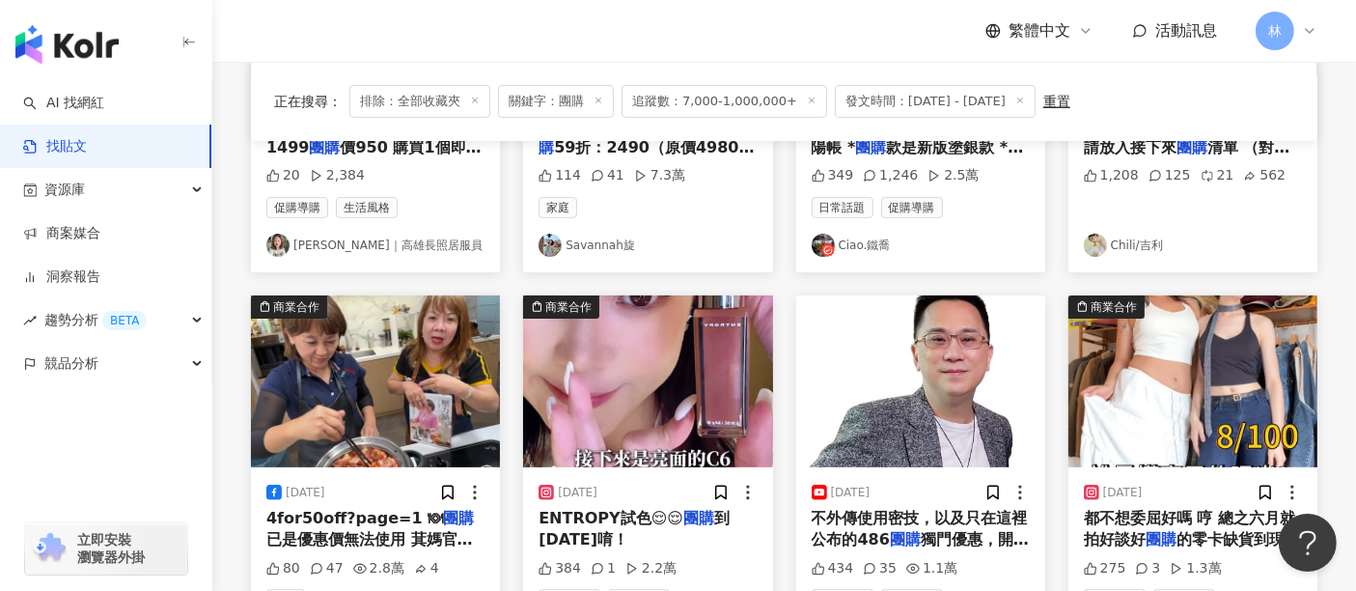
scroll to position [536, 0]
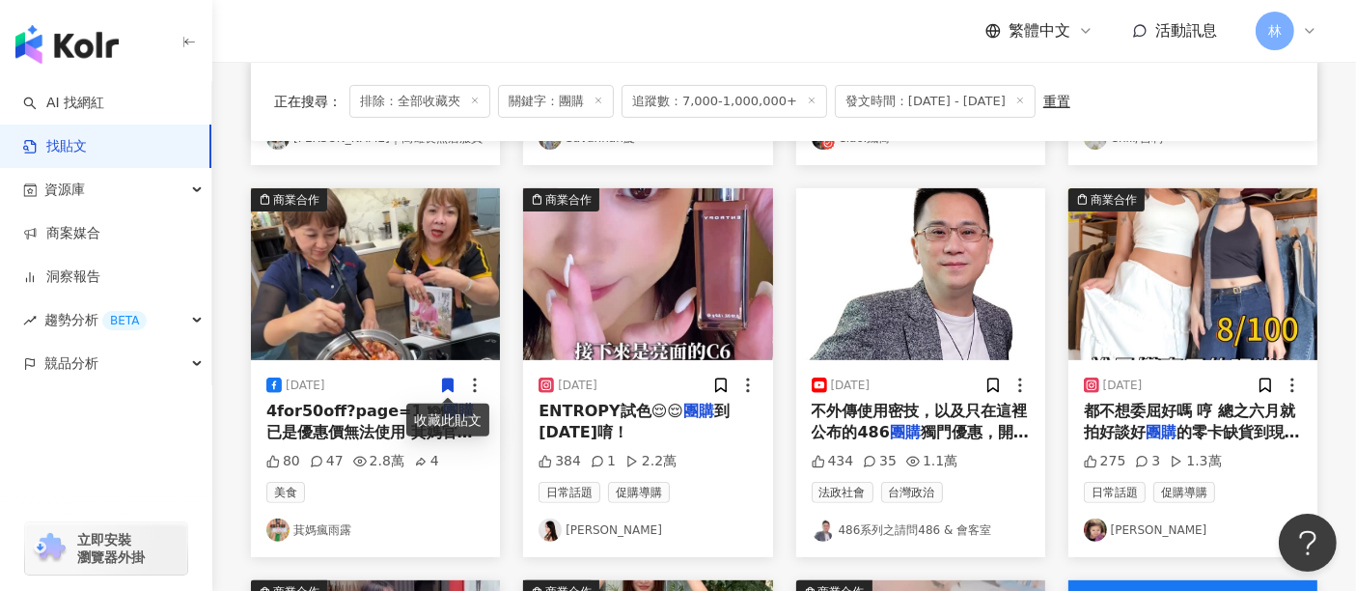
click at [320, 283] on img "button" at bounding box center [375, 274] width 249 height 172
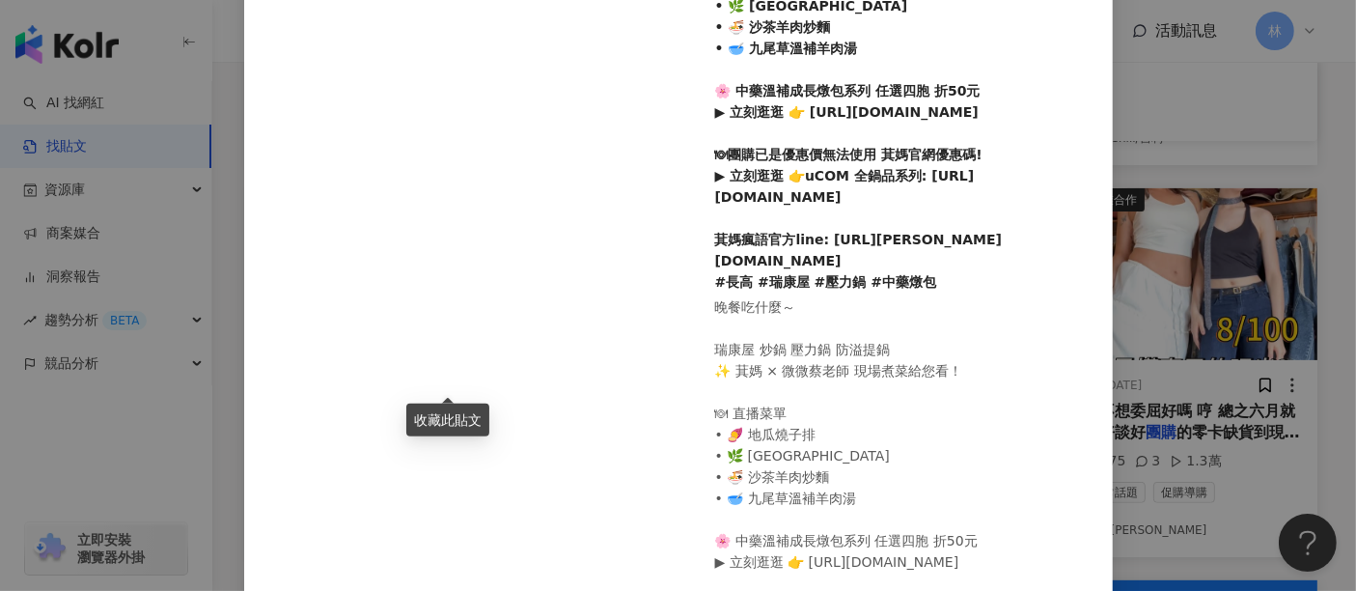
scroll to position [441, 0]
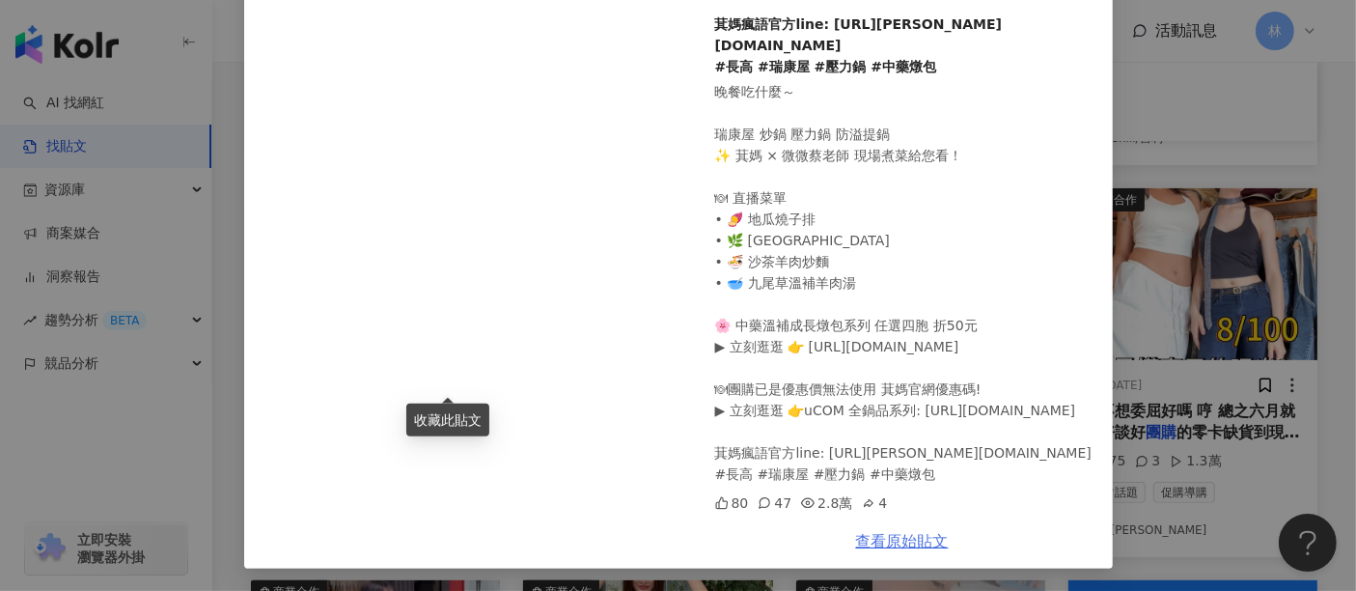
click at [879, 541] on link "查看原始貼文" at bounding box center [902, 541] width 93 height 18
click at [1249, 266] on div "萁媽瘋雨露 [DATE] 晚餐吃什麼～ 瑞康屋 炒鍋 壓力鍋 防溢提鍋 ✨ 萁媽 × 微微蔡老師 現場煮菜給您看！ 🍽 直播菜單 • 🍠 地瓜燒子排 • 🌿 …" at bounding box center [678, 295] width 1356 height 591
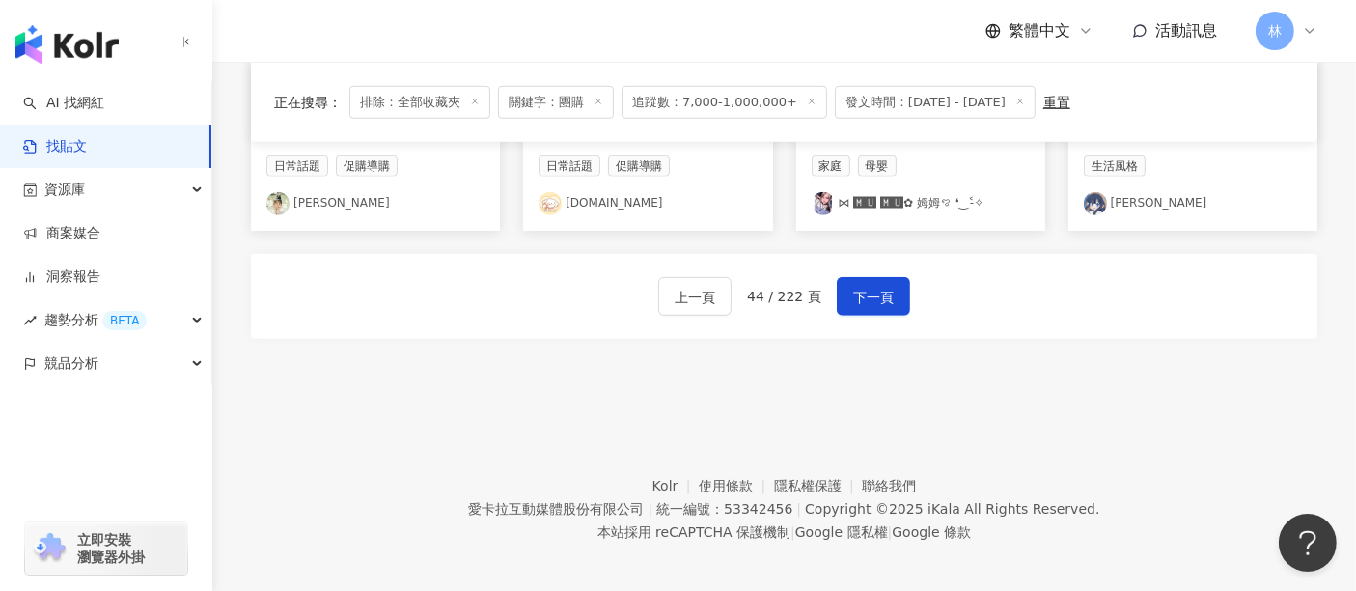
scroll to position [1261, 0]
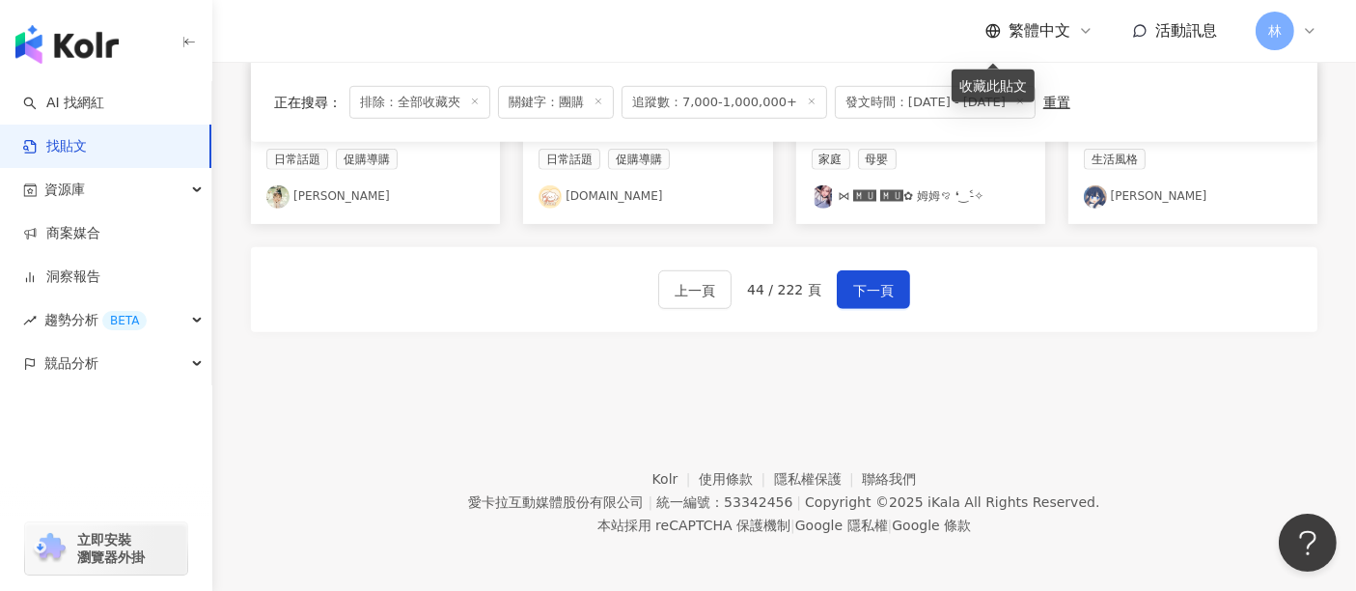
click at [893, 307] on div "上一頁 44 / 222 頁 下一頁" at bounding box center [784, 289] width 1066 height 85
click at [885, 287] on span "下一頁" at bounding box center [873, 290] width 41 height 23
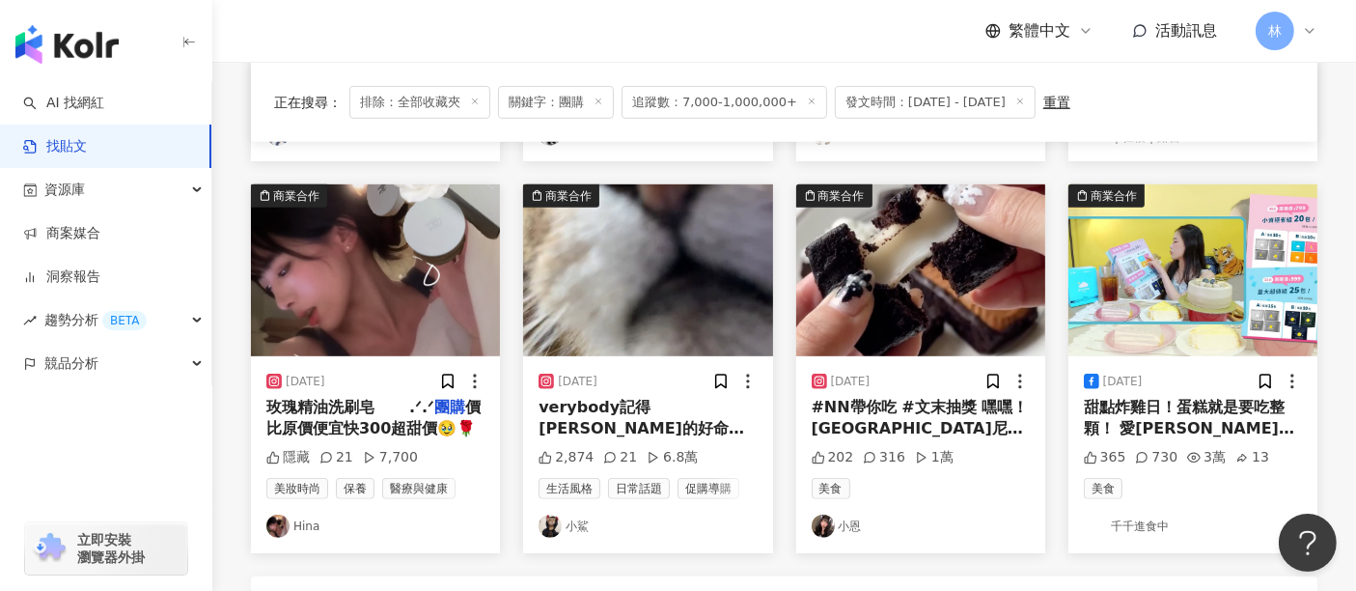
scroll to position [1048, 0]
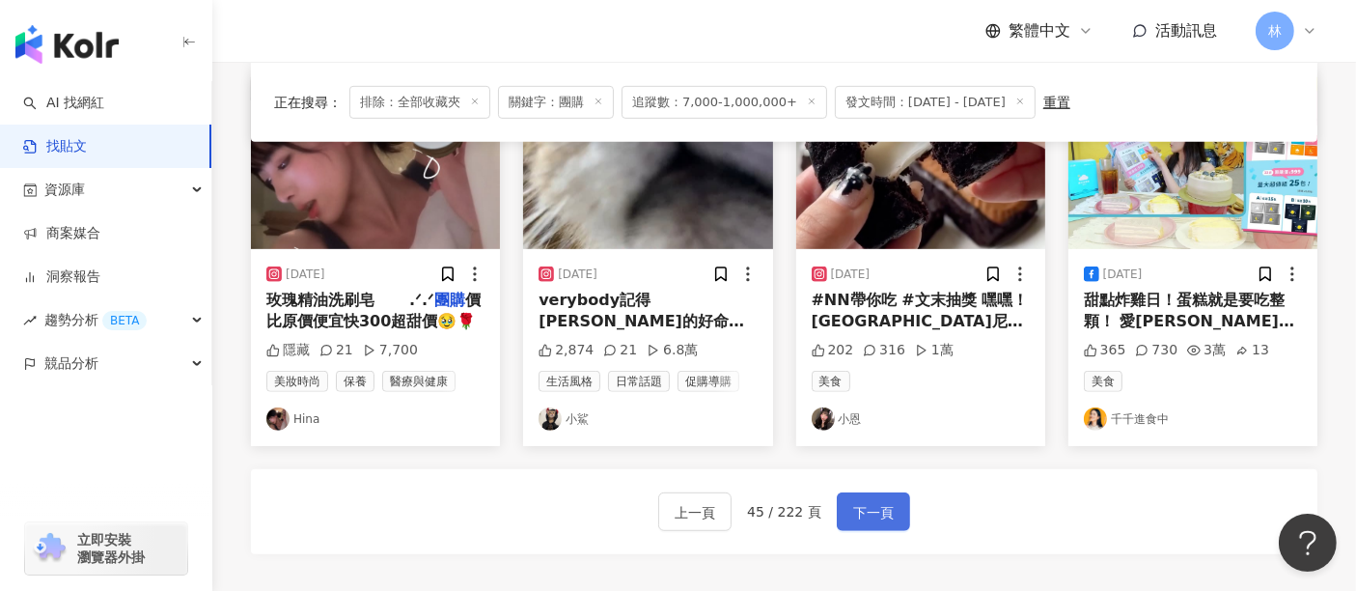
click at [838, 514] on button "下一頁" at bounding box center [873, 511] width 73 height 39
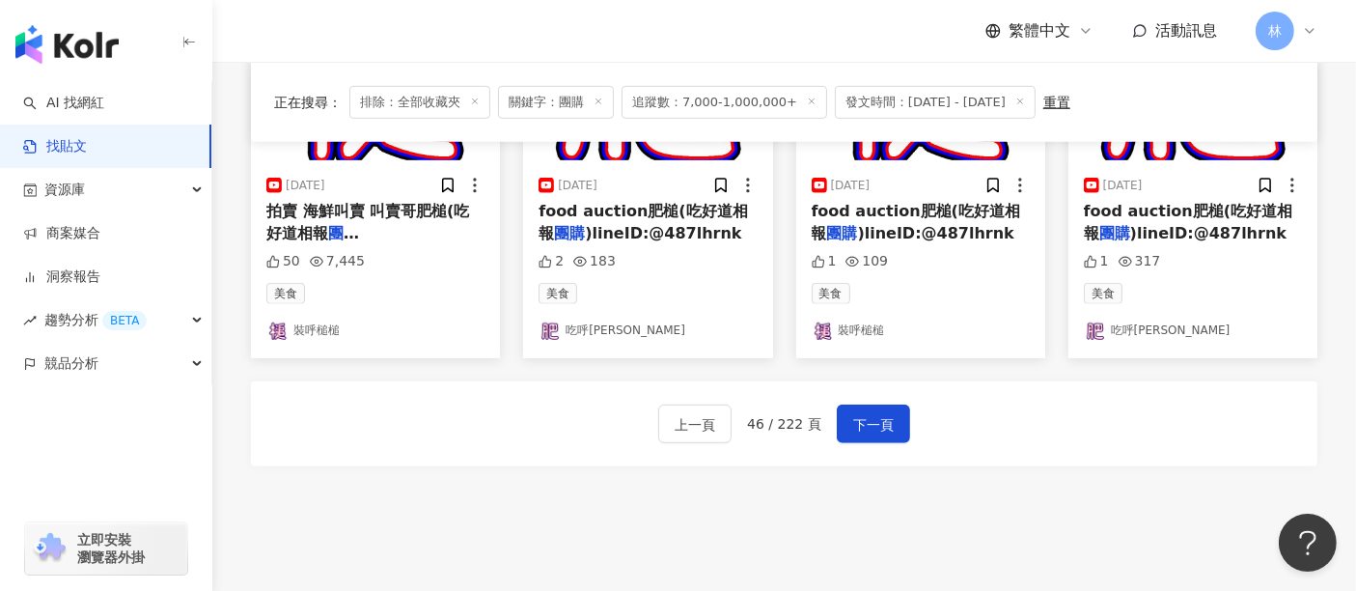
scroll to position [1261, 0]
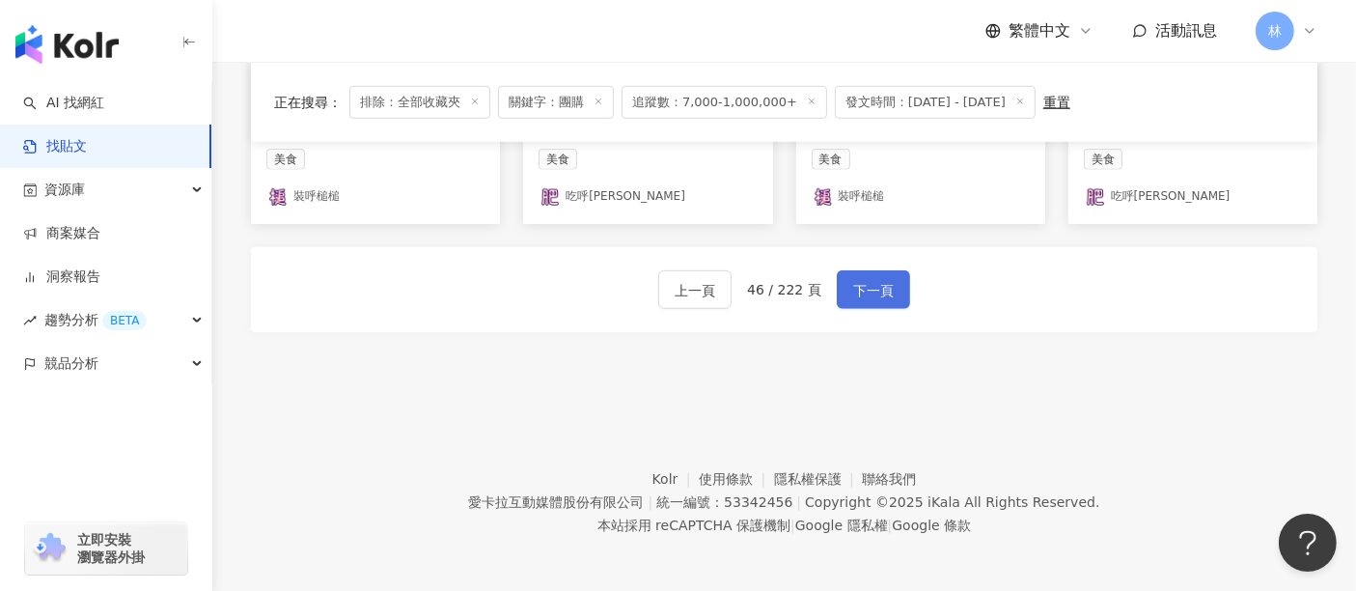
click at [853, 281] on span "下一頁" at bounding box center [873, 290] width 41 height 23
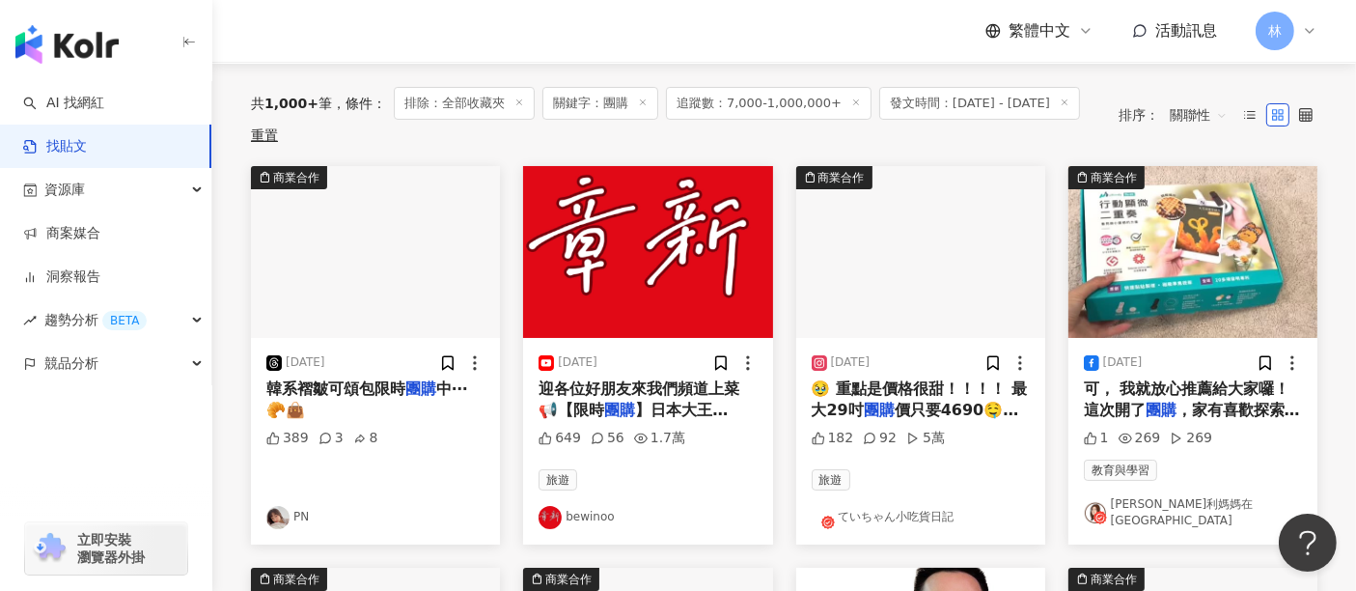
scroll to position [0, 0]
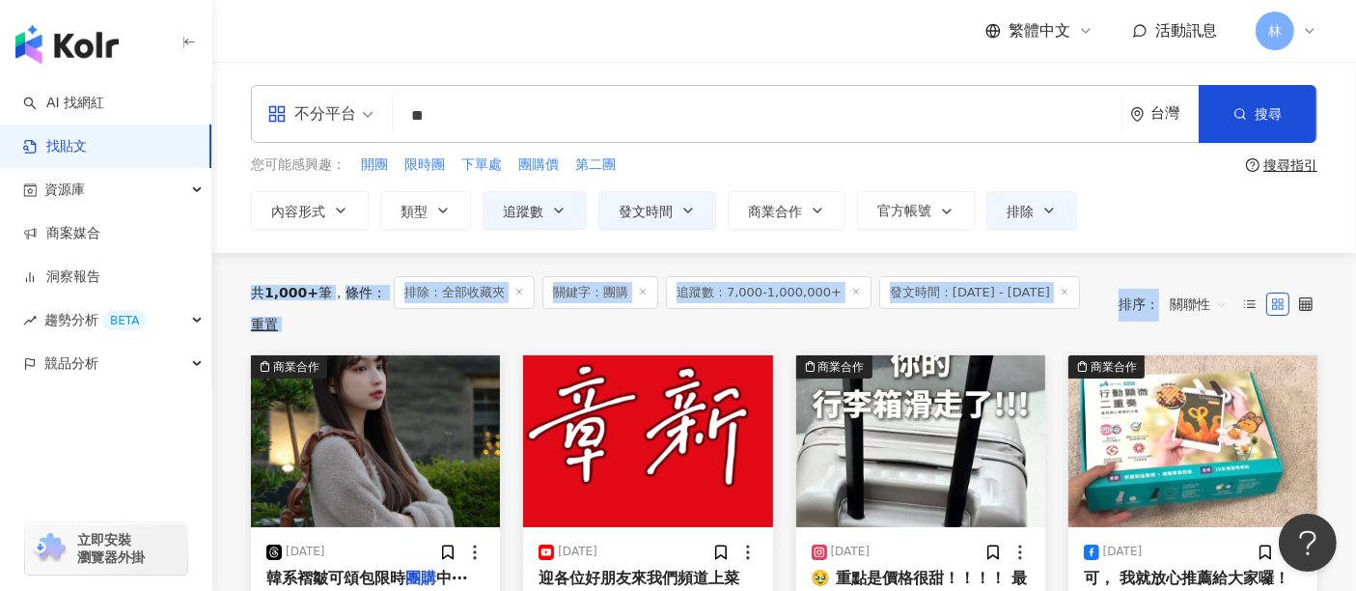
drag, startPoint x: 232, startPoint y: 265, endPoint x: 1221, endPoint y: 310, distance: 990.2
click at [1063, 318] on div "共 1,000+ 筆 條件 ： 排除：全部收藏夾 關鍵字：團購 追蹤數：7,000-1,000,000+ 發文時間：[DATE] - [DATE] 重置" at bounding box center [675, 304] width 848 height 56
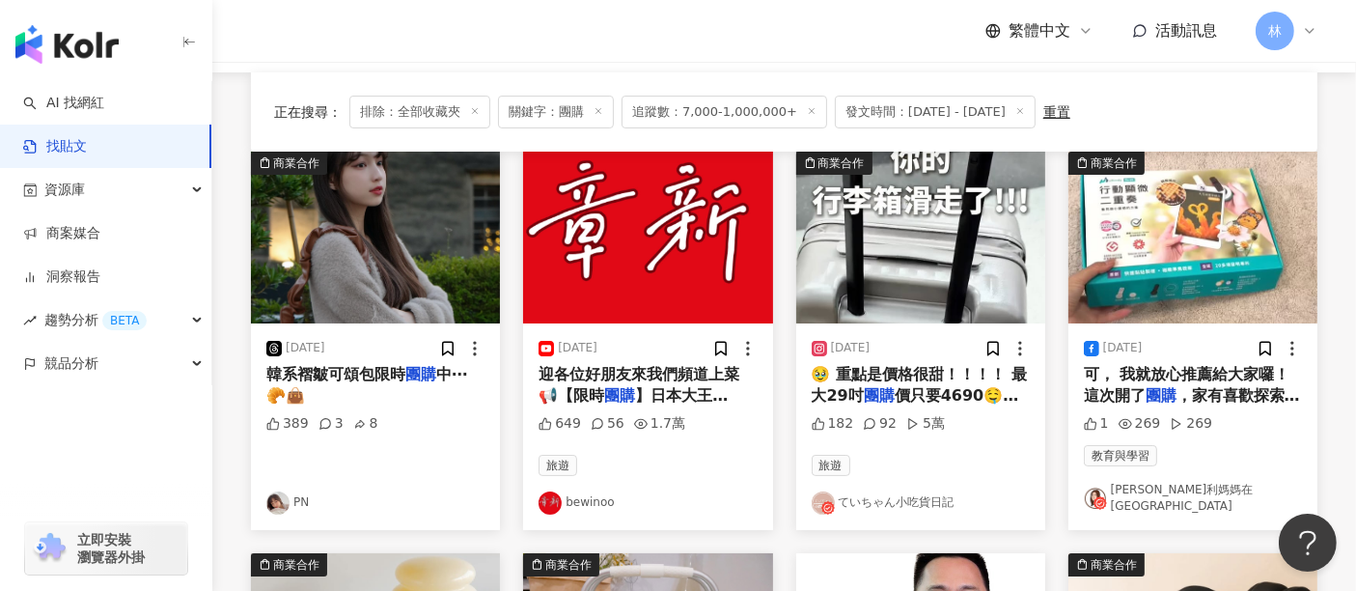
scroll to position [214, 0]
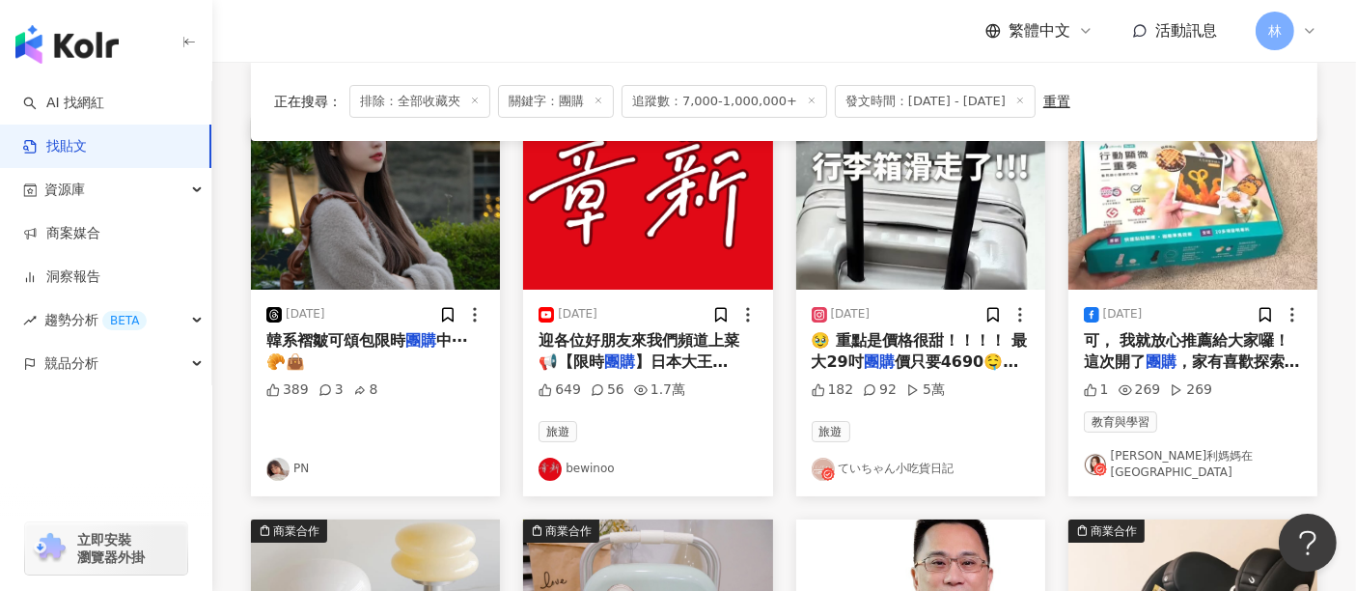
click at [1166, 220] on img "button" at bounding box center [1192, 204] width 249 height 172
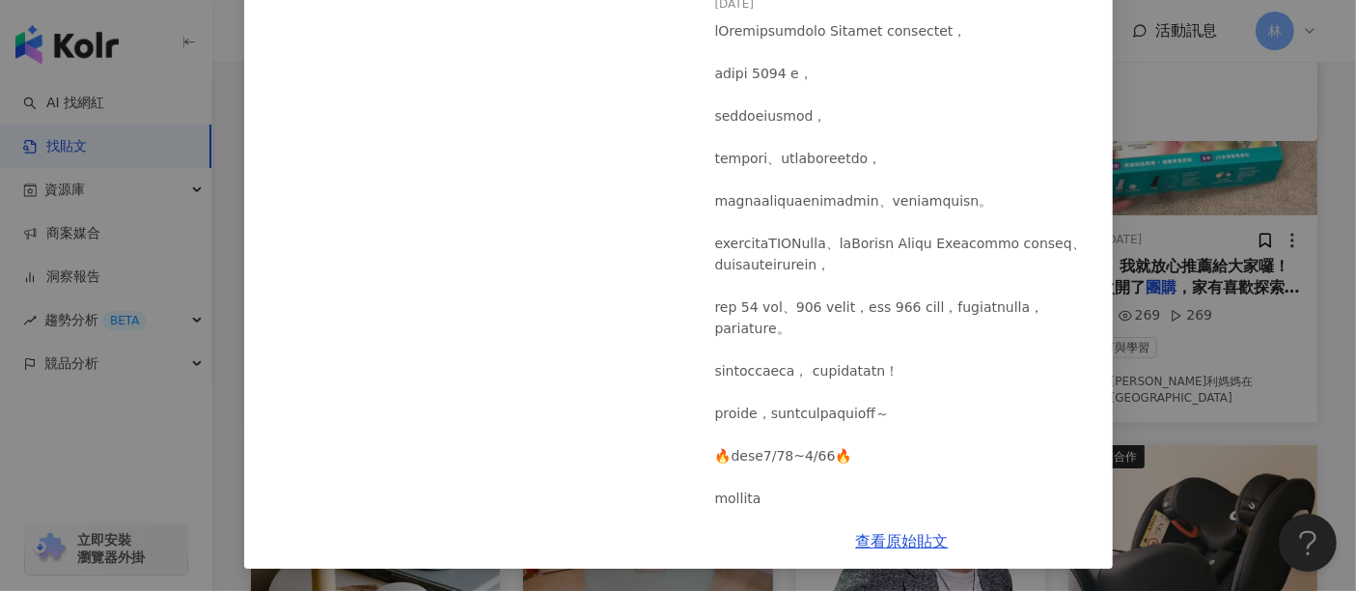
scroll to position [321, 0]
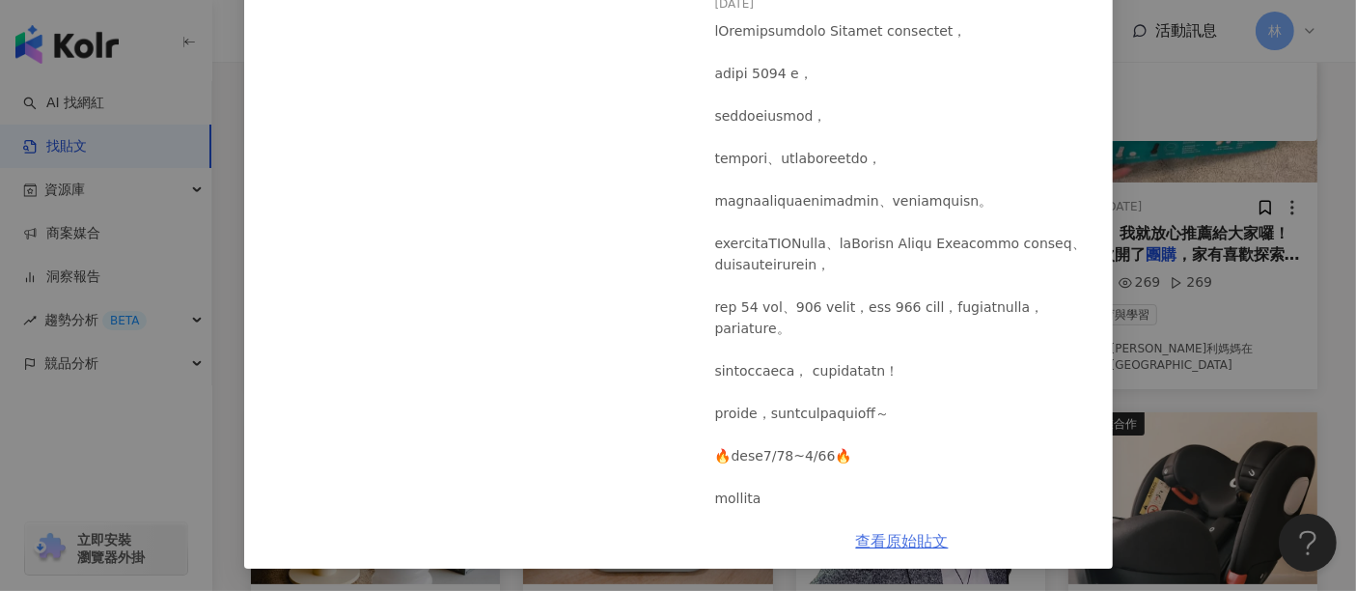
click at [856, 542] on link "查看原始貼文" at bounding box center [902, 541] width 93 height 18
click at [1229, 347] on div "[PERSON_NAME]梭利媽媽在北加 [DATE] 1 269 269 查看原始貼文" at bounding box center [678, 295] width 1356 height 591
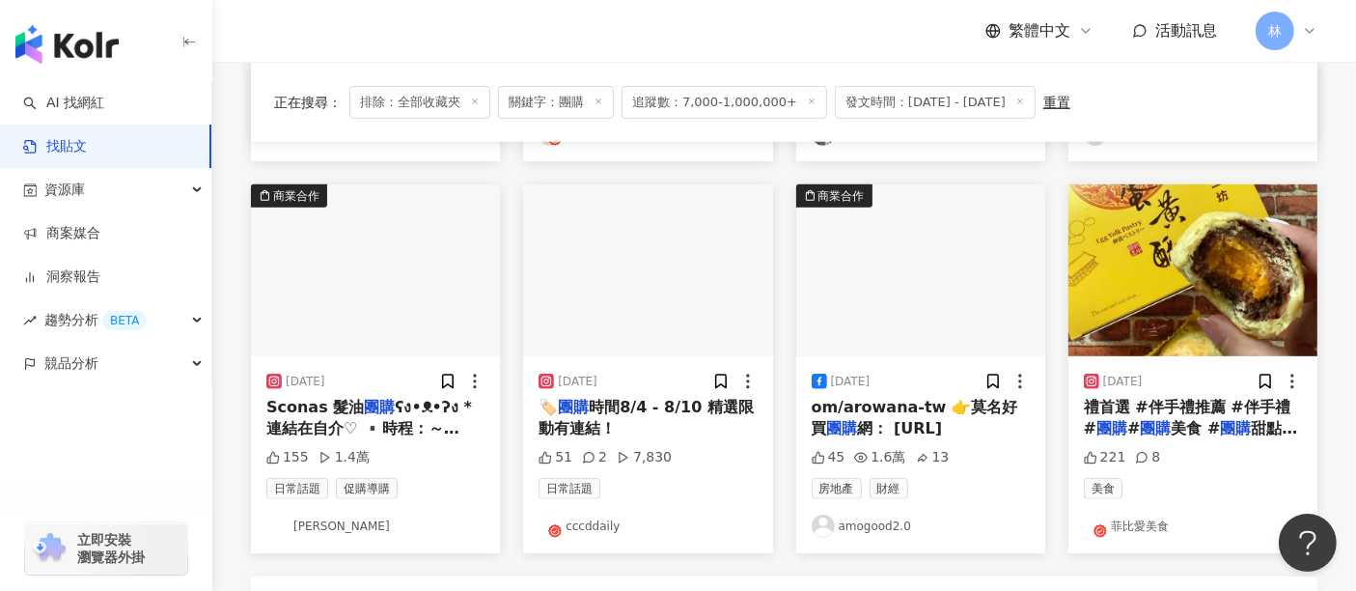
scroll to position [1048, 0]
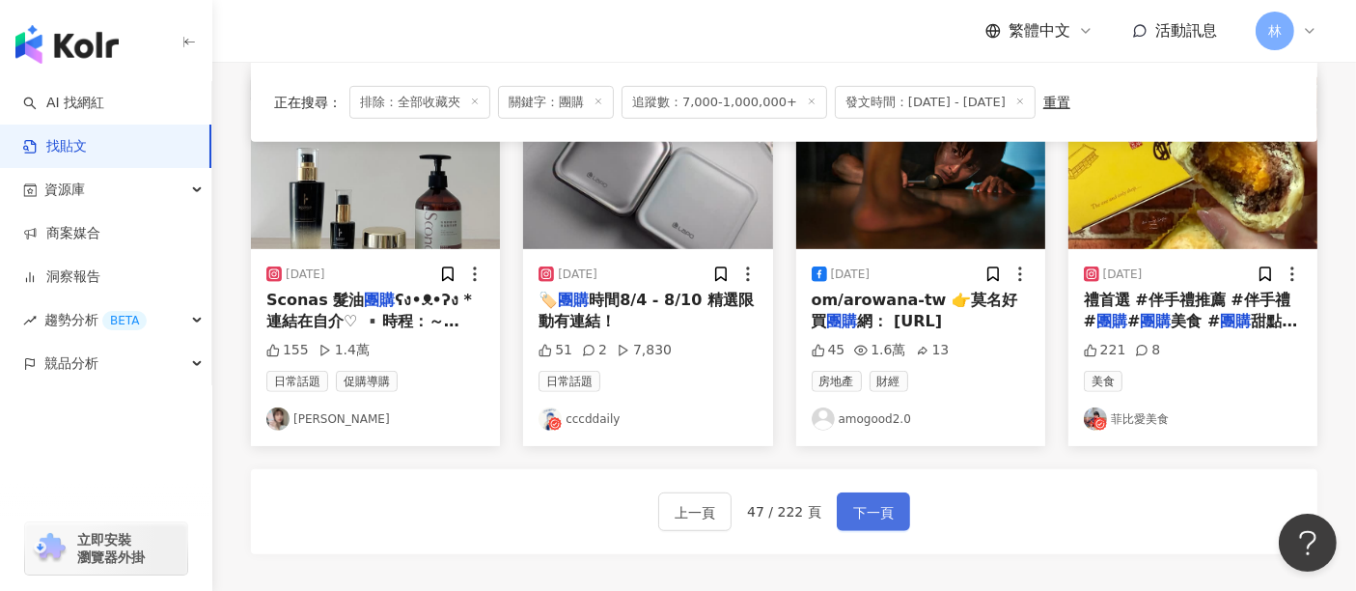
click at [872, 502] on span "下一頁" at bounding box center [873, 512] width 41 height 23
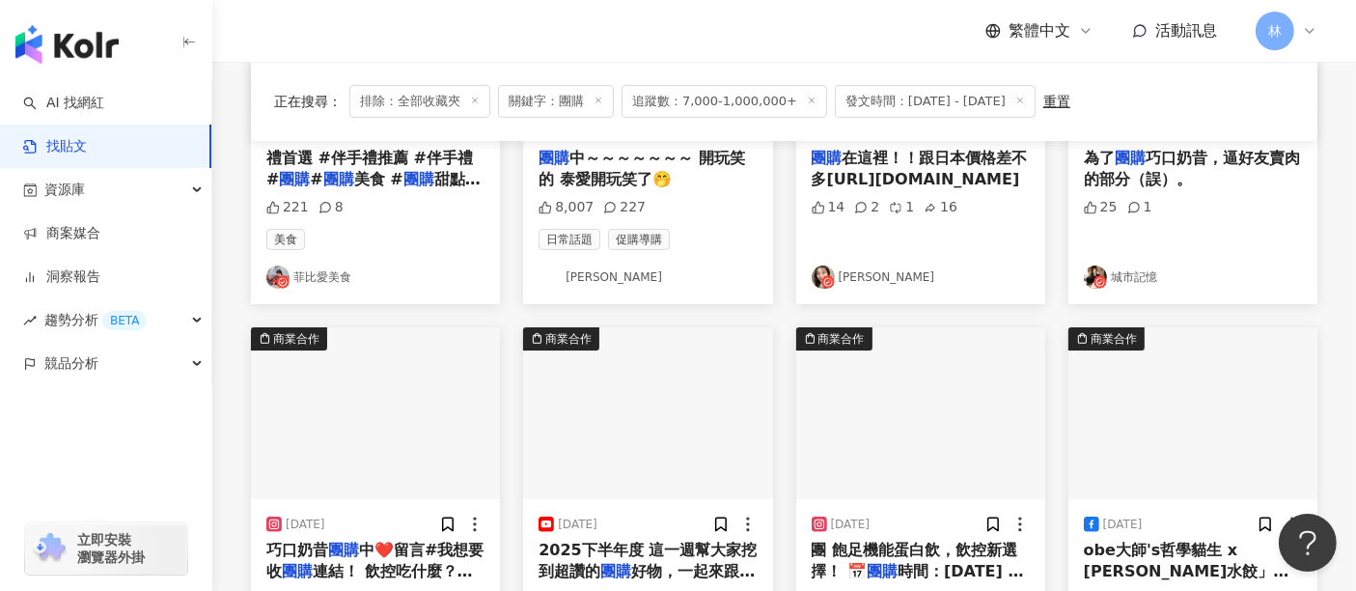
scroll to position [536, 0]
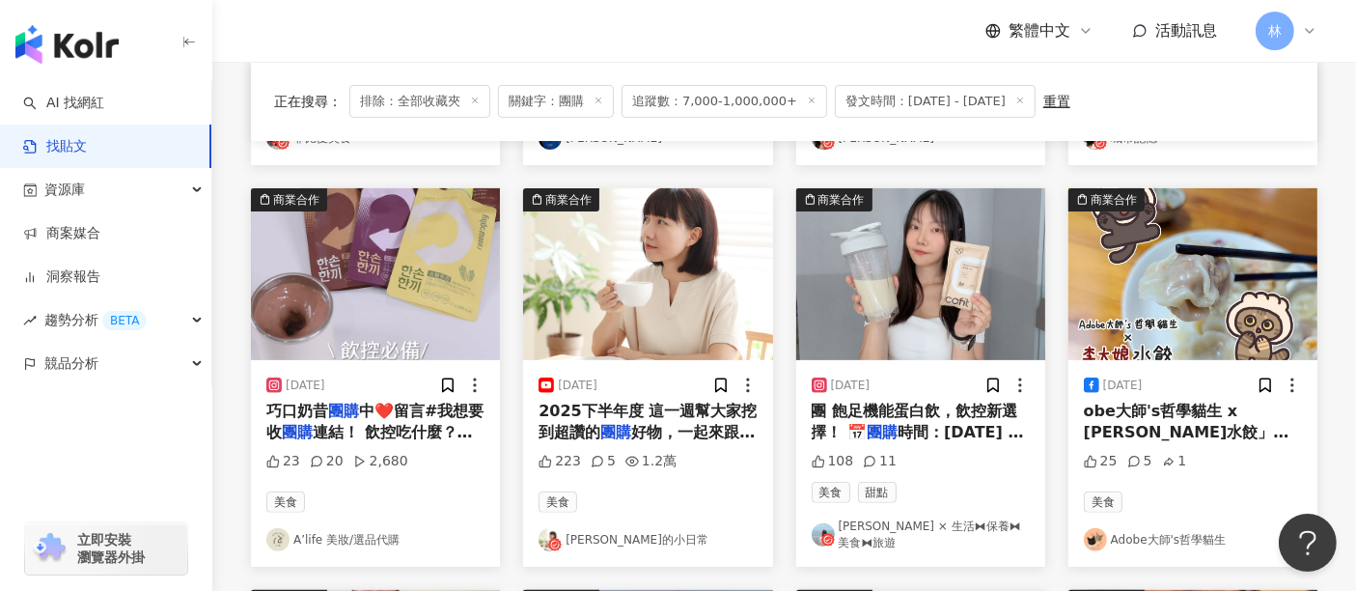
click at [923, 263] on img "button" at bounding box center [920, 274] width 249 height 172
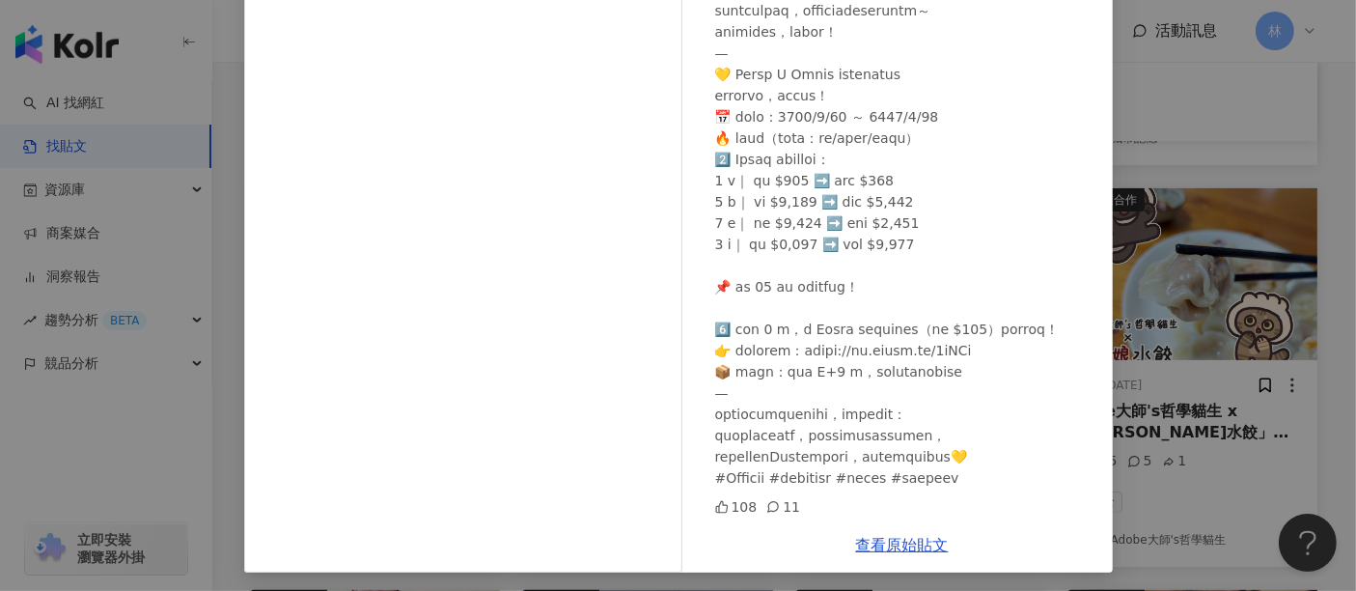
scroll to position [274, 0]
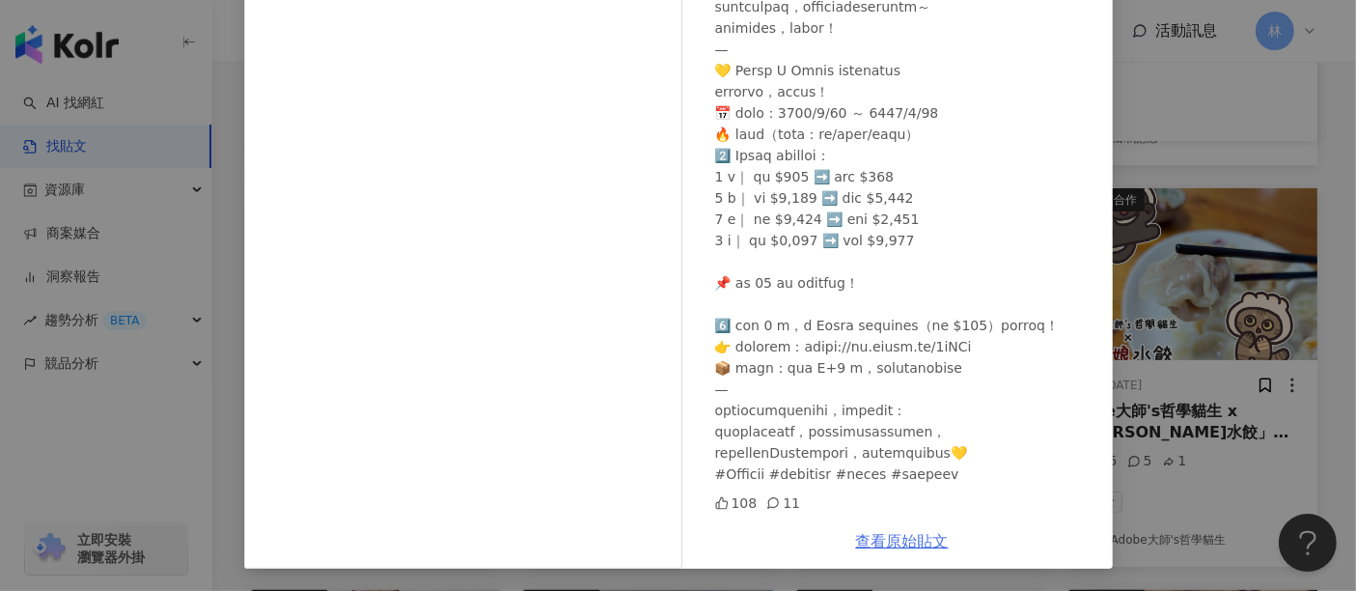
click at [860, 542] on link "查看原始貼文" at bounding box center [902, 541] width 93 height 18
click at [1184, 301] on div "[PERSON_NAME] × 生活⧓保養⧓美食⧓旅遊 [DATE] 108 11 查看原始貼文" at bounding box center [678, 295] width 1356 height 591
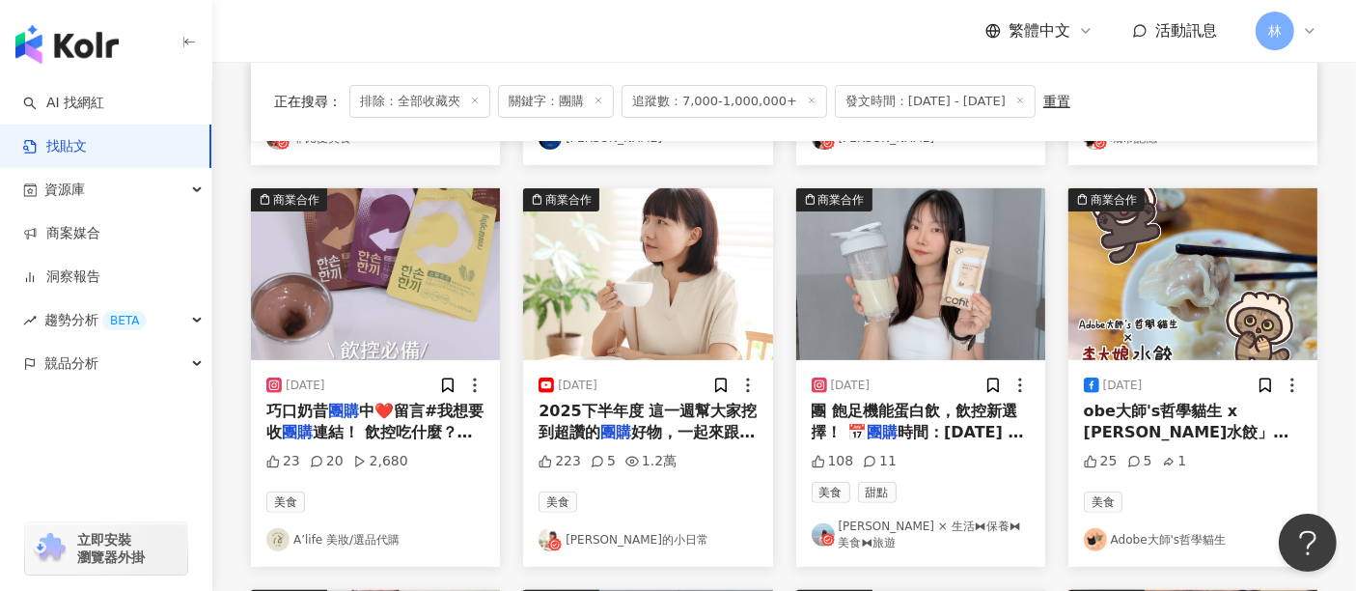
click at [1169, 296] on img "button" at bounding box center [1192, 274] width 249 height 172
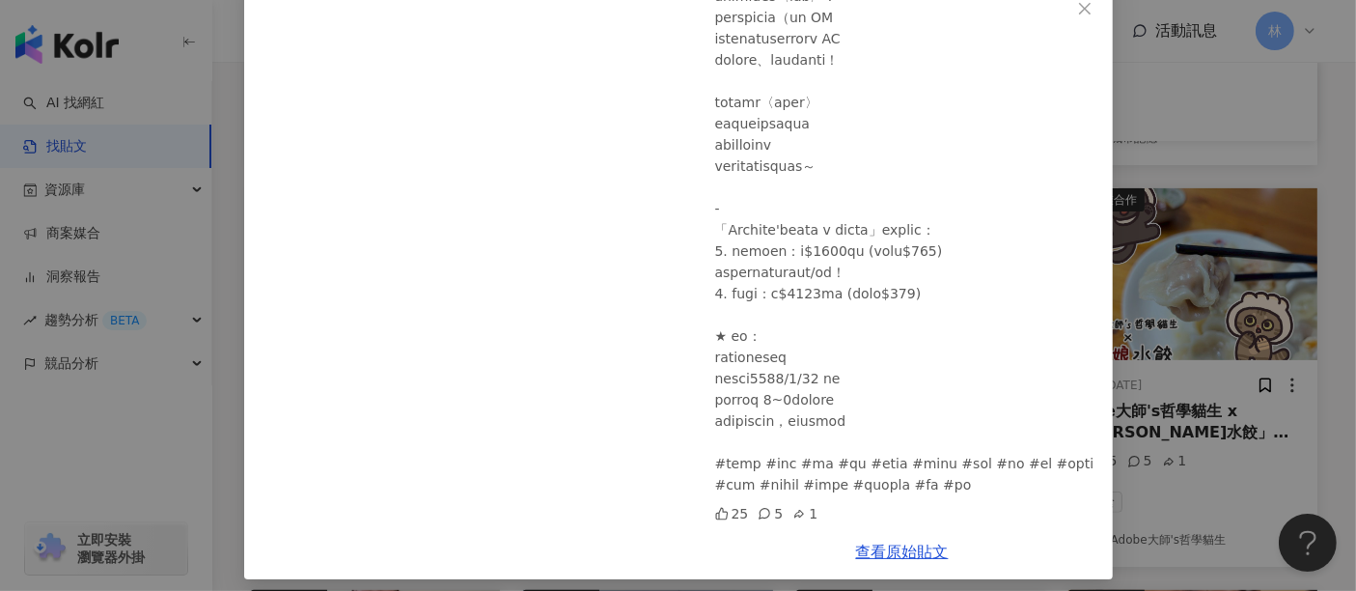
scroll to position [126, 0]
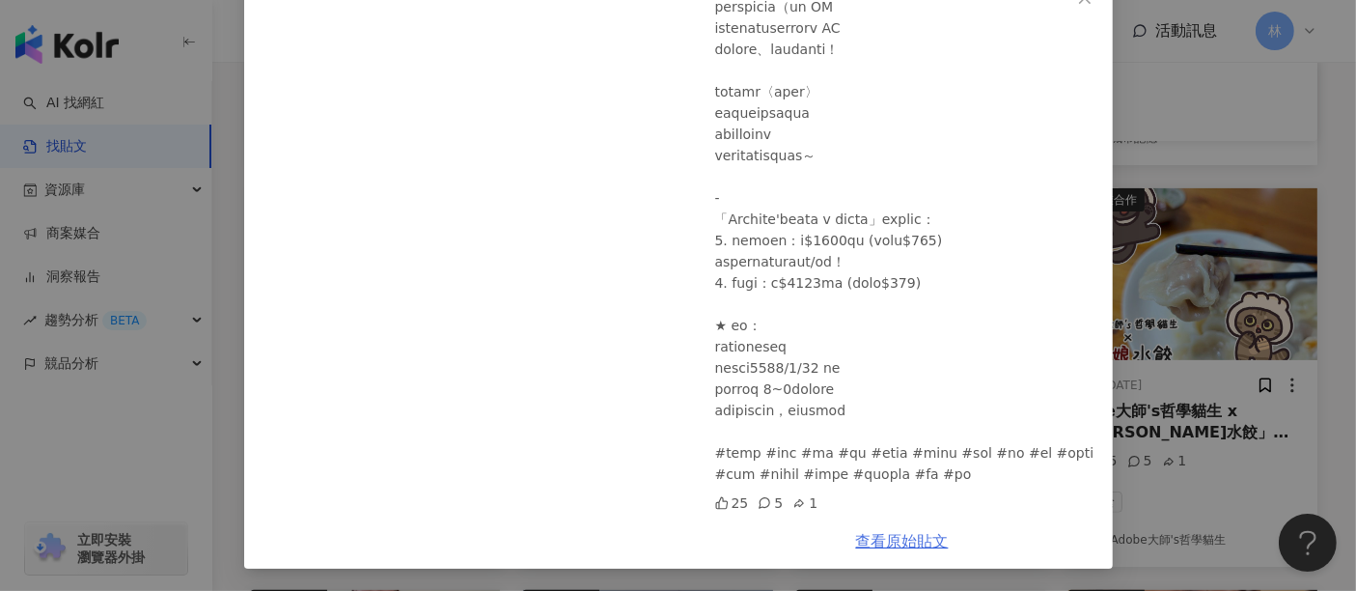
click at [889, 544] on link "查看原始貼文" at bounding box center [902, 541] width 93 height 18
click at [1227, 325] on div "Adobe大師's哲學貓生 [DATE] 25 5 1 查看原始貼文" at bounding box center [678, 295] width 1356 height 591
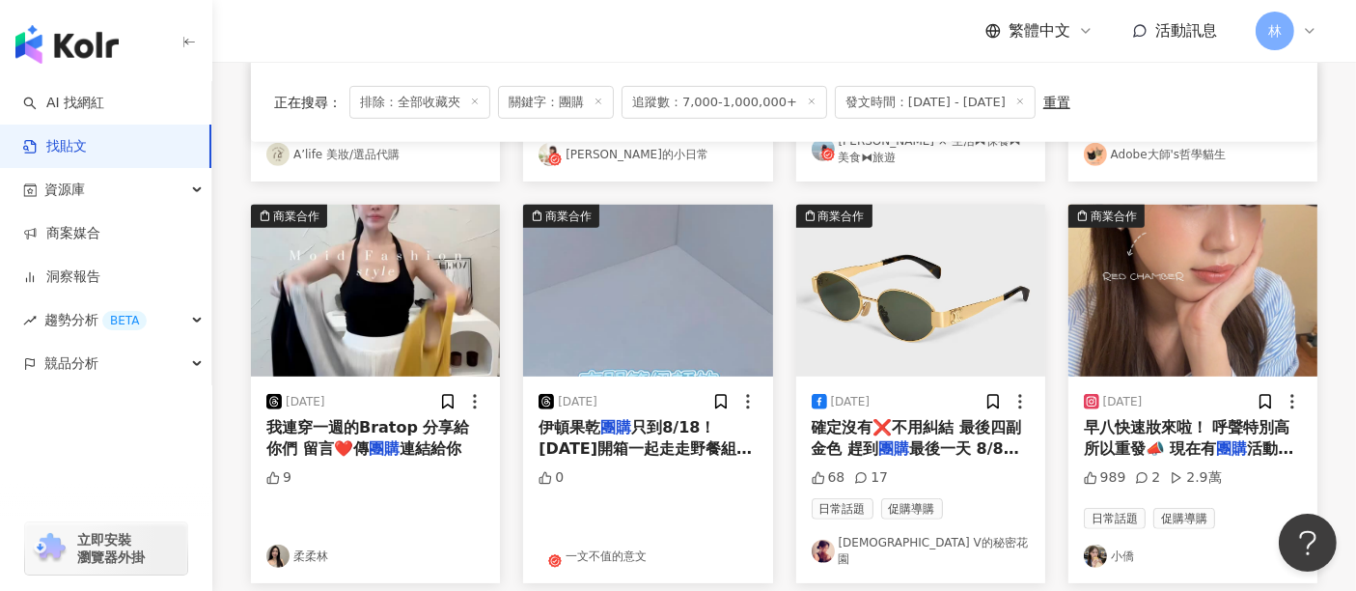
scroll to position [965, 0]
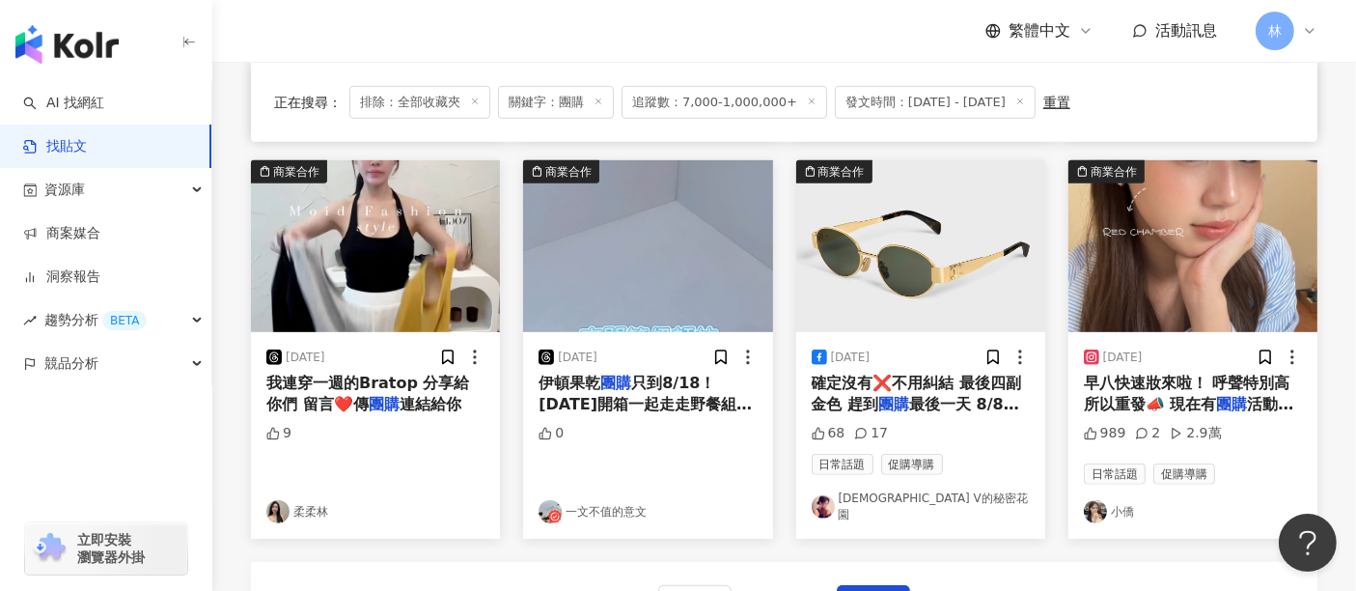
click at [885, 236] on img "button" at bounding box center [920, 246] width 249 height 172
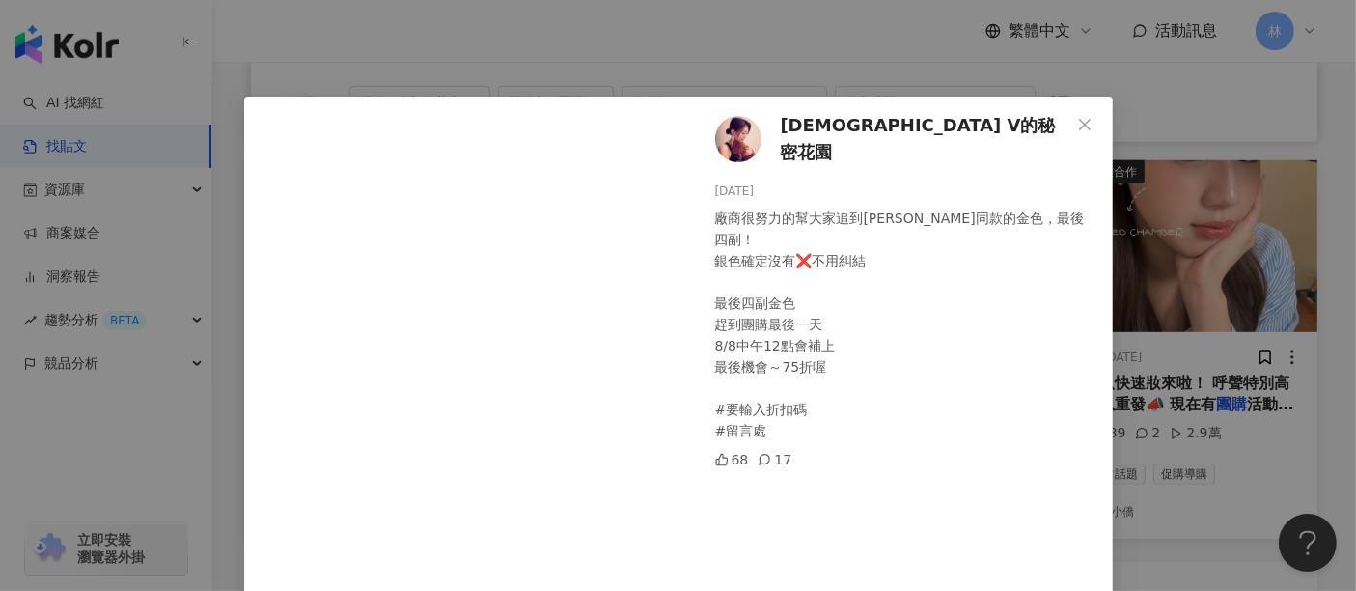
click at [1147, 249] on div "[DEMOGRAPHIC_DATA] V的秘密花園 [DATE] 廠商很努力的幫大家追到[PERSON_NAME]同款的金色，最後四副！ 銀色確定沒有❌不用糾…" at bounding box center [678, 295] width 1356 height 591
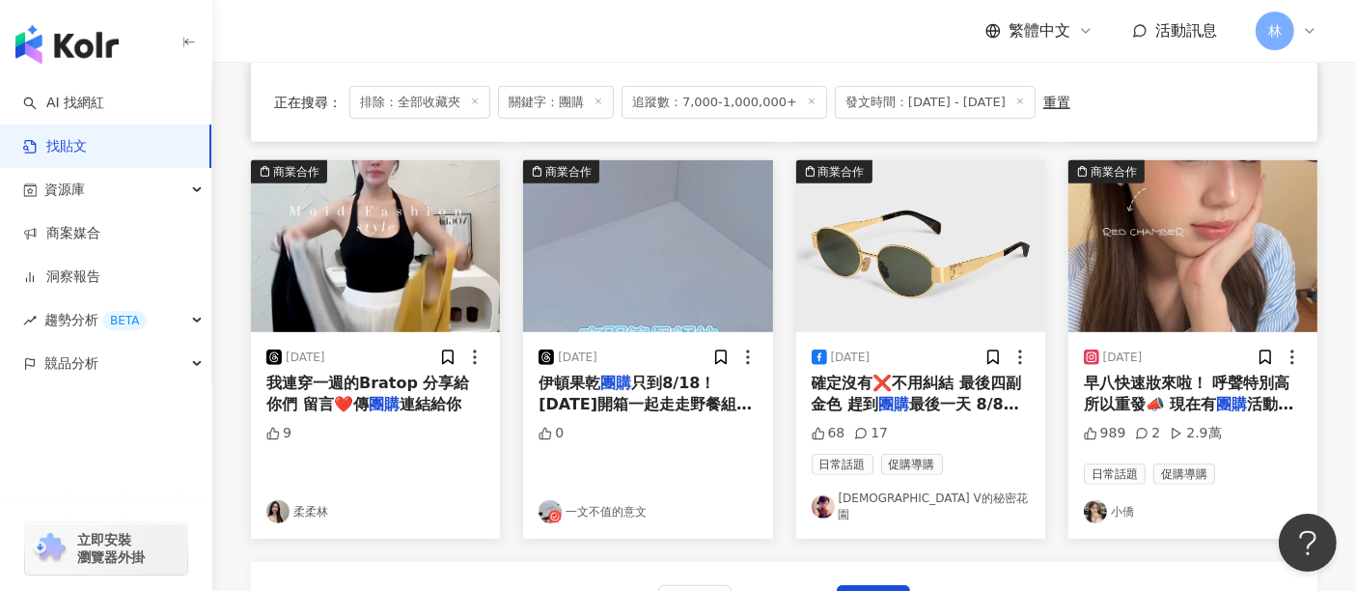
click at [1147, 249] on img "button" at bounding box center [1192, 246] width 249 height 172
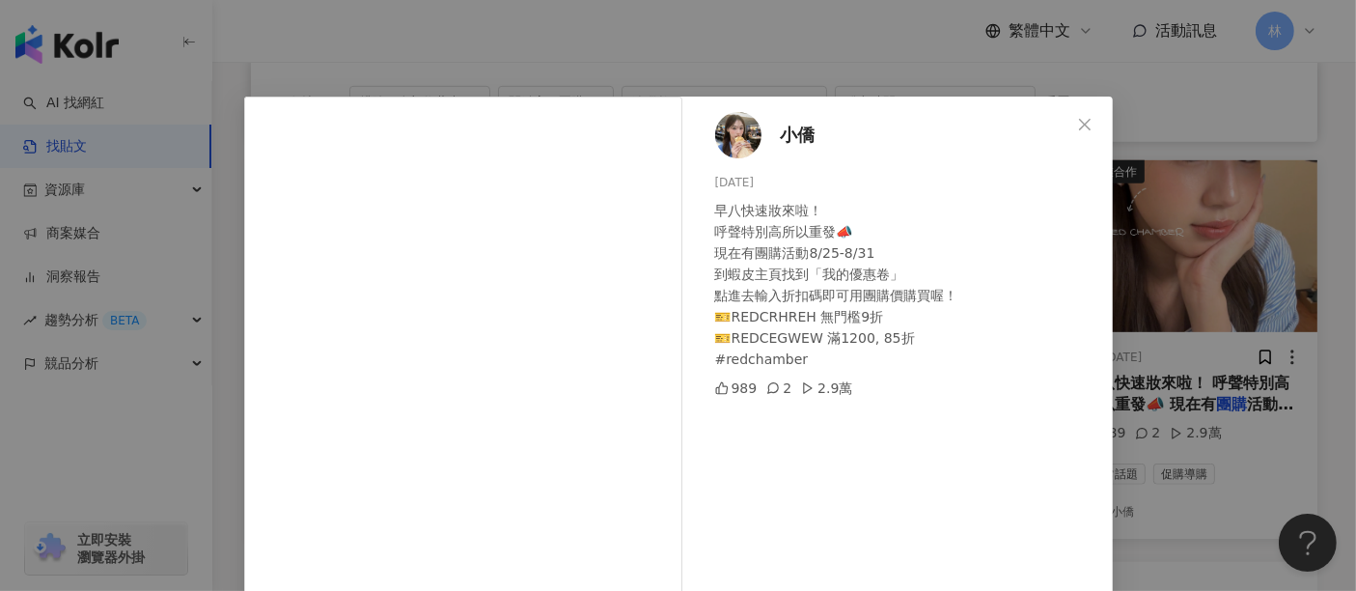
click at [1147, 249] on div "小僑 [DATE] 早八快速妝來啦！ 呼聲特別高所以重發📣 現在有團購活動8/25-8/31 到蝦皮主頁找到「我的優惠卷」 點進去輸入折扣碼即可用團購價購買喔…" at bounding box center [678, 295] width 1356 height 591
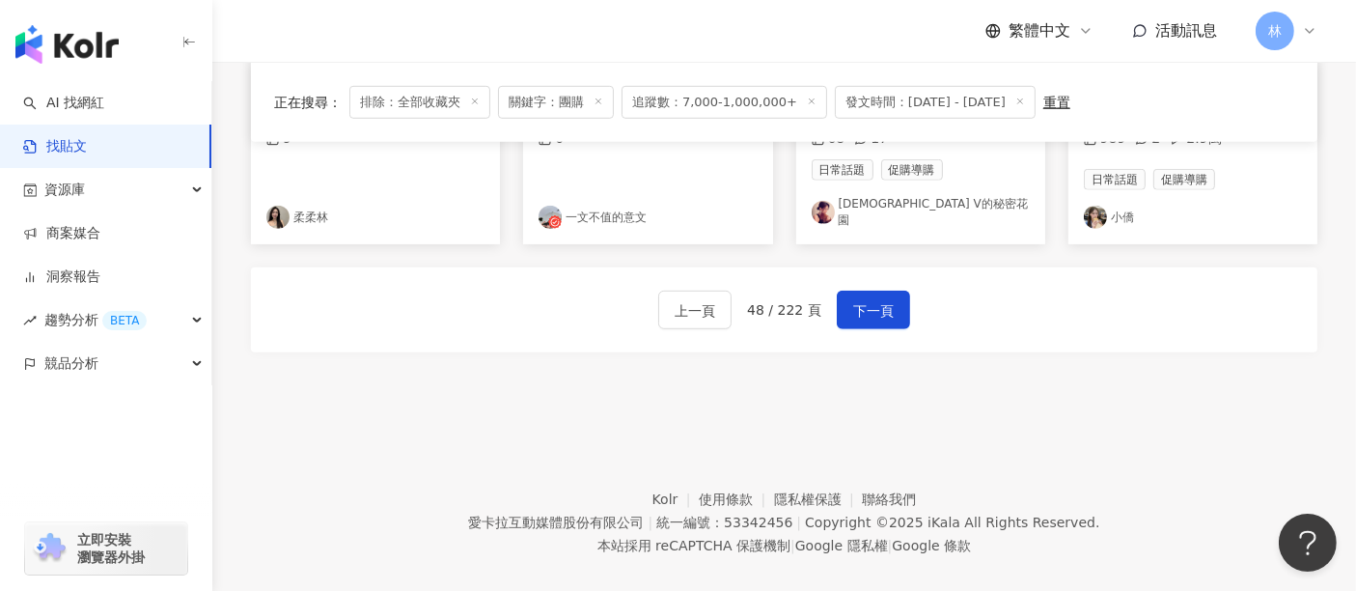
scroll to position [1261, 0]
click at [868, 289] on button "下一頁" at bounding box center [873, 308] width 73 height 39
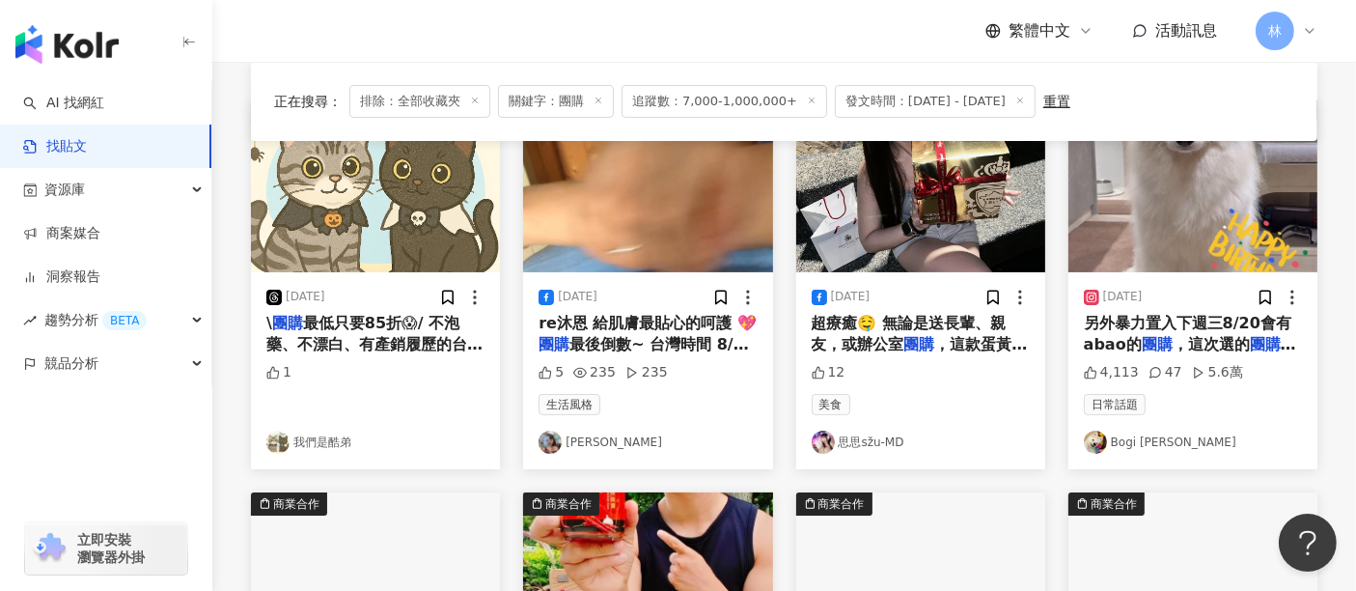
scroll to position [198, 0]
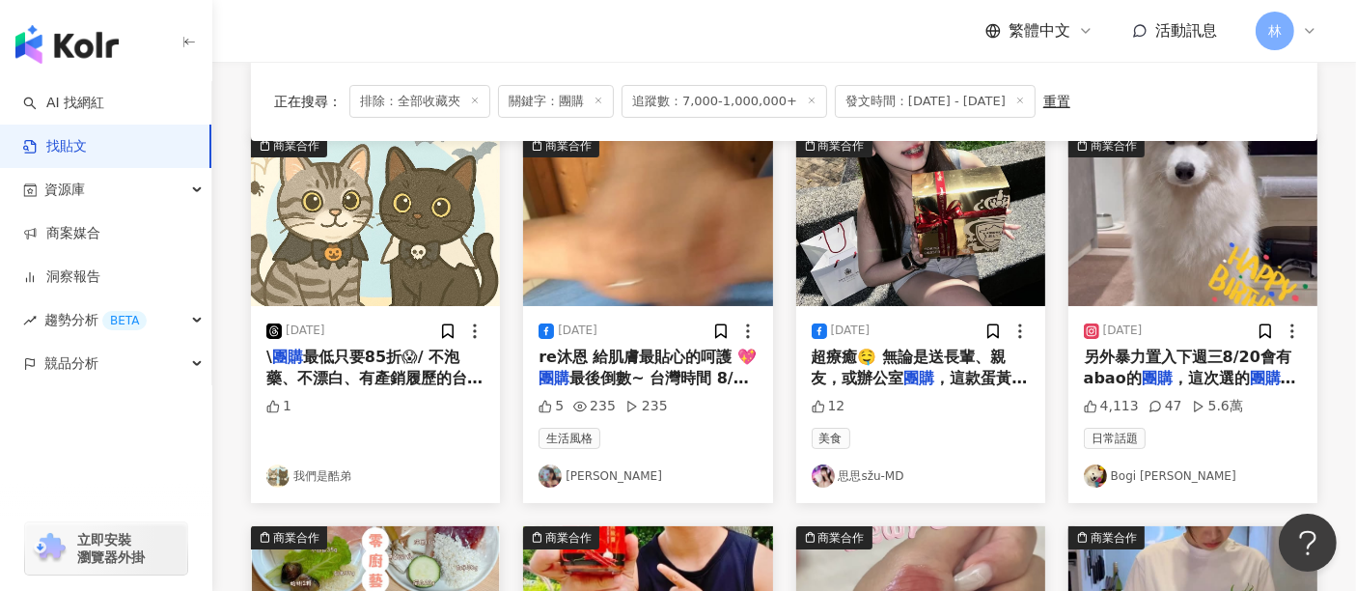
click at [946, 225] on img "button" at bounding box center [920, 220] width 249 height 172
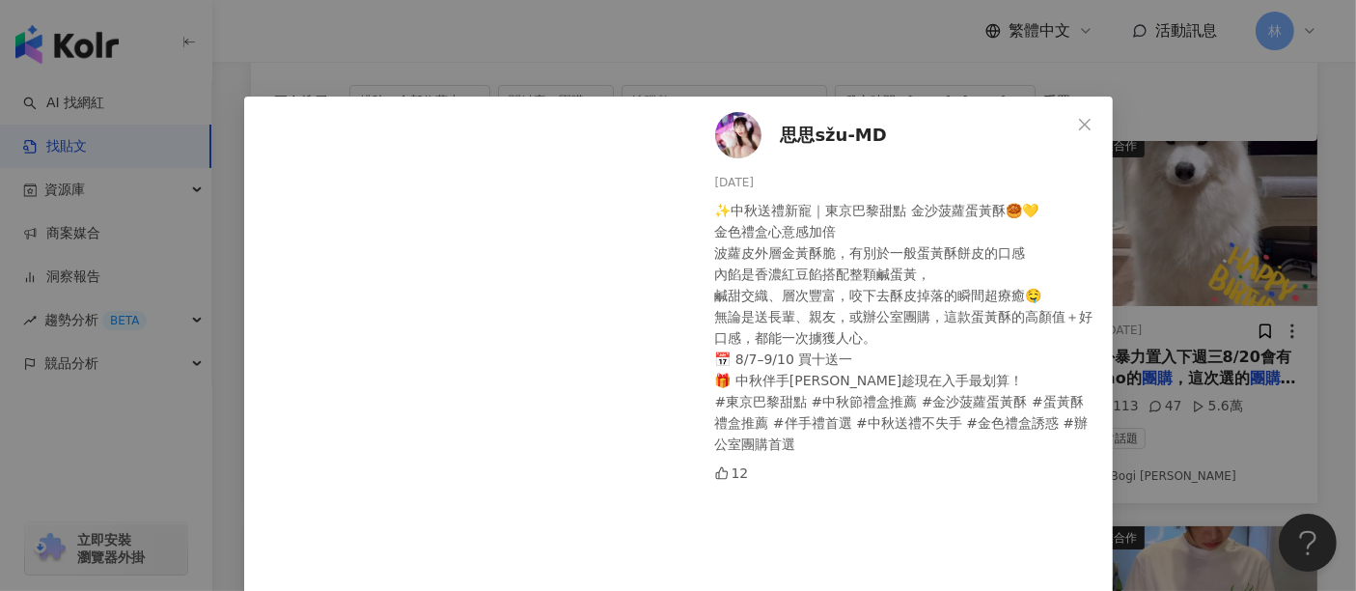
click at [1202, 228] on div "思思sžu-MD [DATE] ✨中秋送禮新寵｜東京巴黎甜點 金沙菠蘿蛋黃酥🥮💛 金色禮盒心意感加倍 波蘿皮外層金黃酥脆，有別於一般蛋黃酥餅皮的口感 內餡是香…" at bounding box center [678, 295] width 1356 height 591
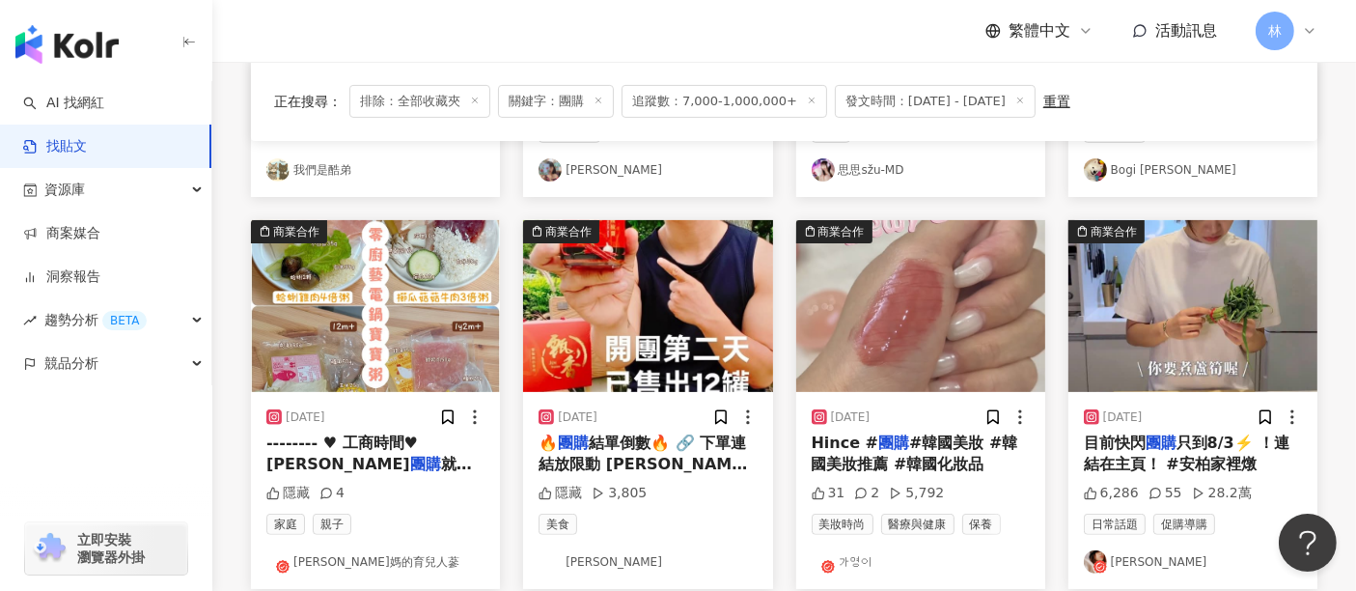
scroll to position [627, 0]
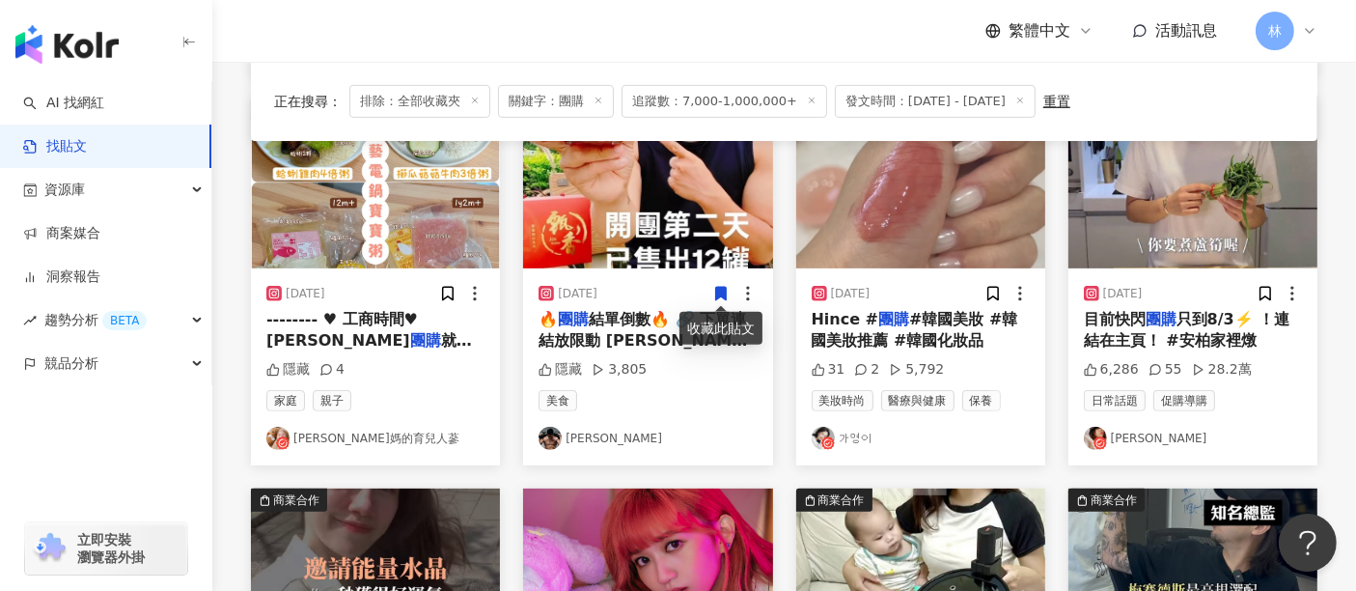
click at [399, 197] on img "button" at bounding box center [375, 183] width 249 height 172
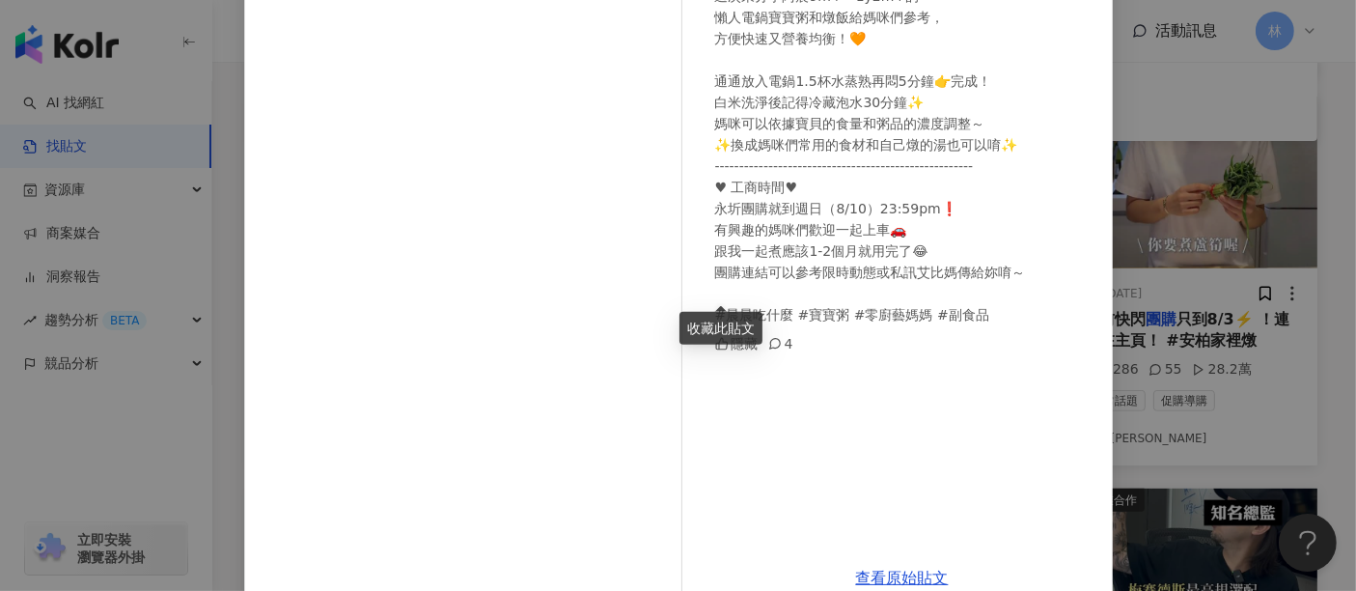
scroll to position [251, 0]
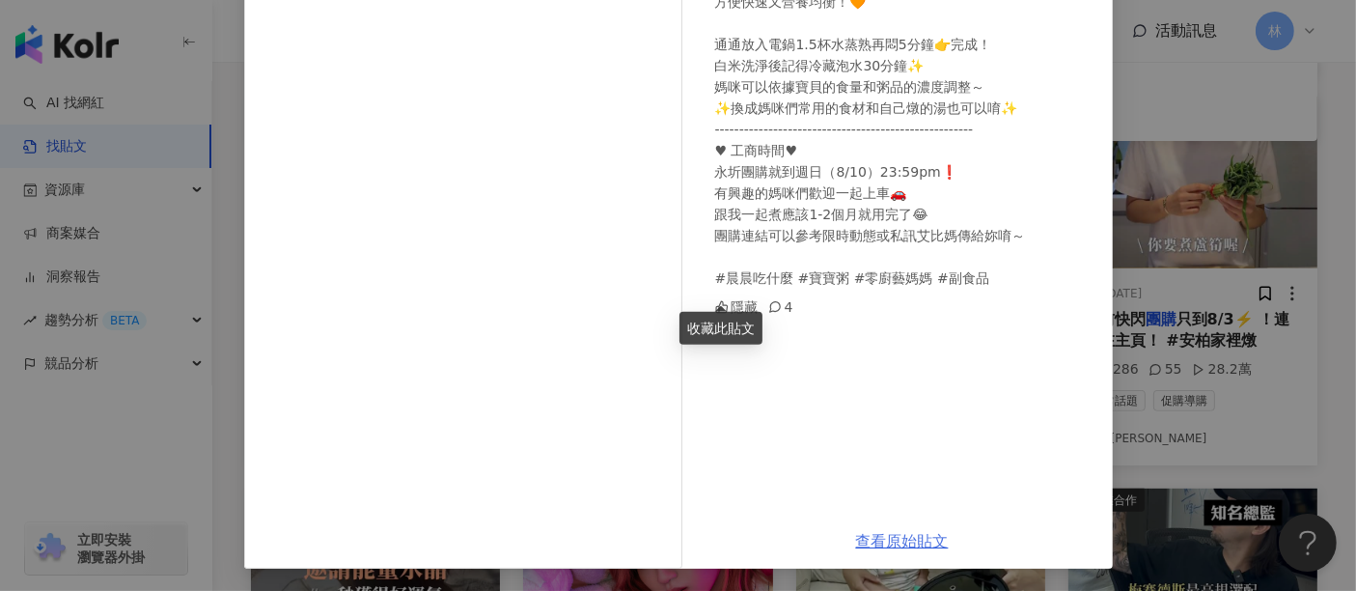
click at [883, 540] on link "查看原始貼文" at bounding box center [902, 541] width 93 height 18
click at [1158, 284] on div "艾比媽的育兒人蔘 [DATE] 這次來分享阿晨9m+～1y2m+的 懶人電鍋寶寶粥和燉飯給媽咪們參考， 方便快速又營養均衡！🧡 通通放入電鍋1.5杯水蒸熟再悶…" at bounding box center [678, 295] width 1356 height 591
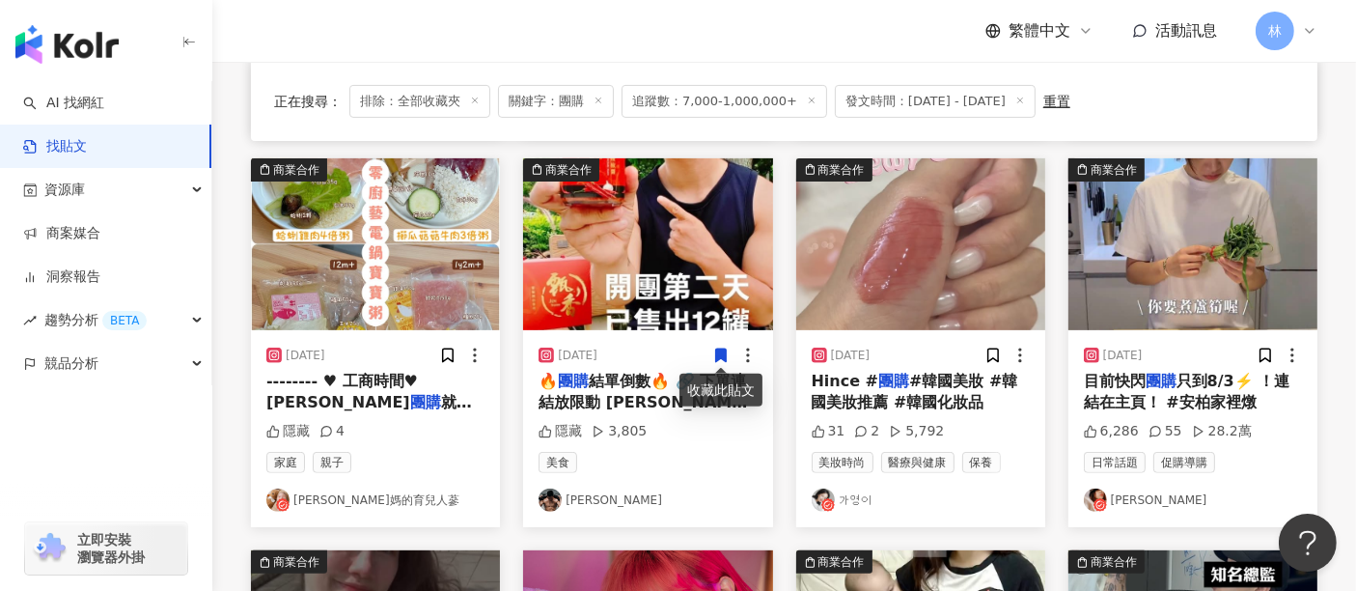
scroll to position [520, 0]
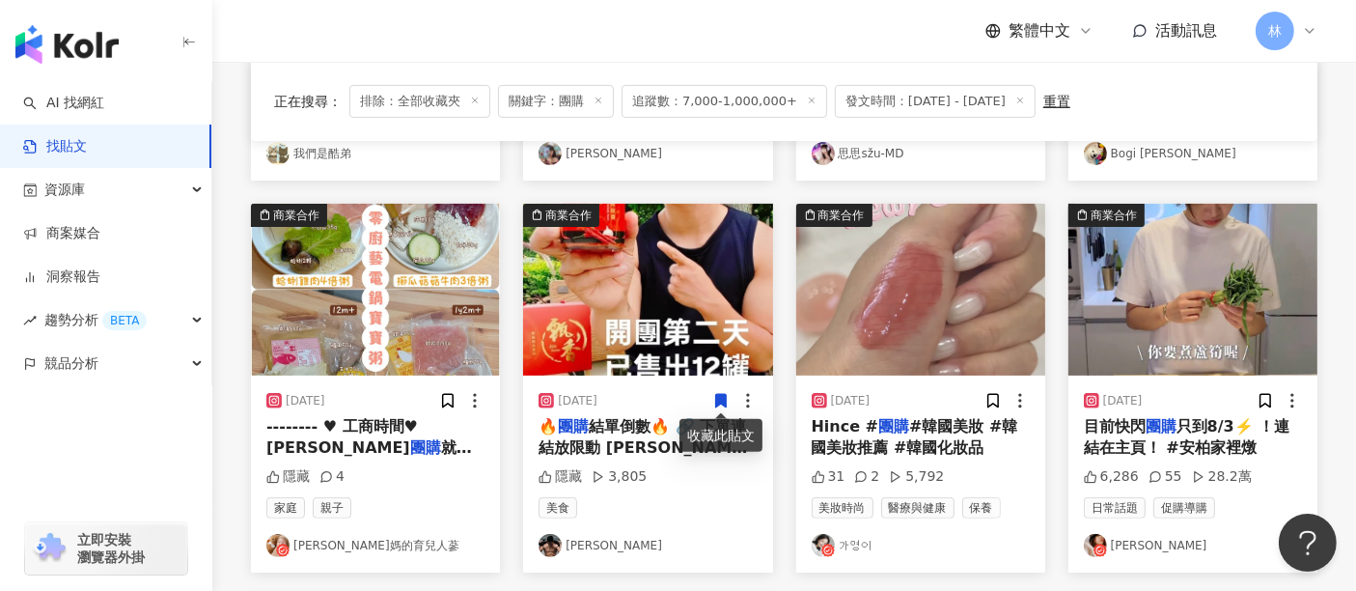
click at [667, 247] on img "button" at bounding box center [647, 290] width 249 height 172
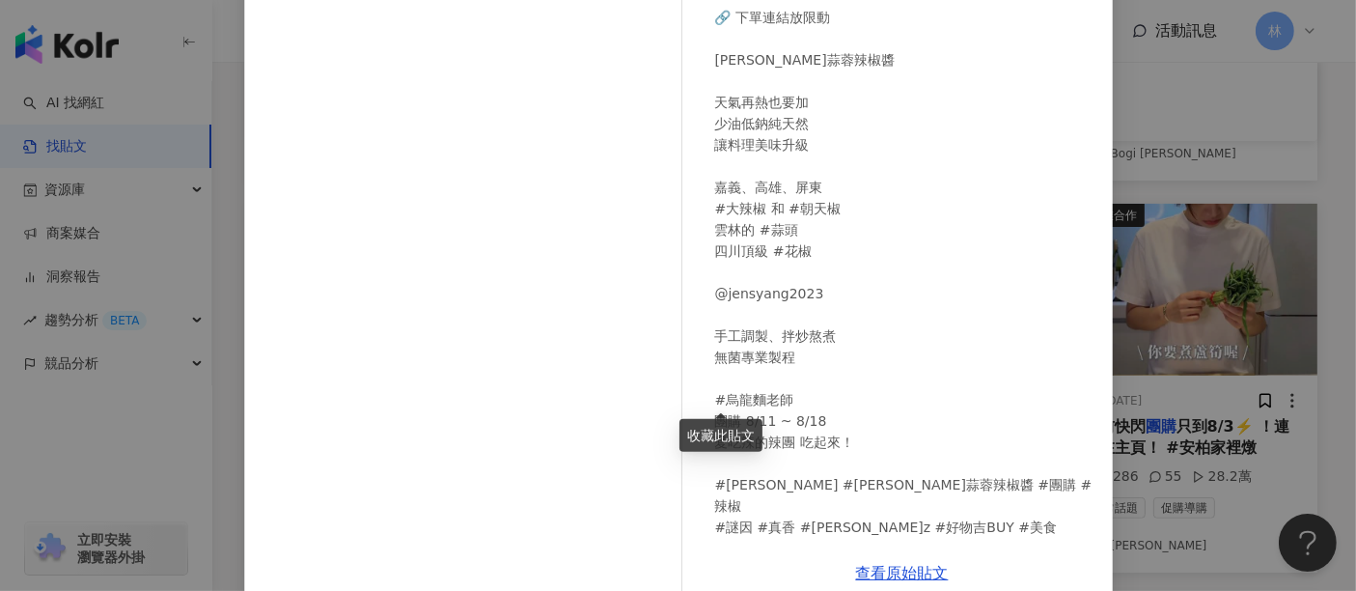
scroll to position [251, 0]
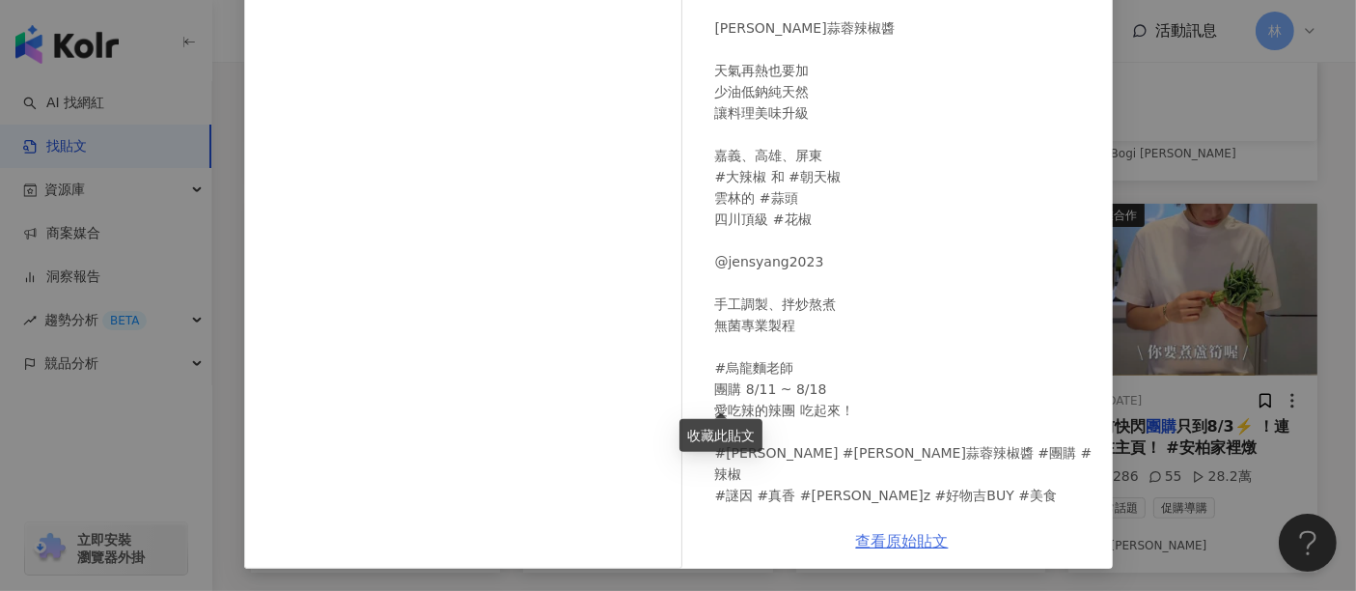
click at [876, 533] on link "查看原始貼文" at bounding box center [902, 541] width 93 height 18
click at [1207, 259] on div "馮𝙕 [DATE] 🔥團購結單倒數🔥 🔗 下單連結放限動 [PERSON_NAME]蒜蓉辣椒醬 天氣再熱也要加 少油低鈉純天然 讓料理美味升級 嘉義、高雄、屏…" at bounding box center [678, 295] width 1356 height 591
